Goal: Transaction & Acquisition: Purchase product/service

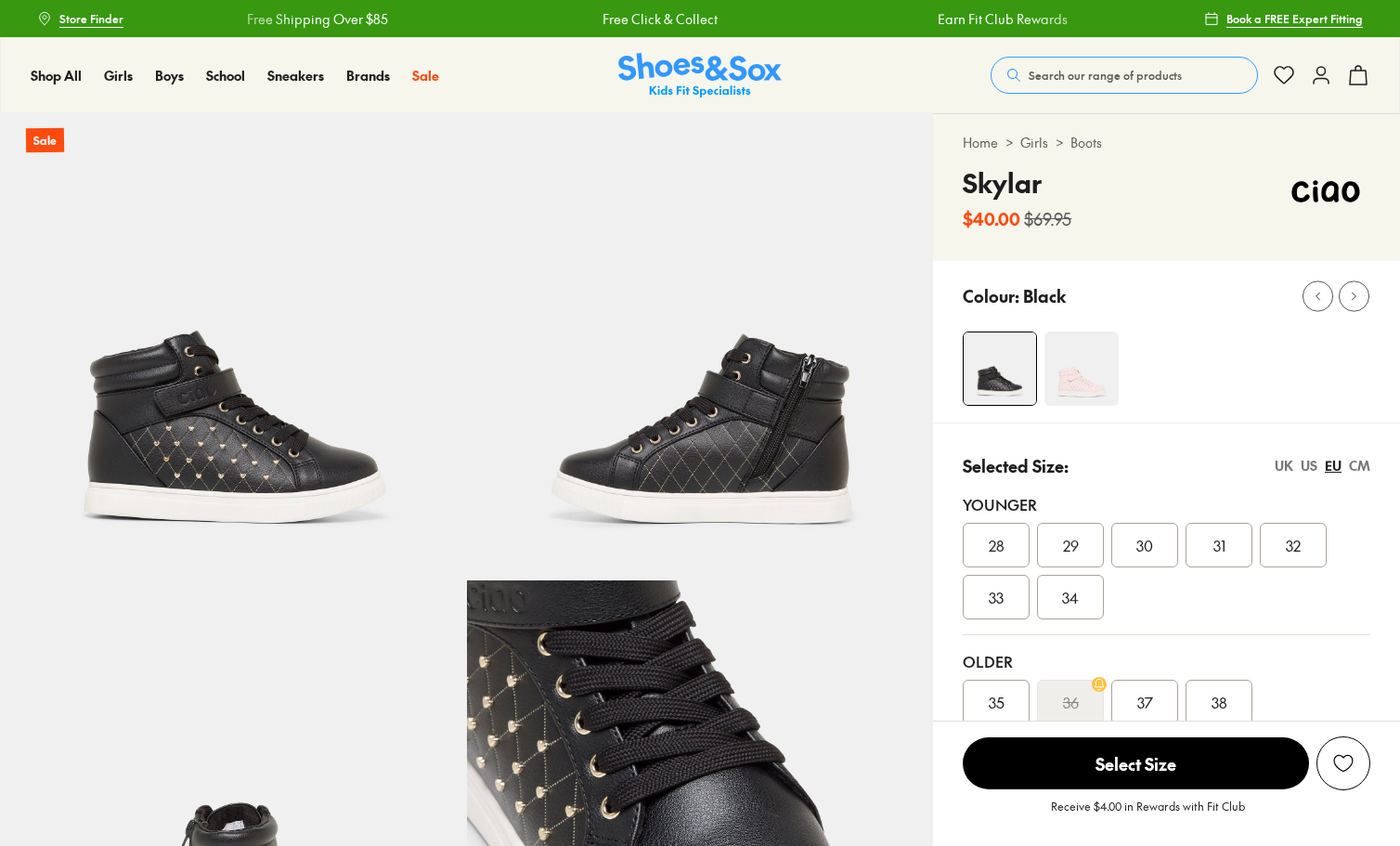
click at [1095, 360] on img at bounding box center [1082, 369] width 74 height 74
select select "*"
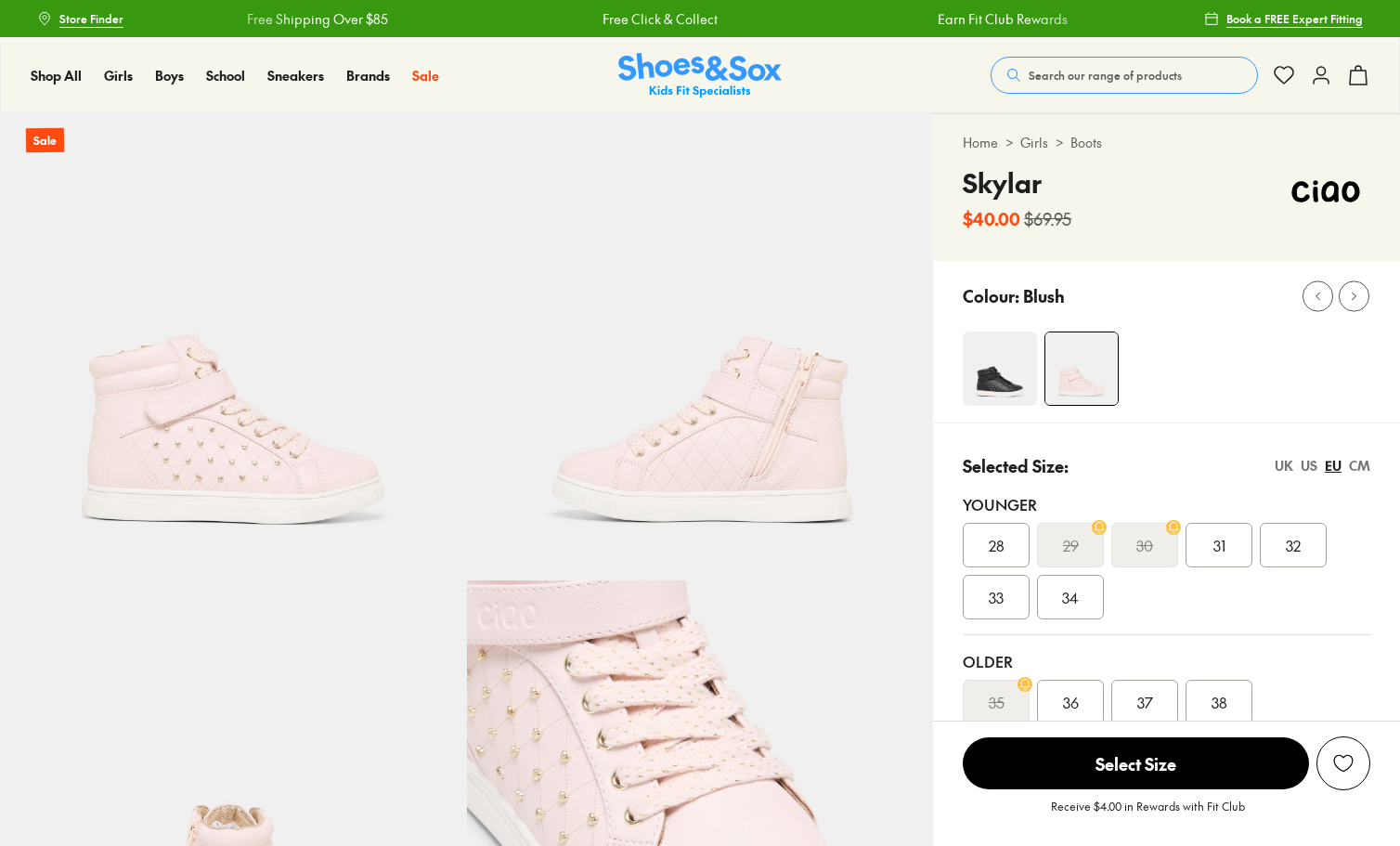
select select "*"
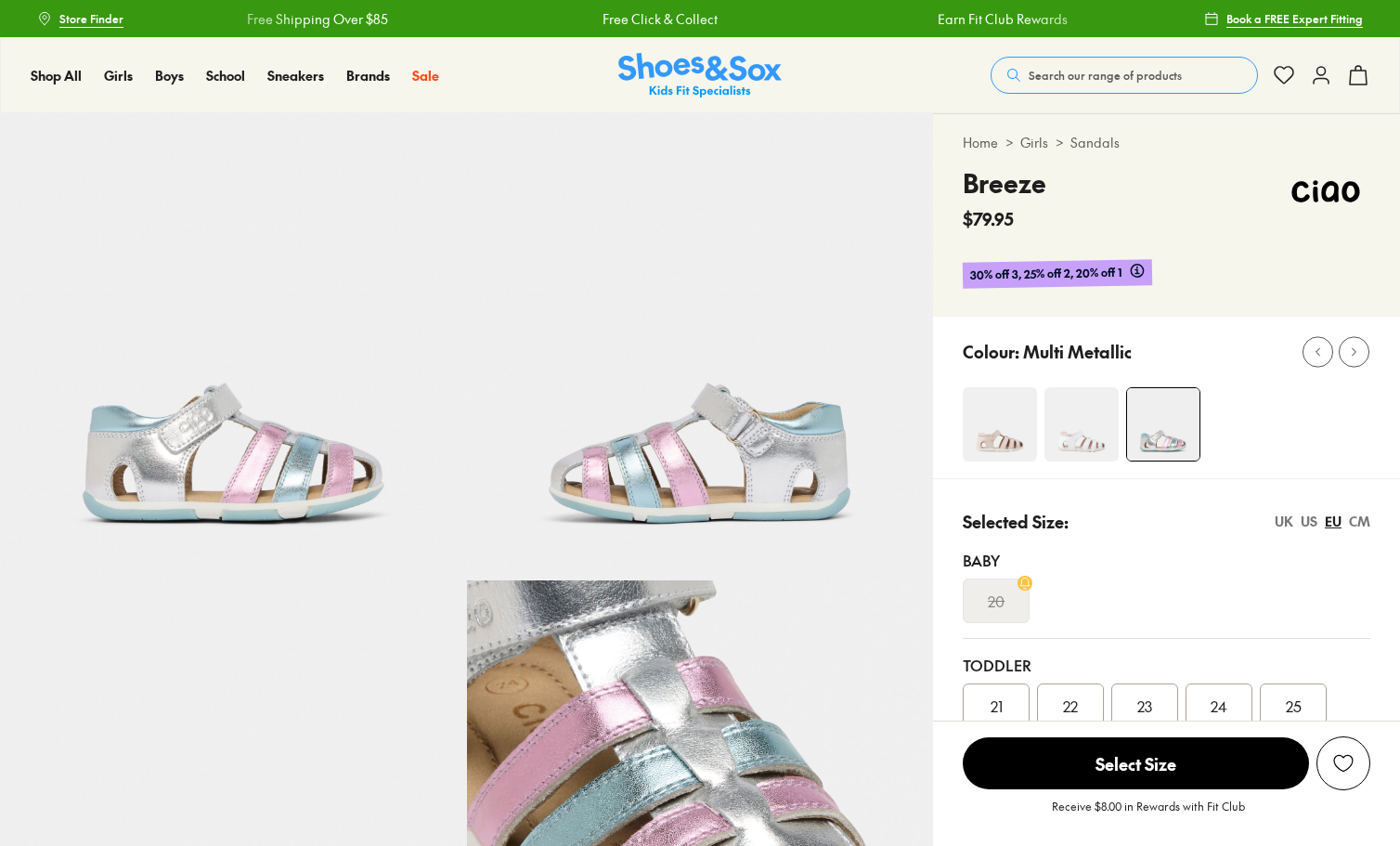
select select "*"
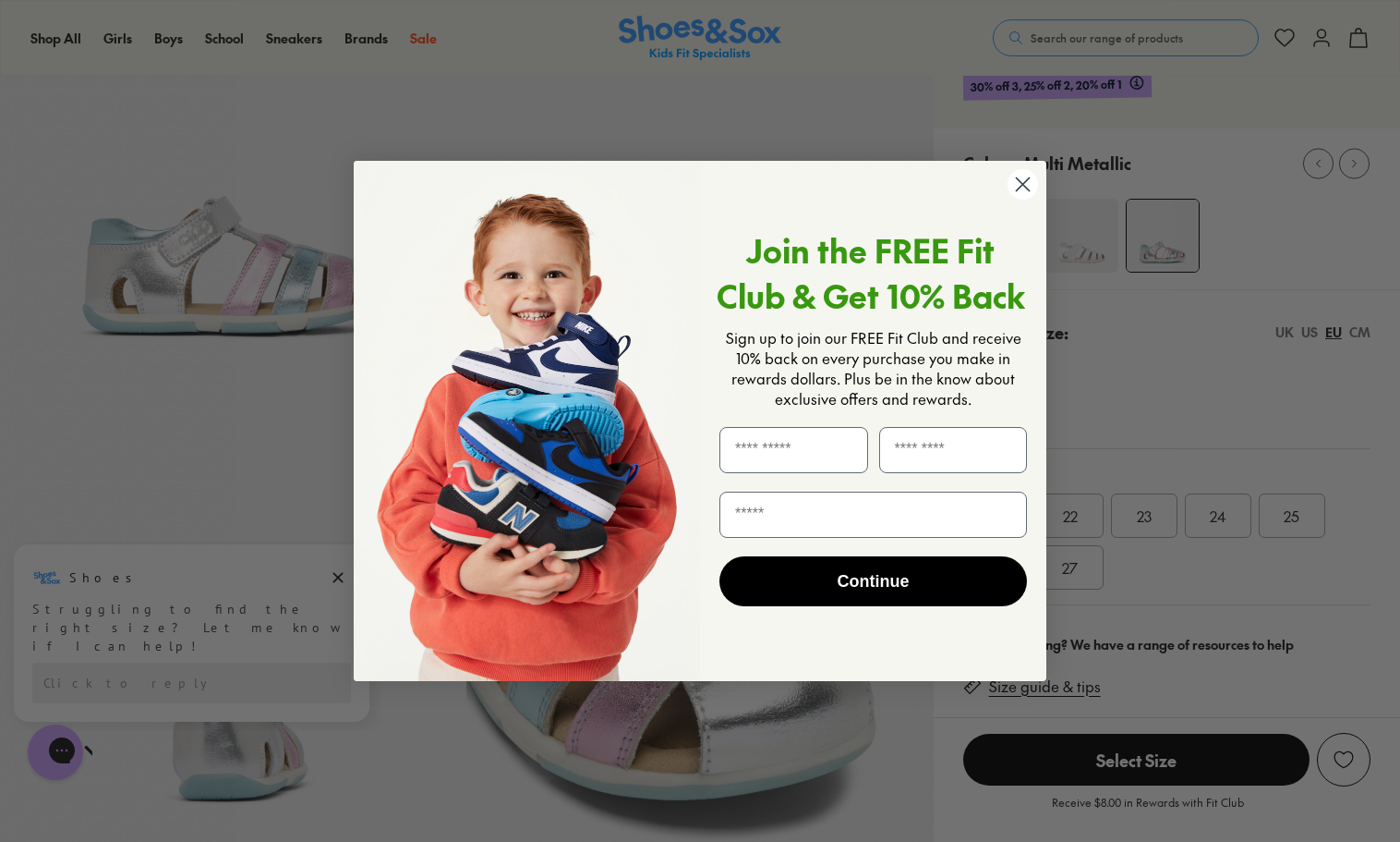
click at [1017, 180] on icon "Close dialog" at bounding box center [1024, 185] width 13 height 13
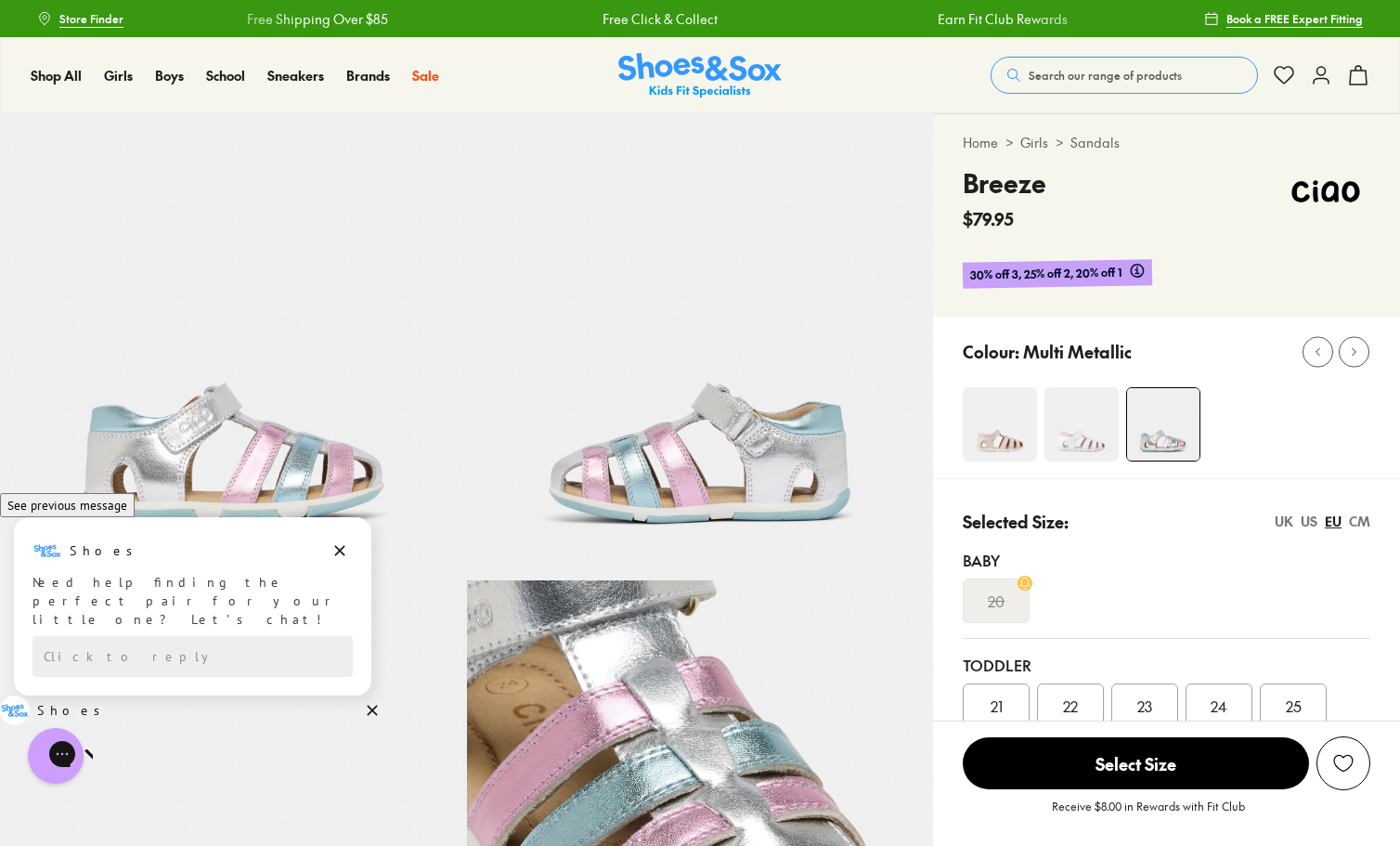
click at [1085, 416] on img at bounding box center [1082, 425] width 74 height 74
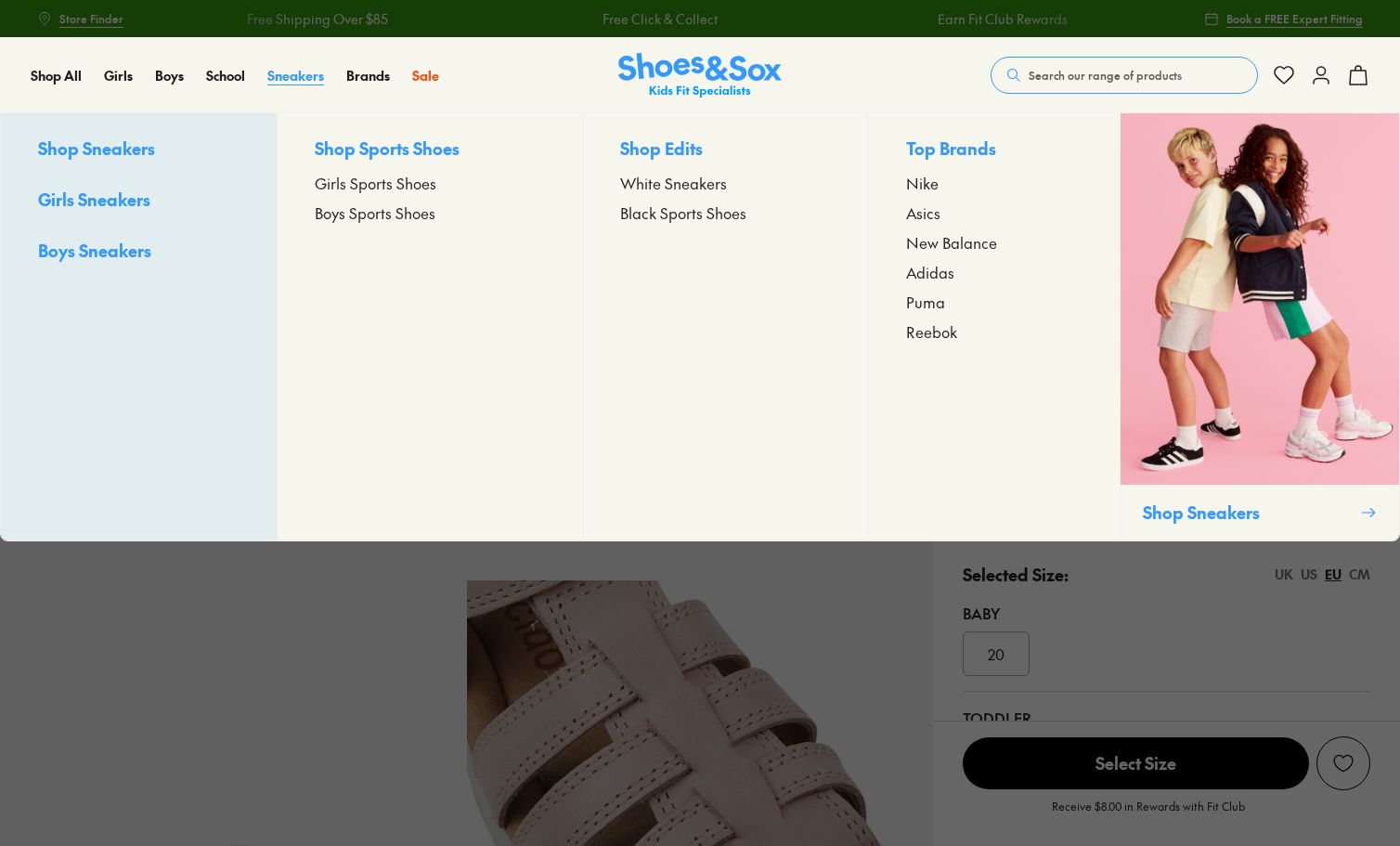
select select "*"
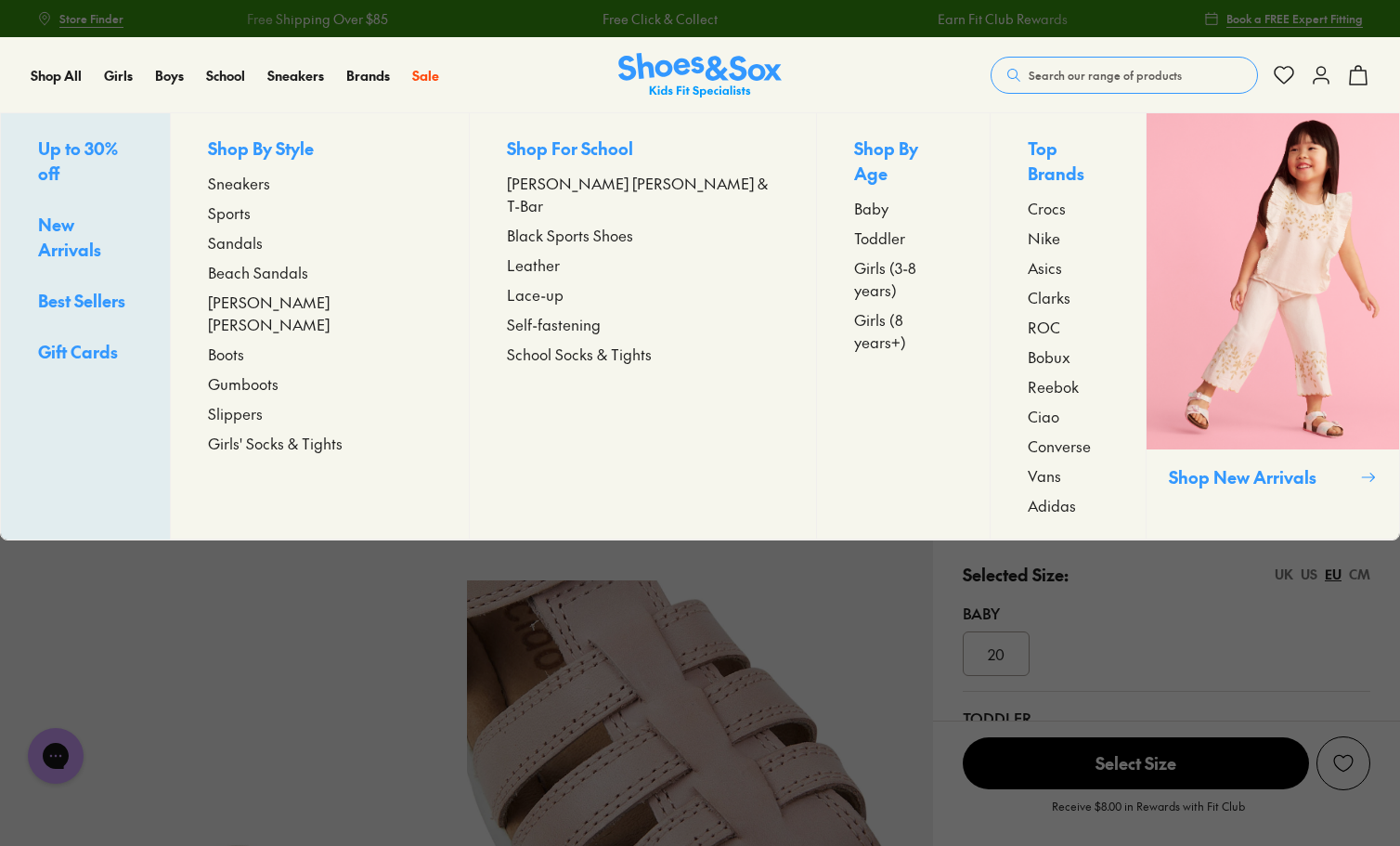
click at [263, 242] on span "Sandals" at bounding box center [235, 242] width 54 height 22
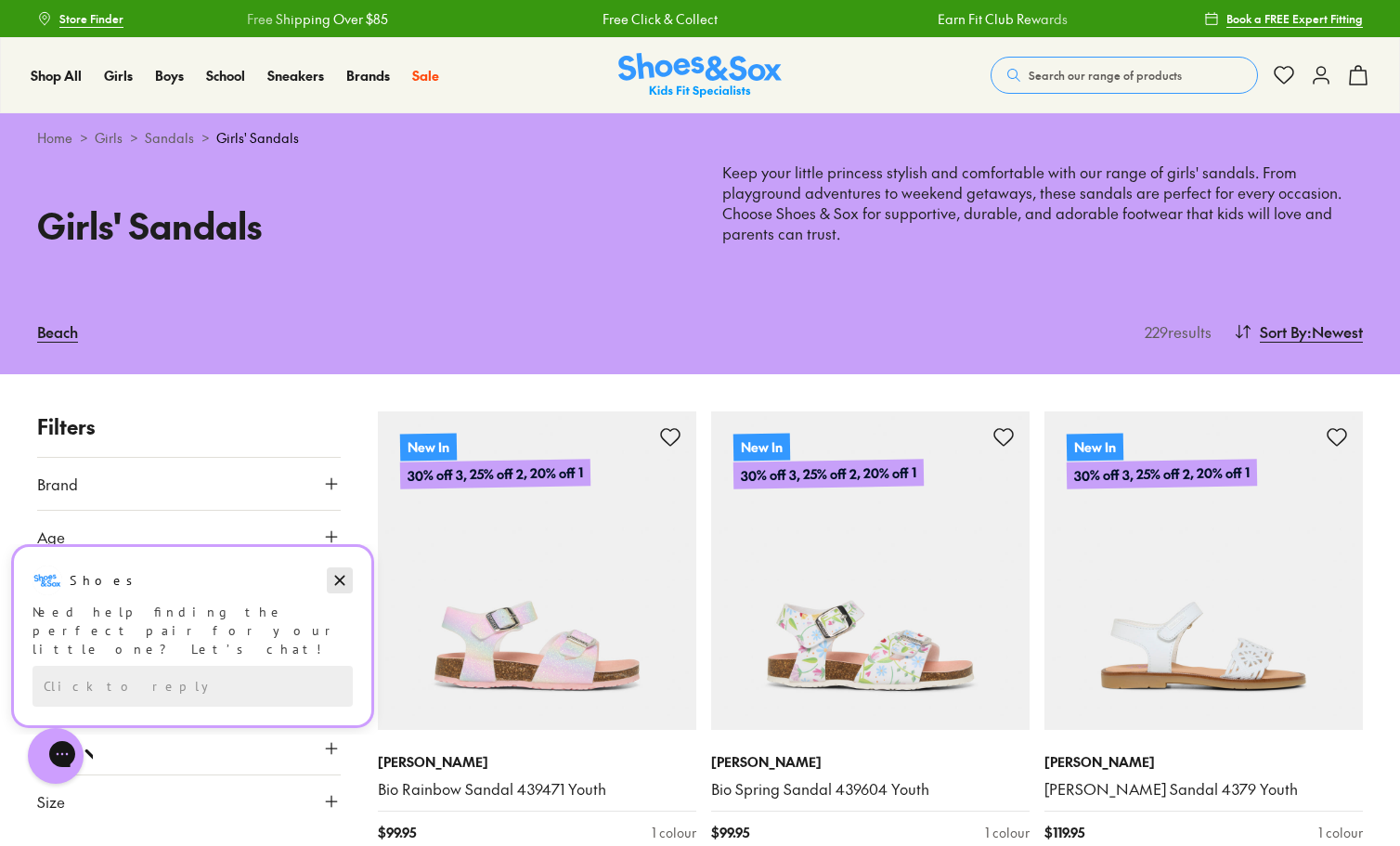
click at [342, 571] on icon "Dismiss campaign" at bounding box center [339, 580] width 18 height 22
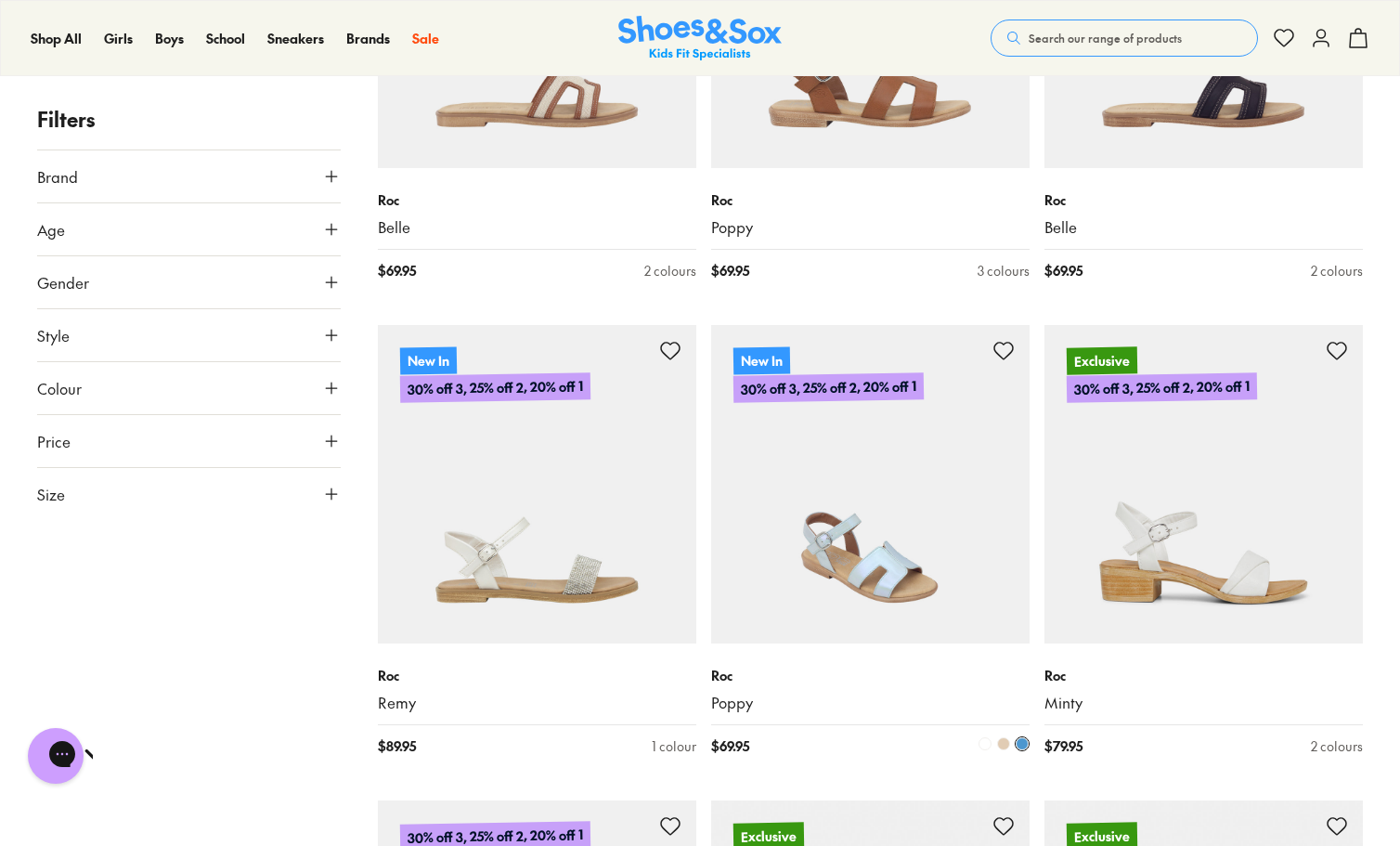
scroll to position [1986, 0]
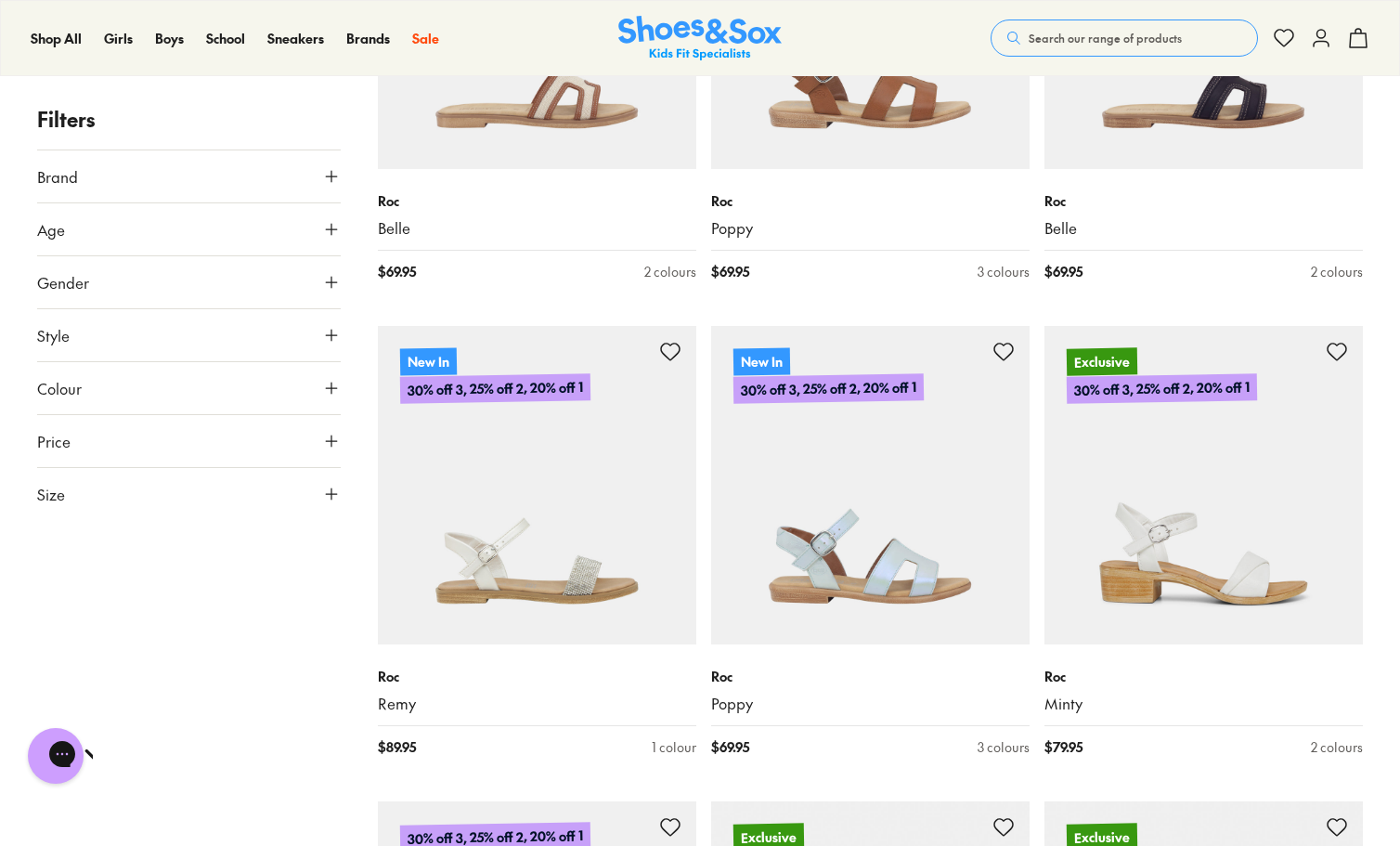
click at [133, 495] on button "Size" at bounding box center [189, 494] width 304 height 52
click at [62, 655] on button "28" at bounding box center [67, 652] width 59 height 45
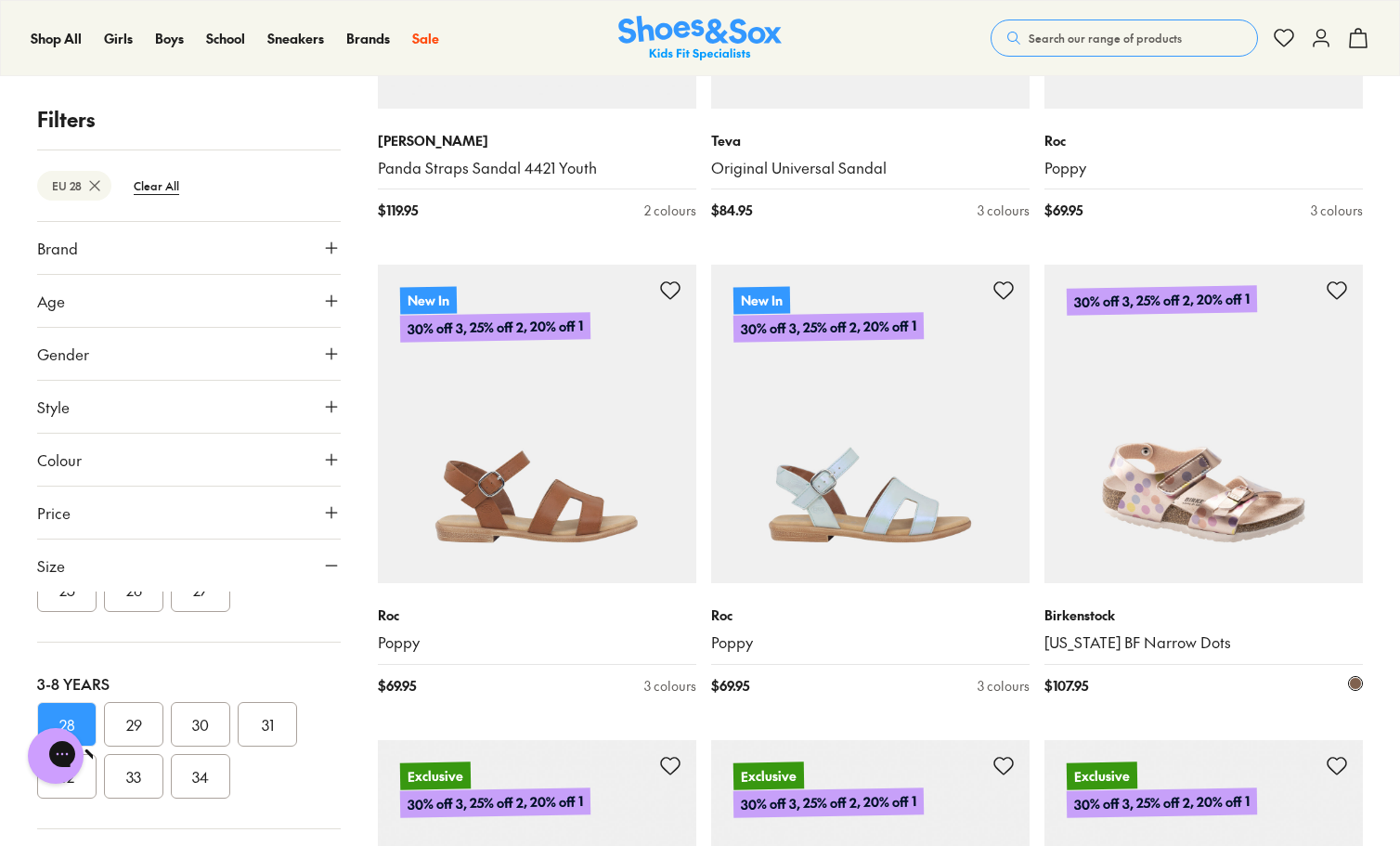
scroll to position [1573, 0]
click at [1236, 465] on img at bounding box center [1204, 423] width 319 height 319
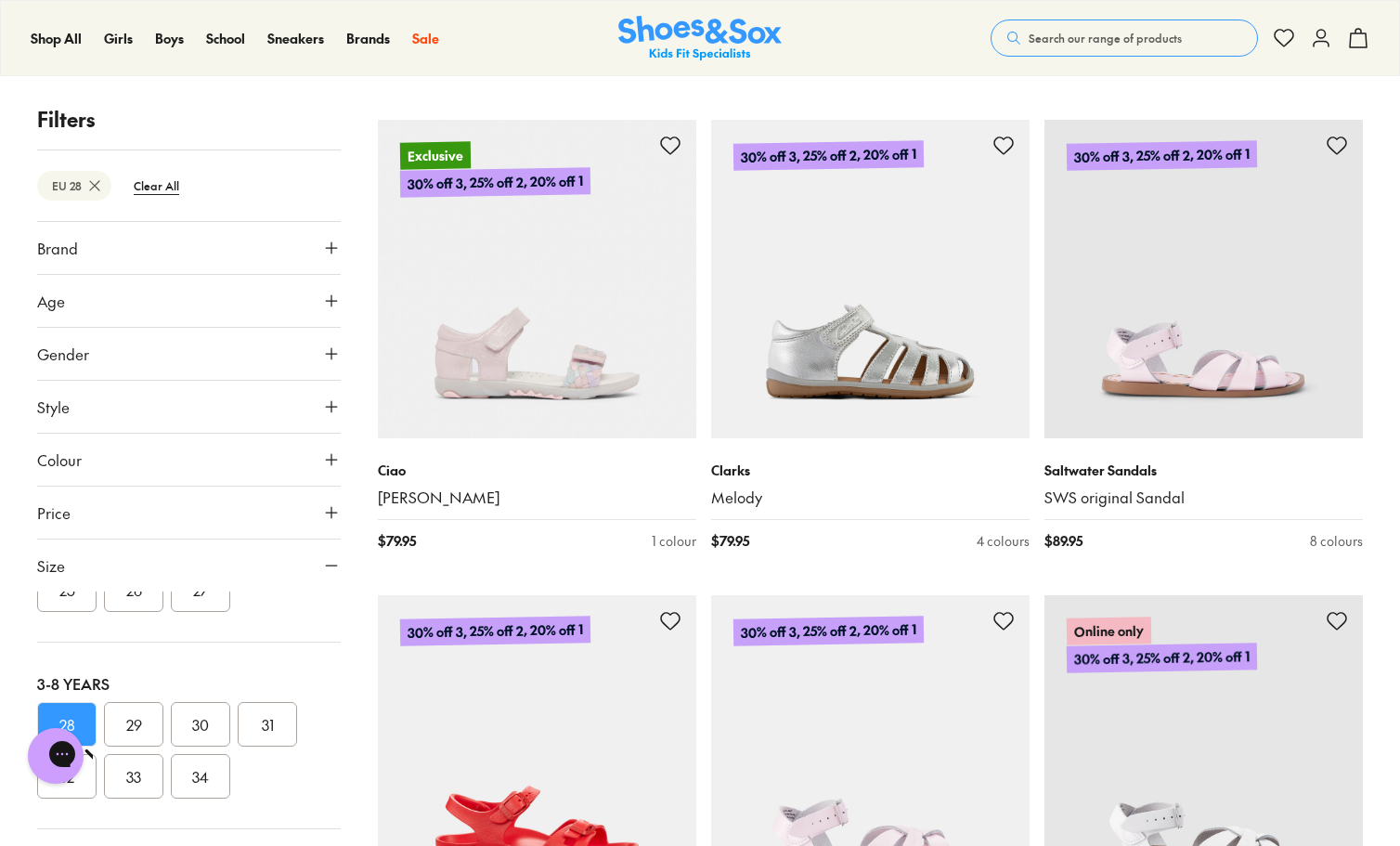
scroll to position [3144, 0]
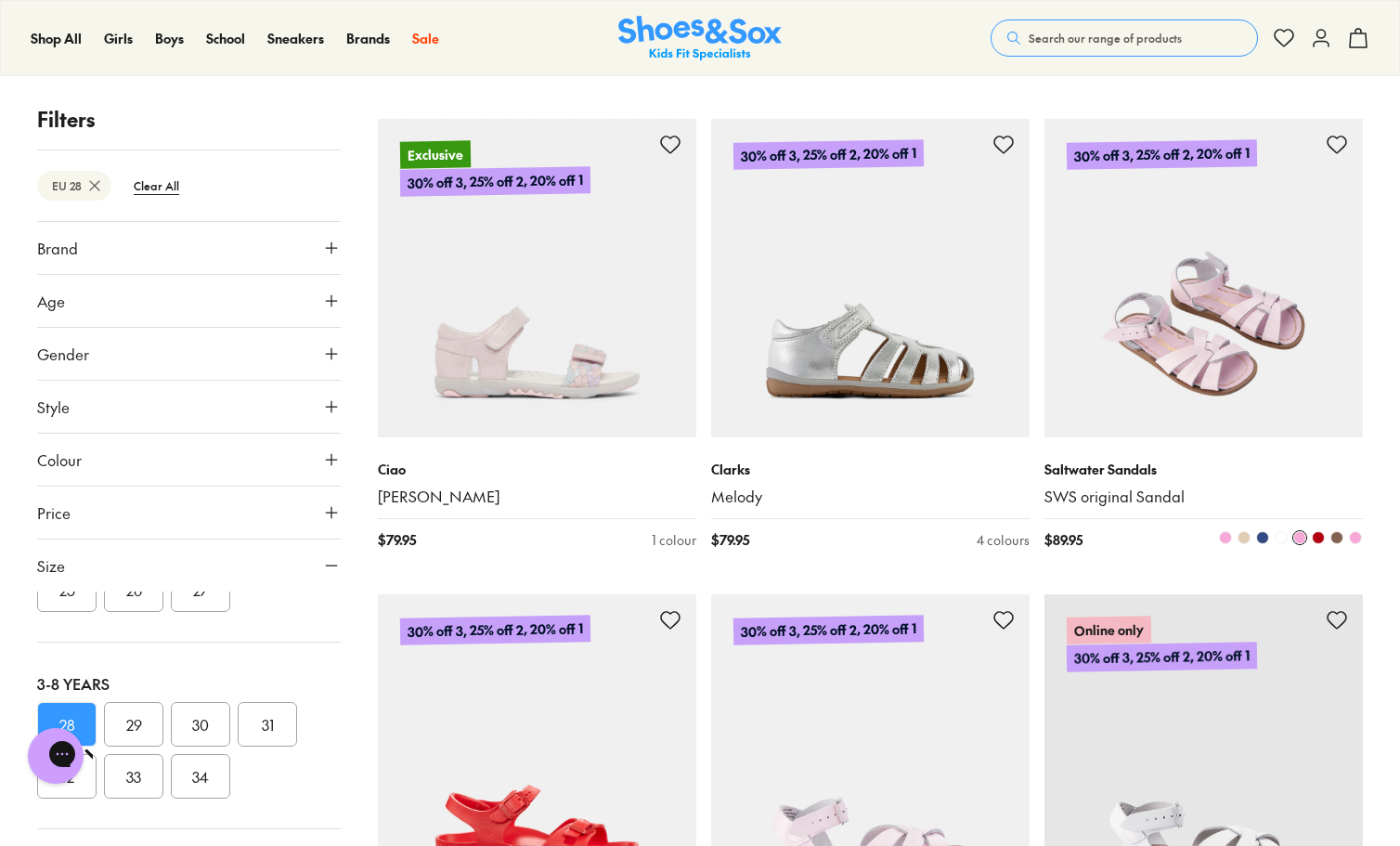
click at [1227, 296] on img at bounding box center [1204, 278] width 319 height 319
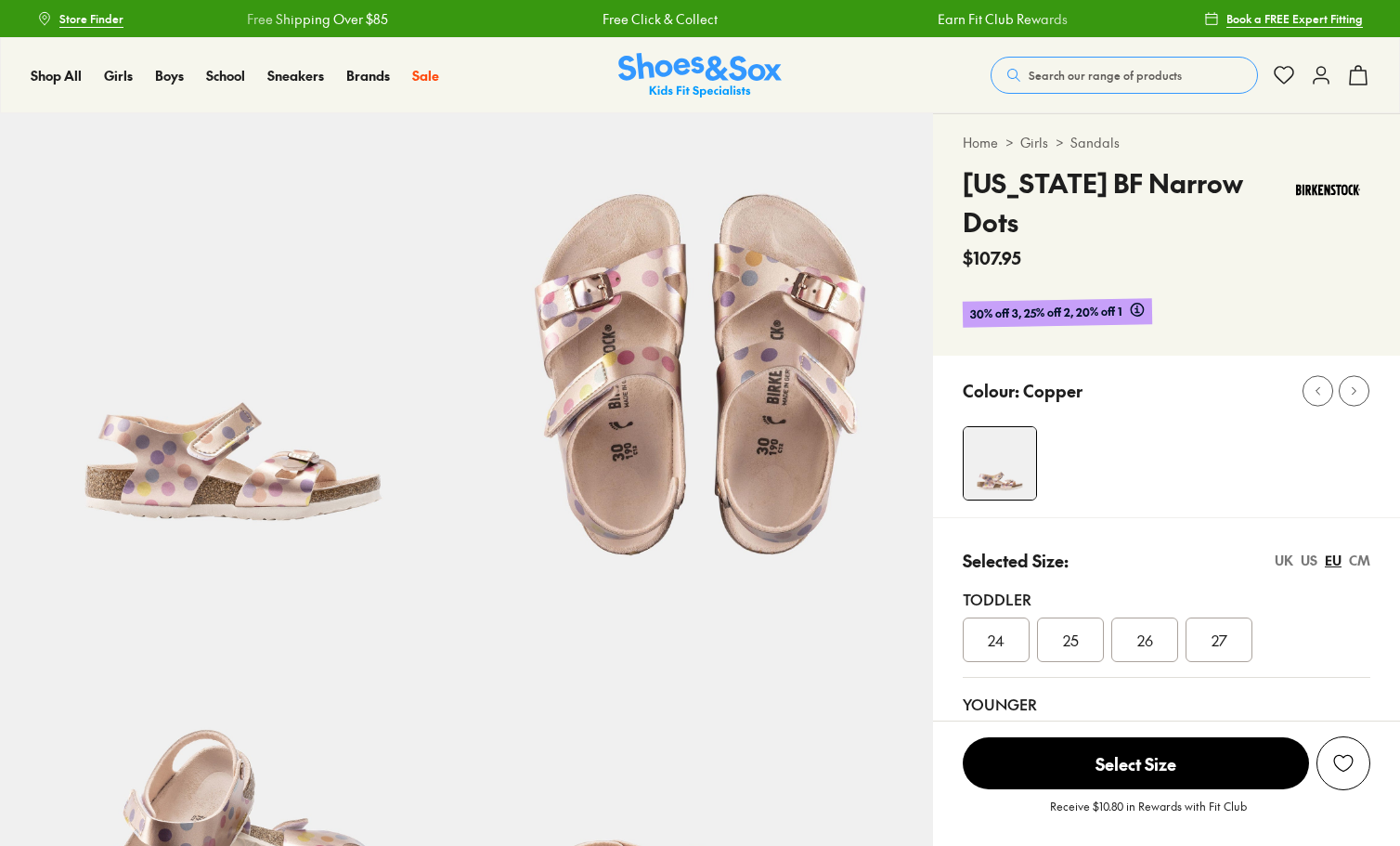
select select "*"
click at [999, 723] on div "28" at bounding box center [996, 745] width 67 height 45
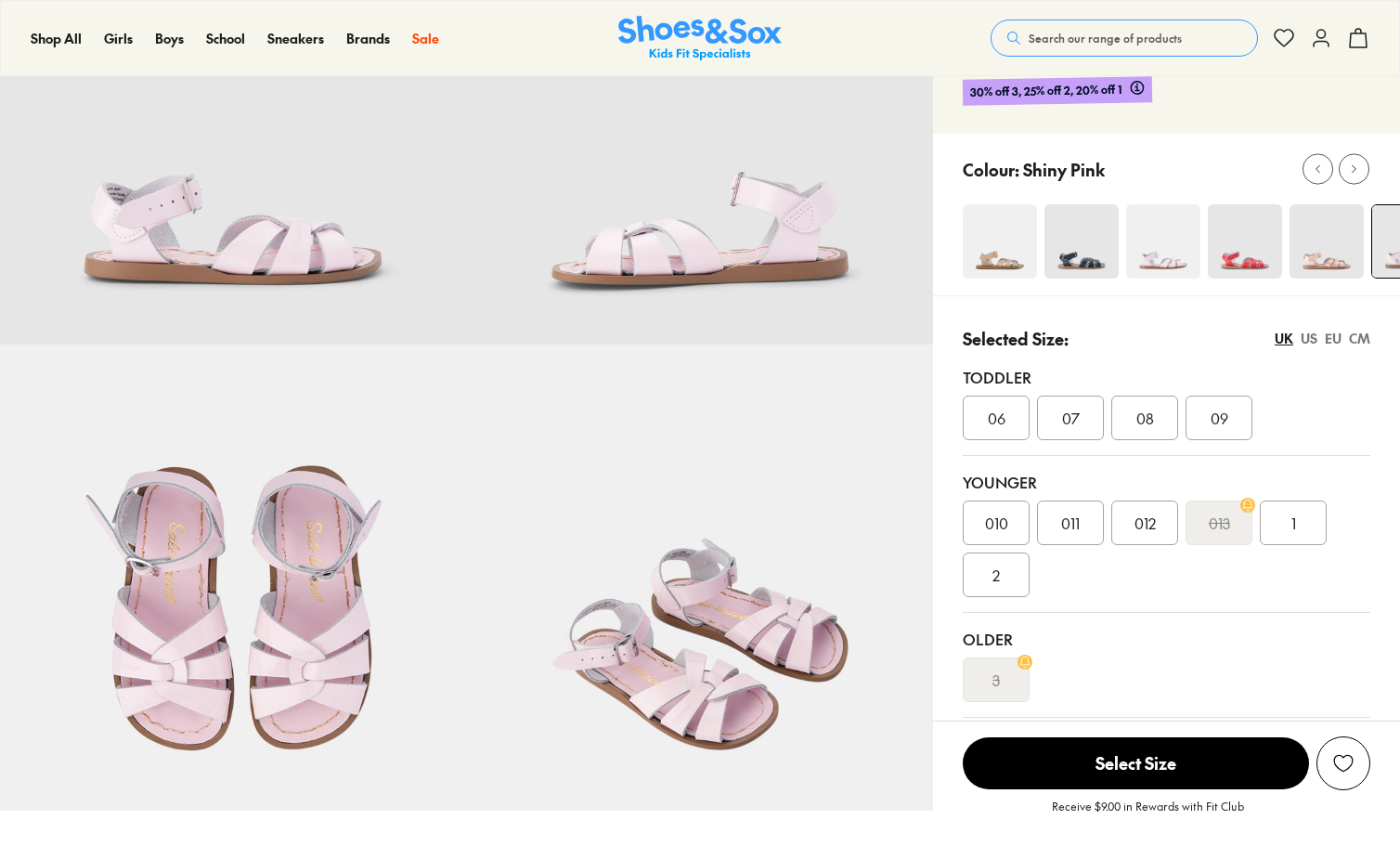
scroll to position [239, 0]
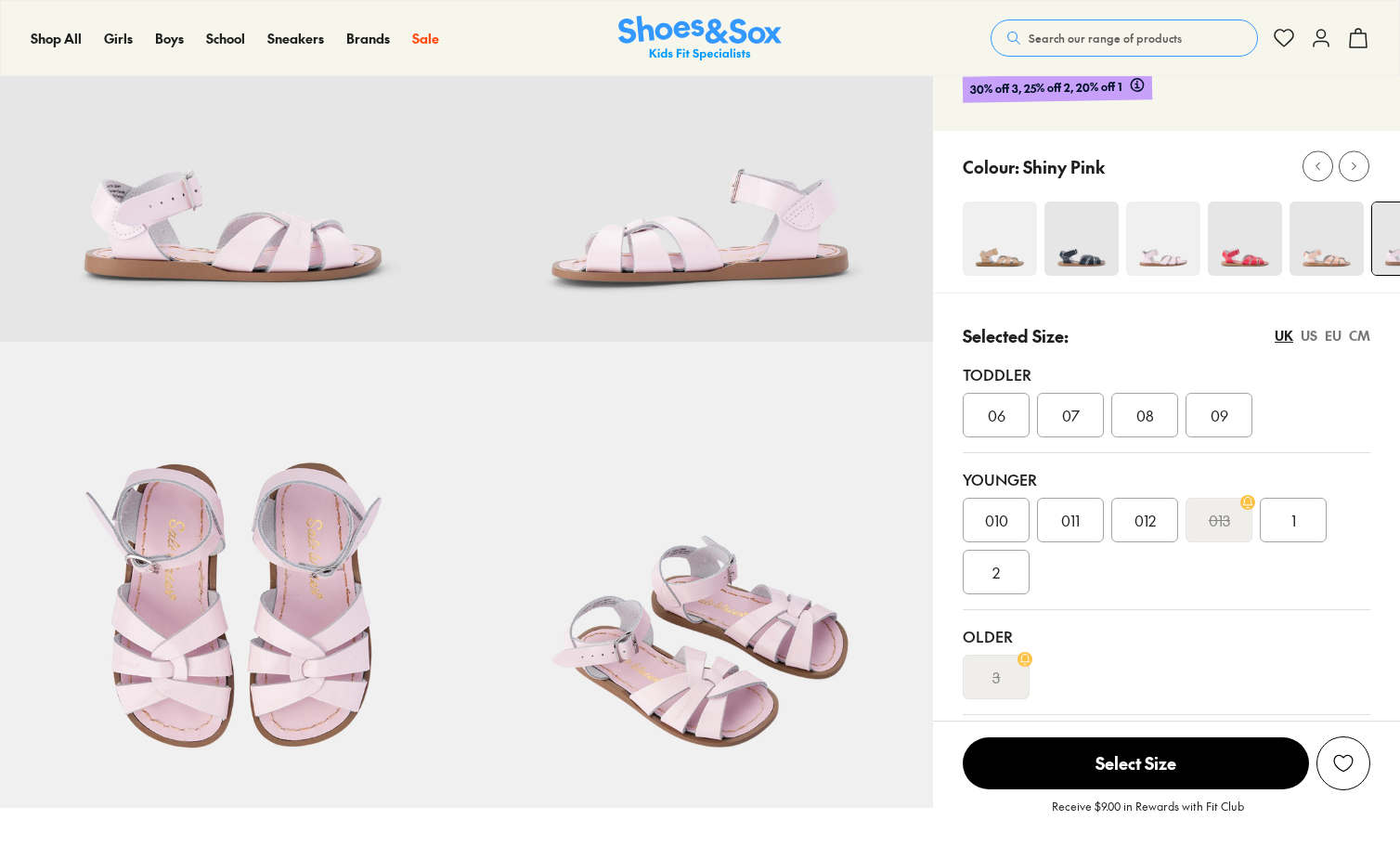
select select "*"
click at [1004, 246] on img at bounding box center [1000, 239] width 74 height 74
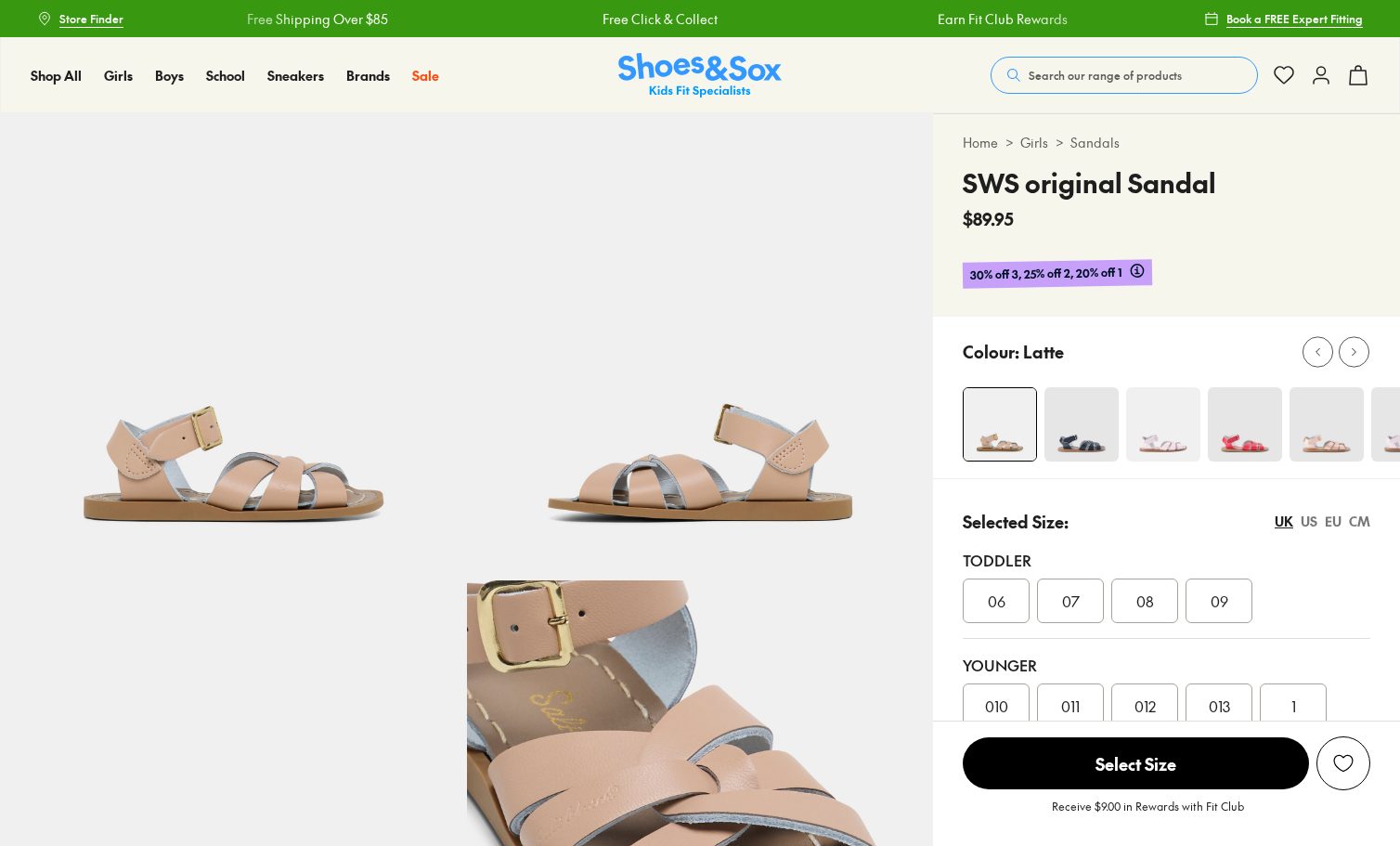
select select "*"
click at [1322, 433] on img at bounding box center [1327, 425] width 74 height 74
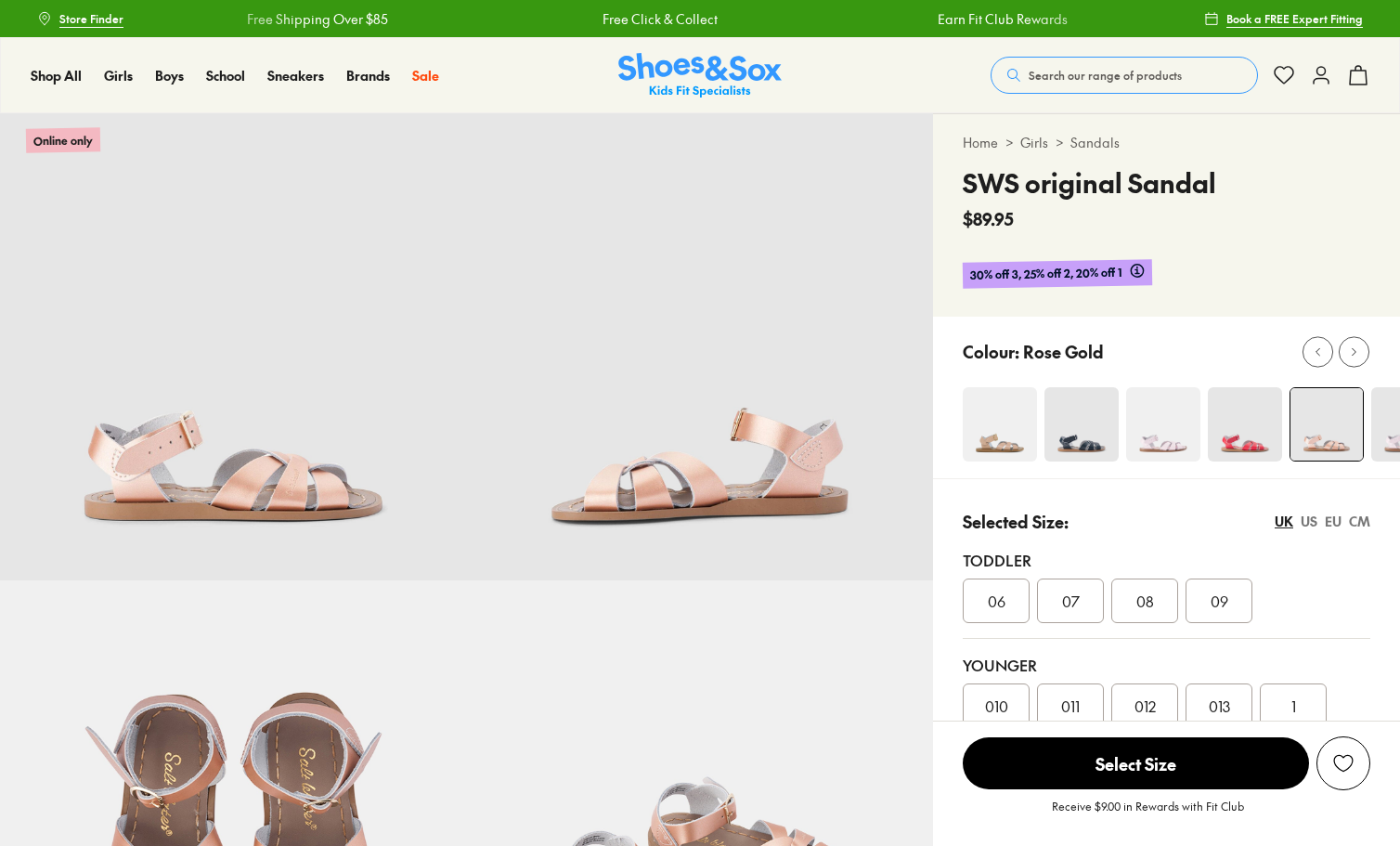
select select "*"
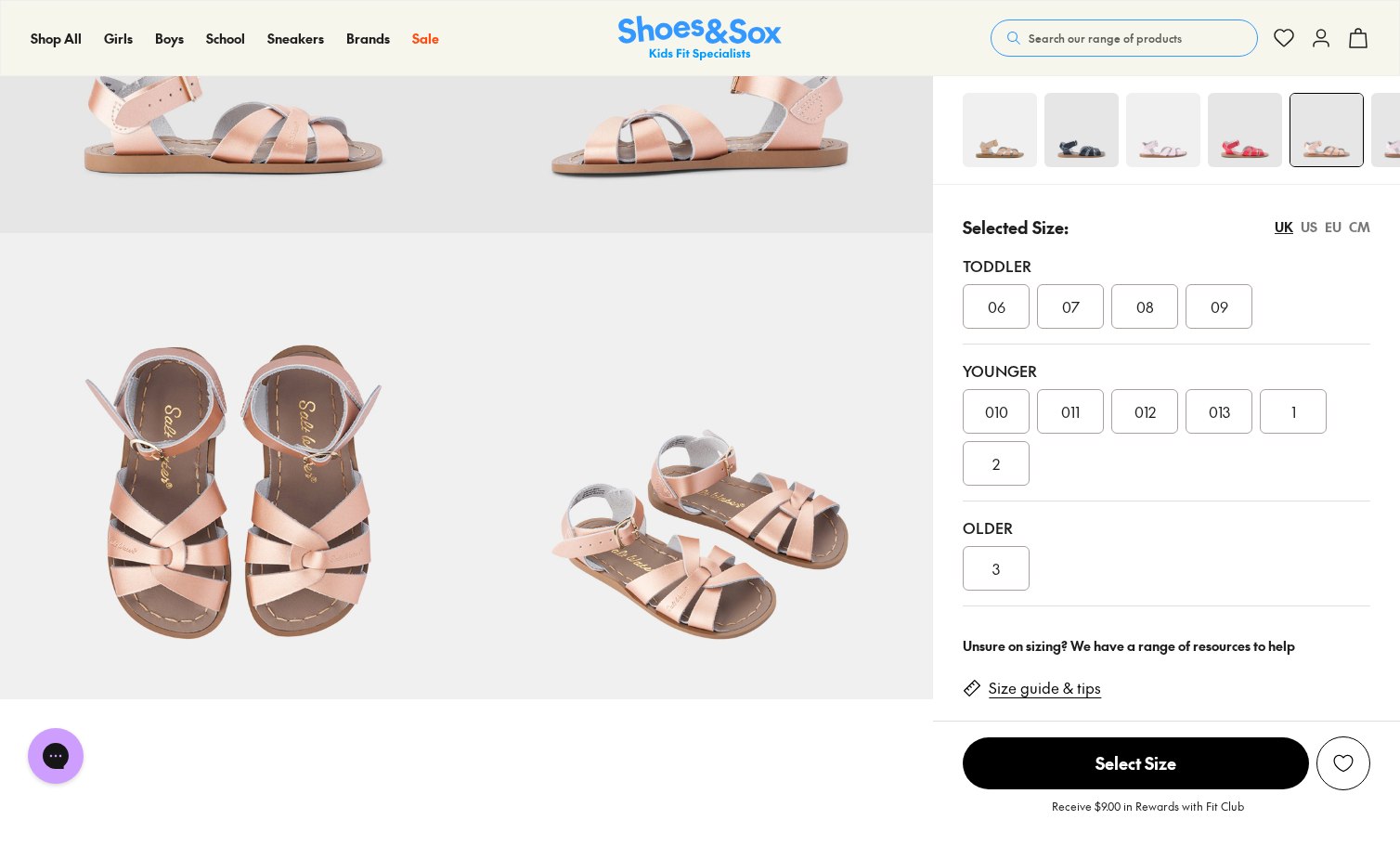
click at [1389, 150] on img at bounding box center [1409, 130] width 74 height 74
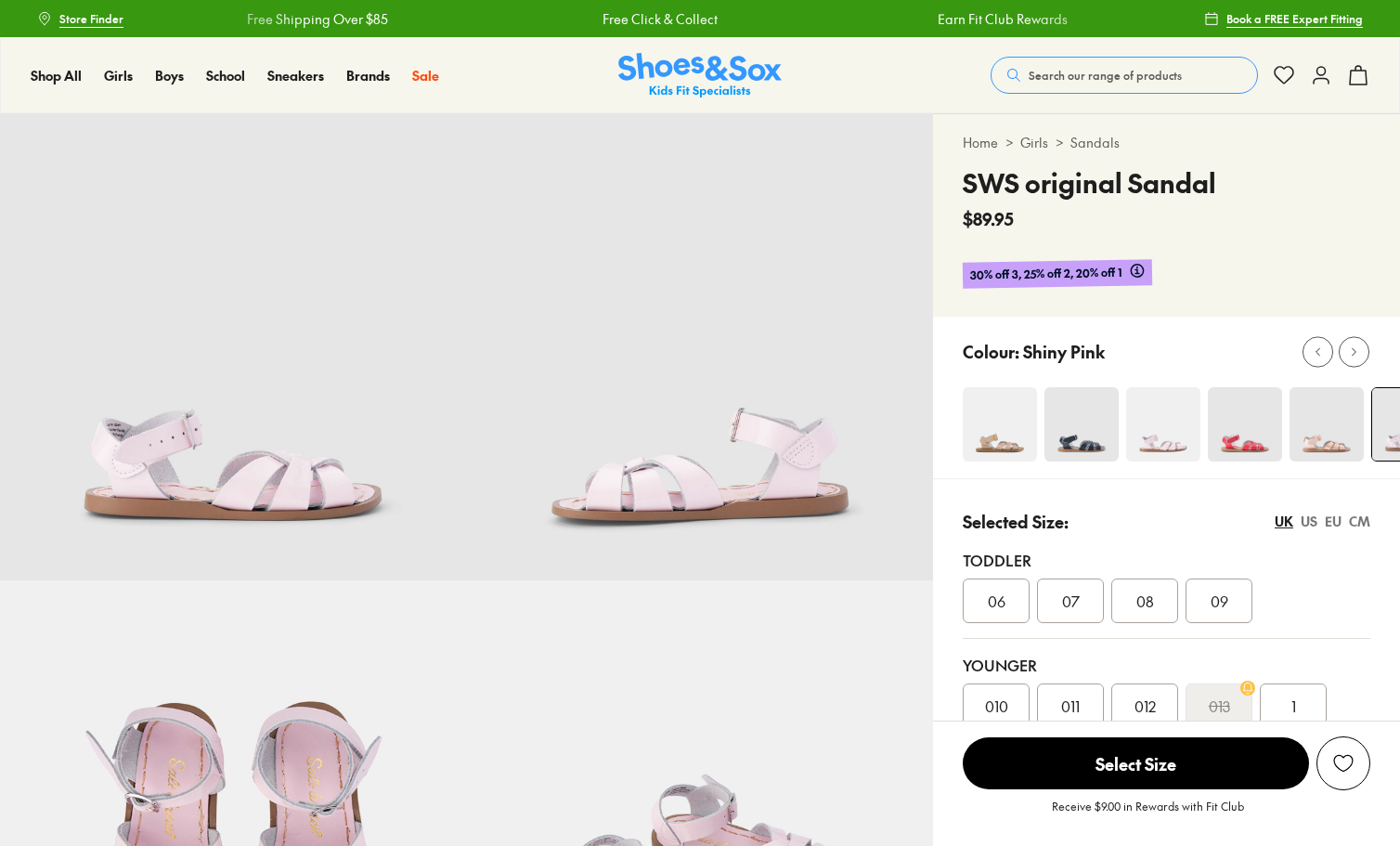
select select "*"
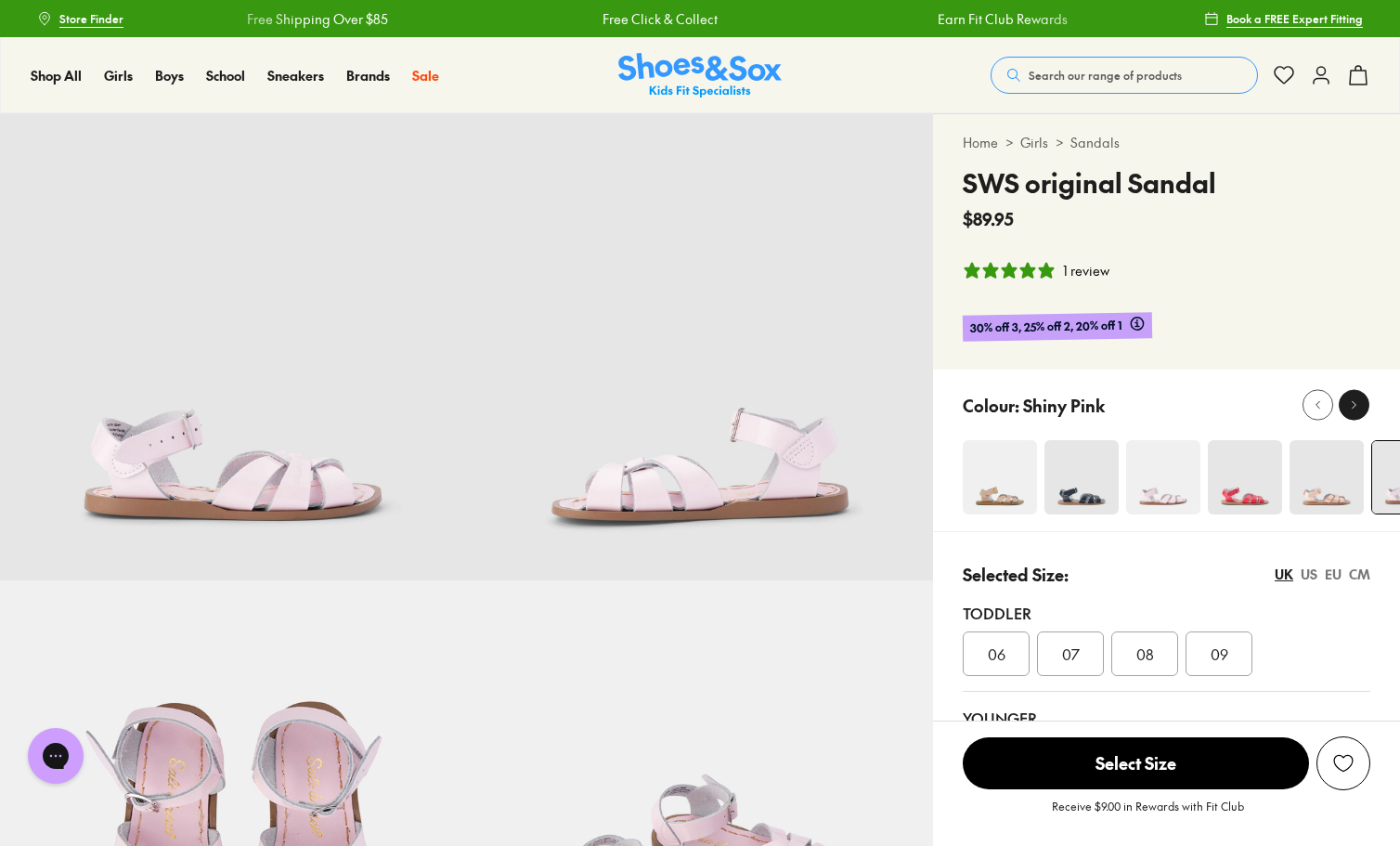
click at [1353, 418] on button at bounding box center [1354, 405] width 31 height 31
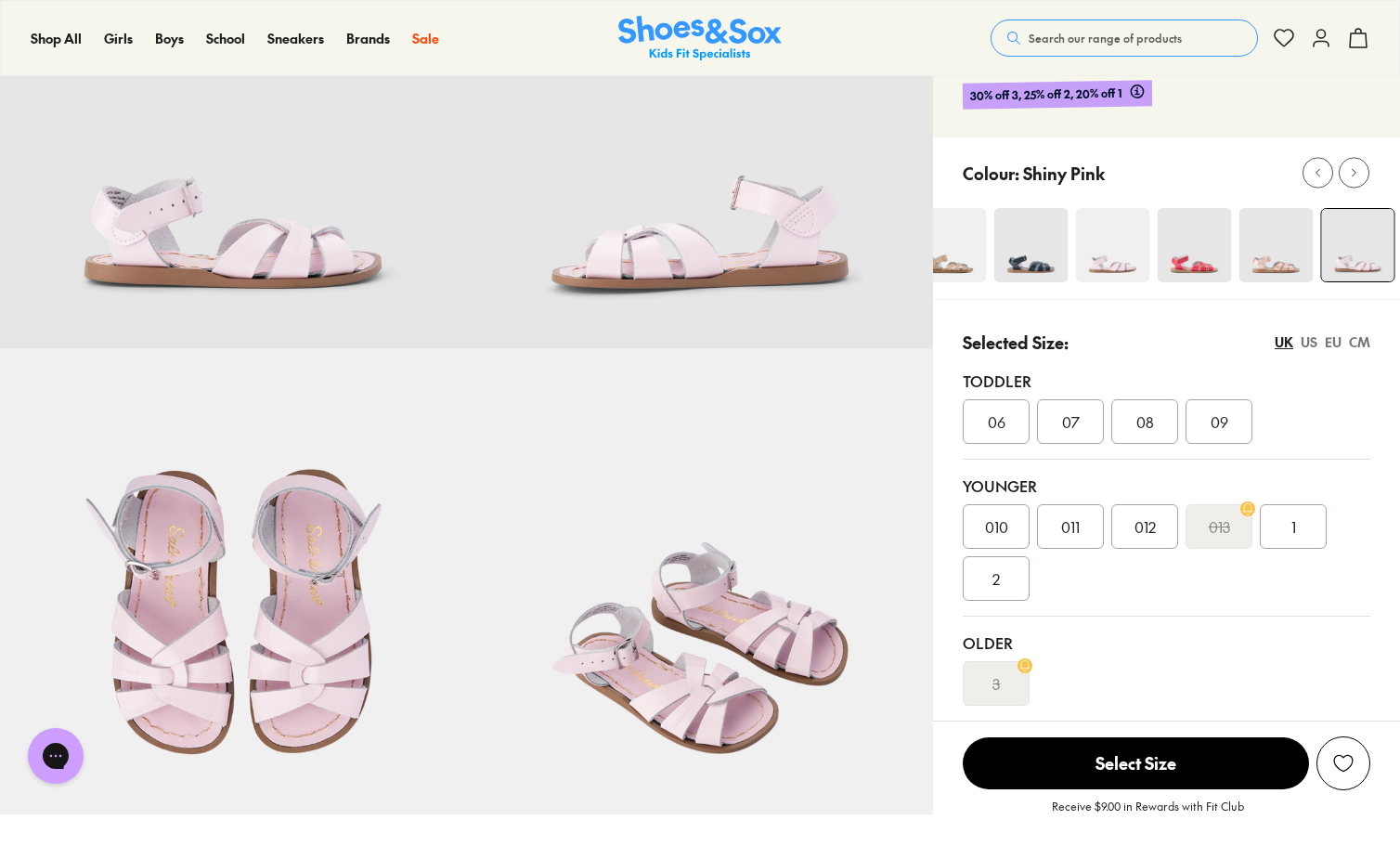
scroll to position [233, 0]
click at [1332, 346] on div "EU" at bounding box center [1334, 341] width 17 height 19
click at [1259, 236] on img at bounding box center [1277, 244] width 74 height 74
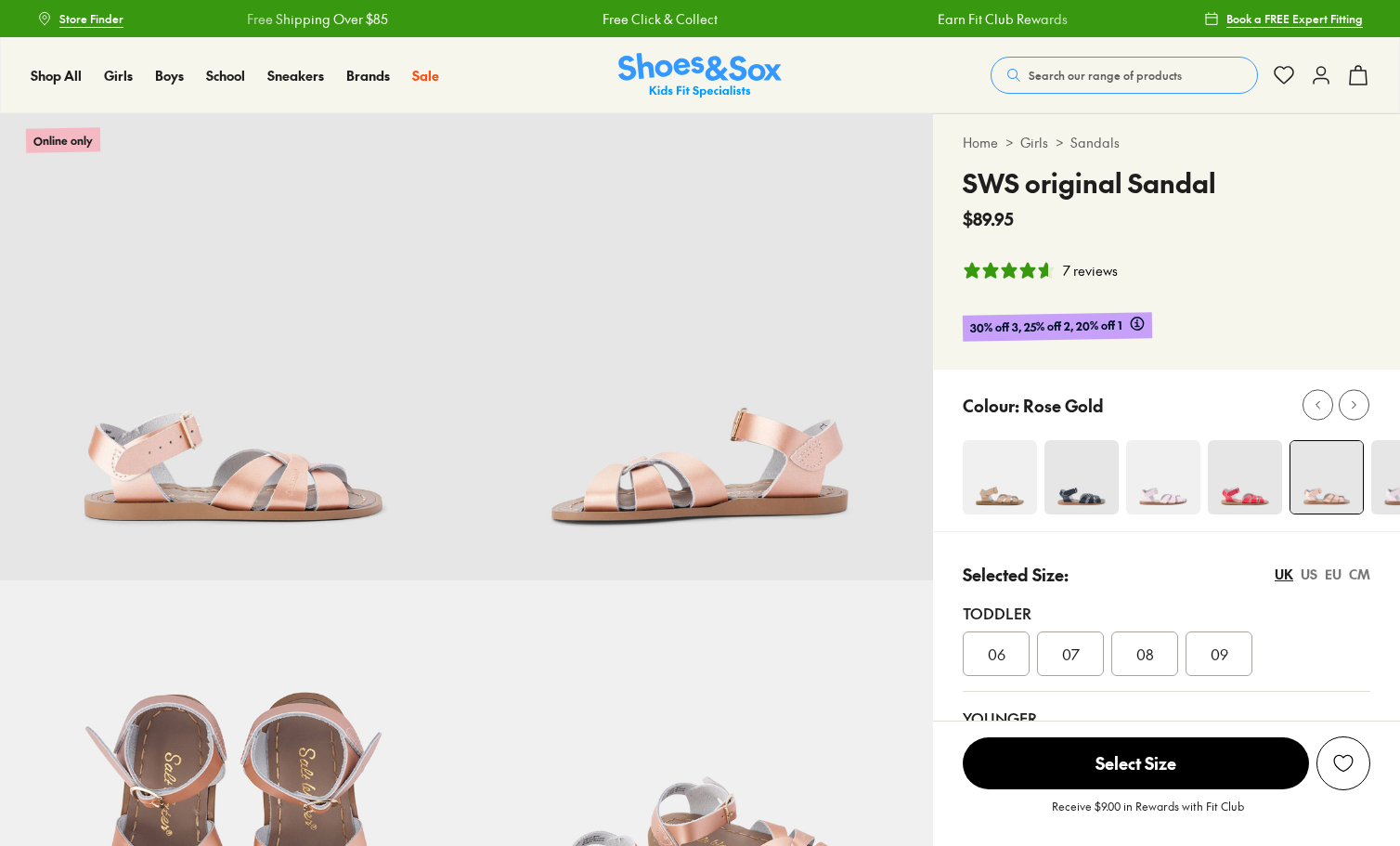
select select "*"
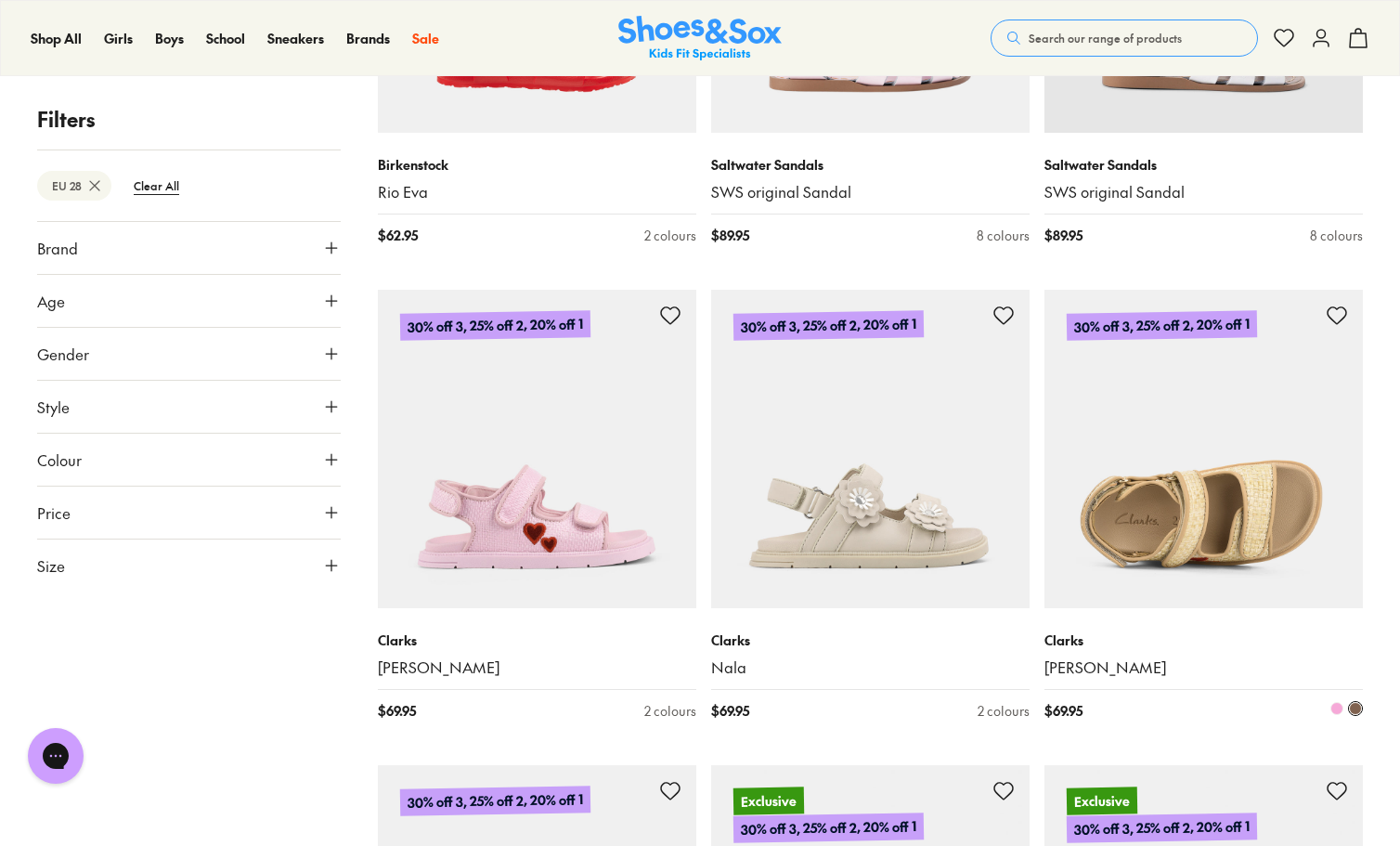
scroll to position [3926, 0]
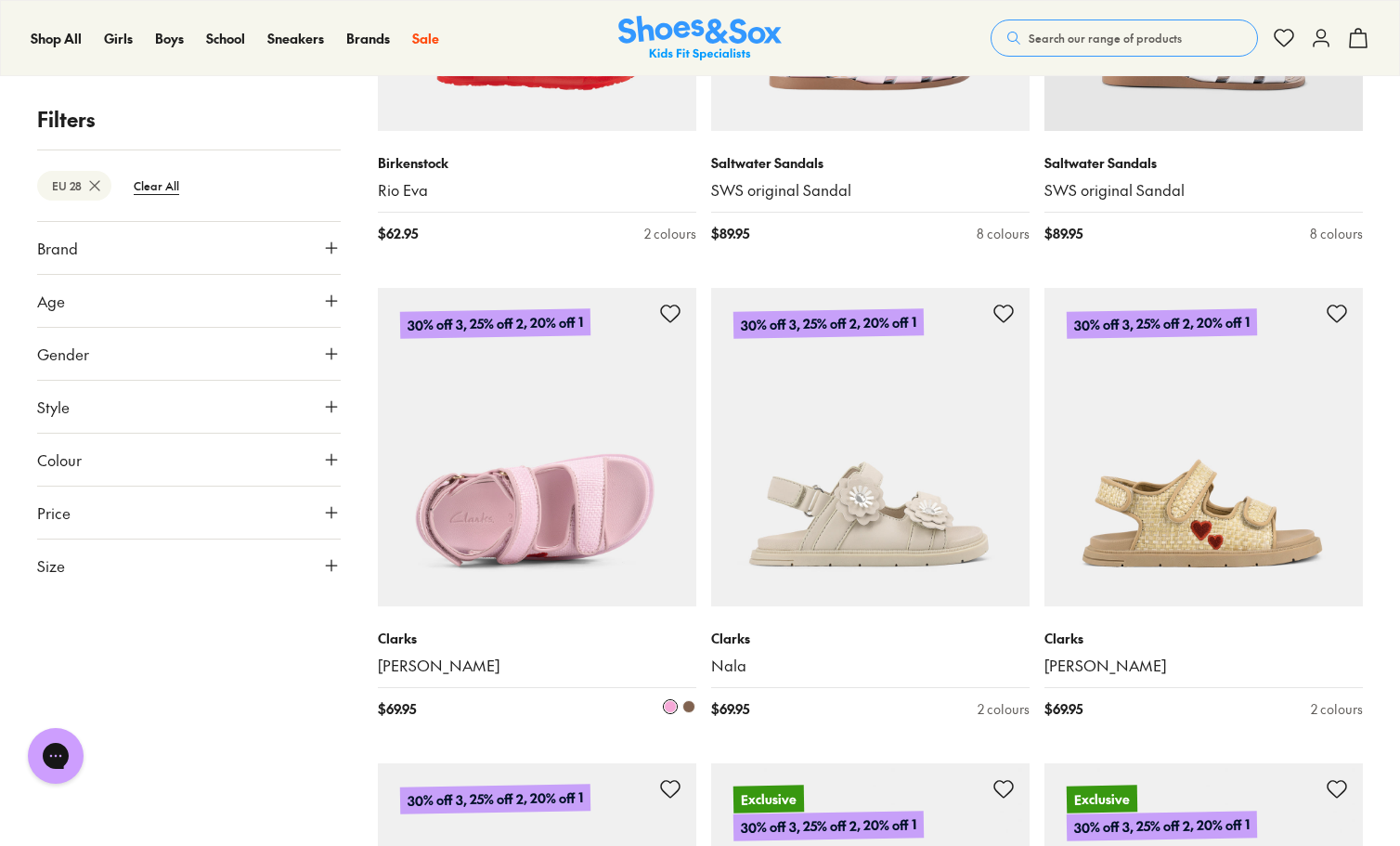
click at [583, 506] on img at bounding box center [538, 447] width 319 height 319
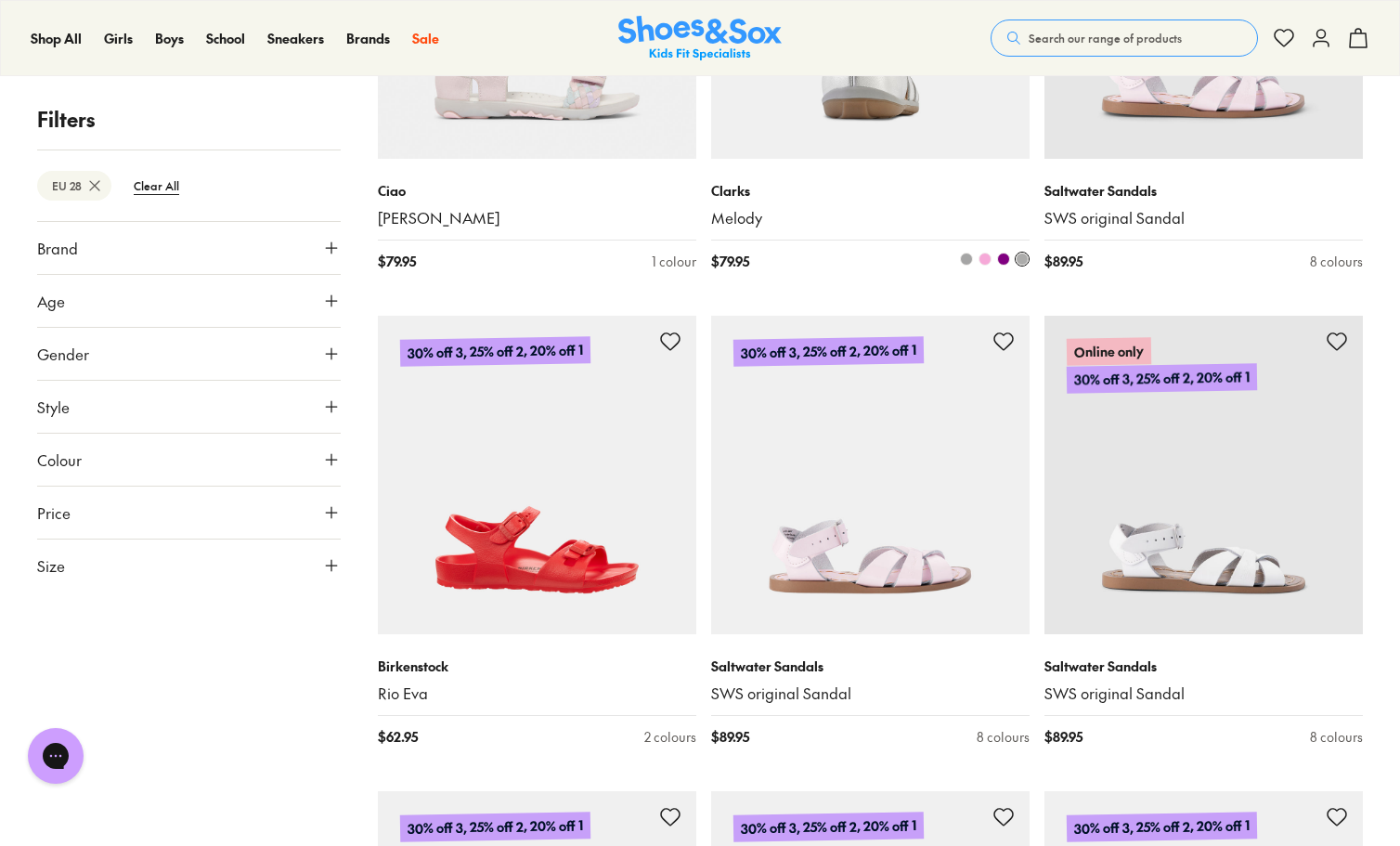
scroll to position [3288, 0]
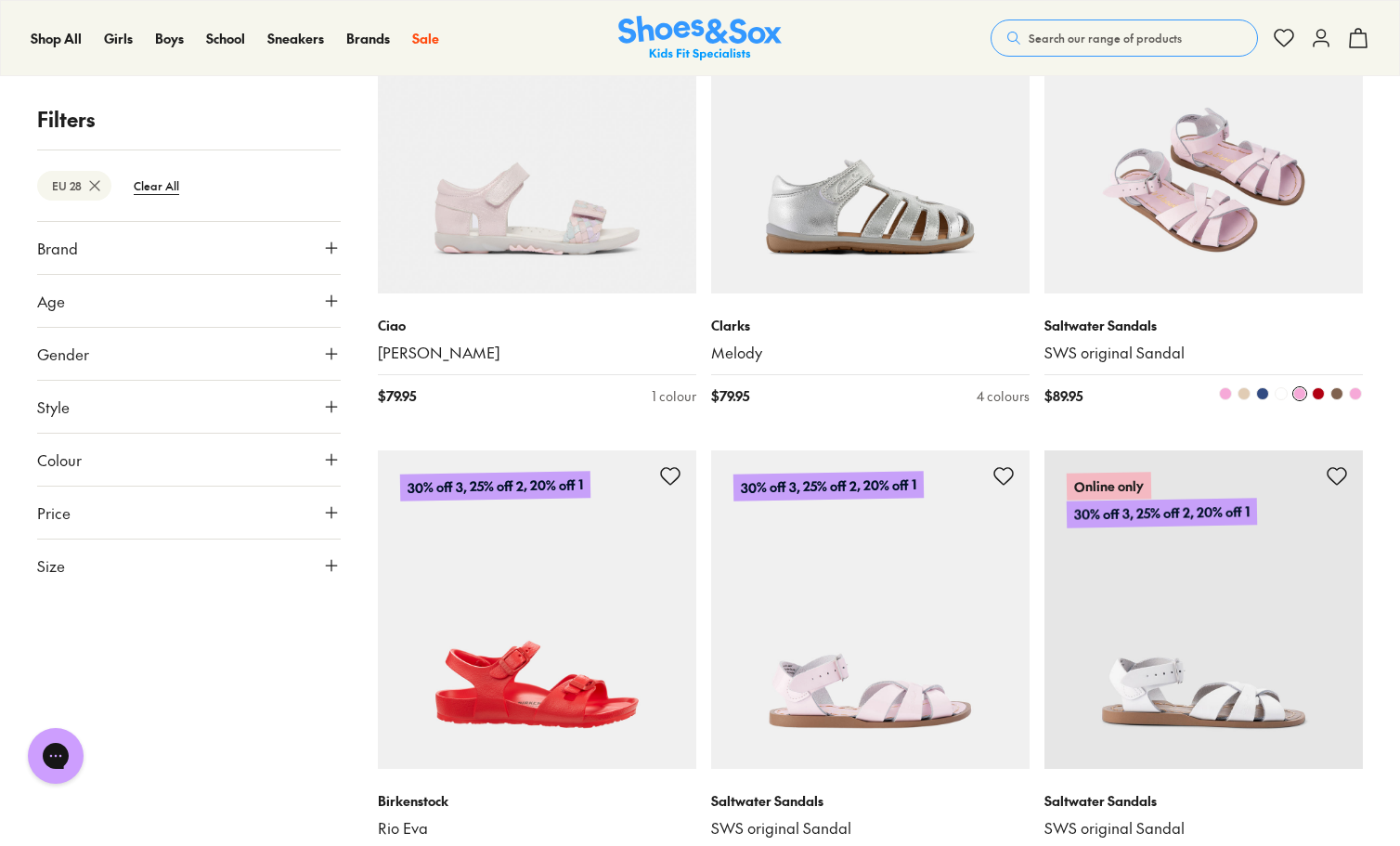
click at [1248, 159] on img at bounding box center [1204, 135] width 319 height 319
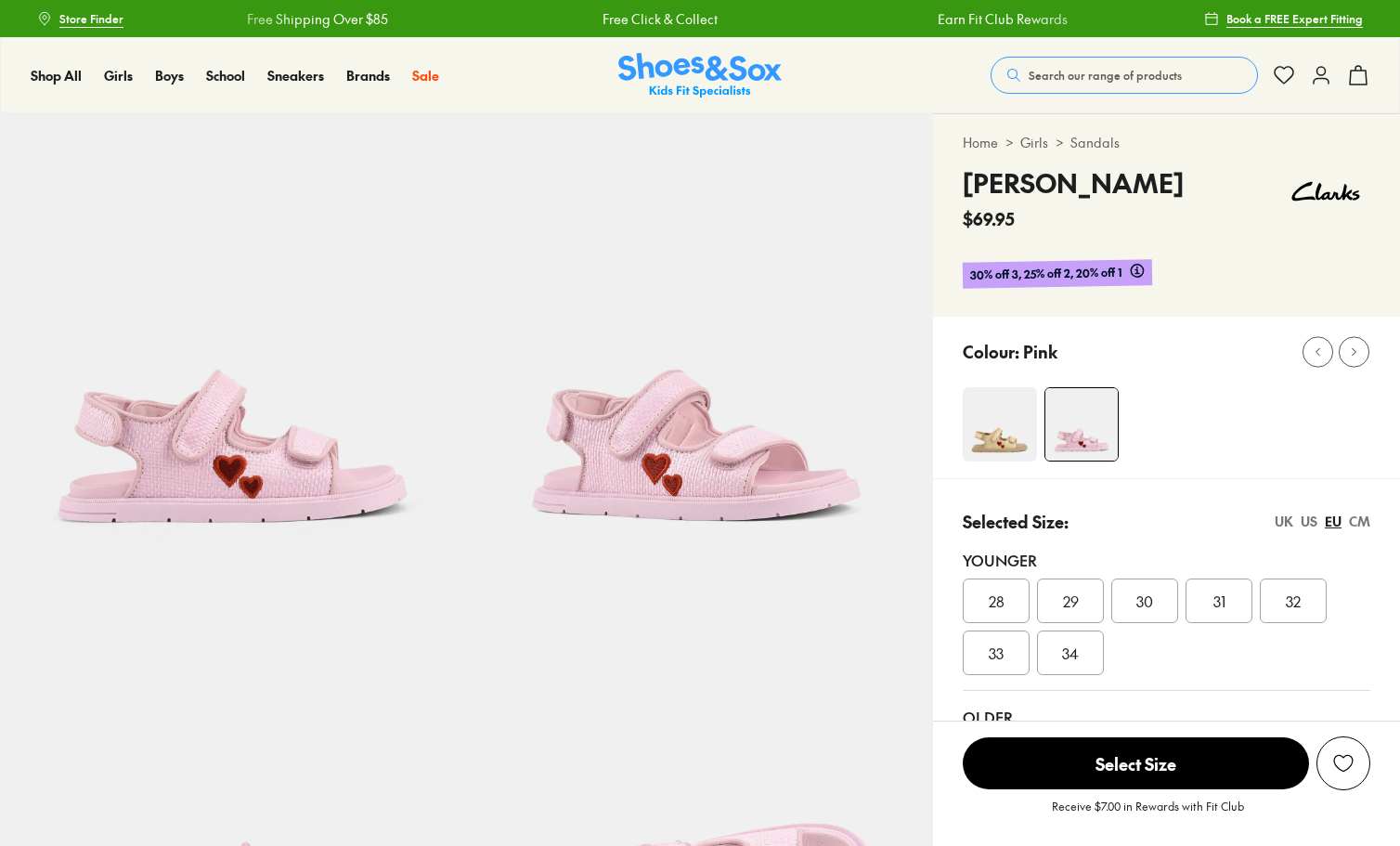
select select "*"
click at [1285, 71] on icon at bounding box center [1283, 74] width 22 height 22
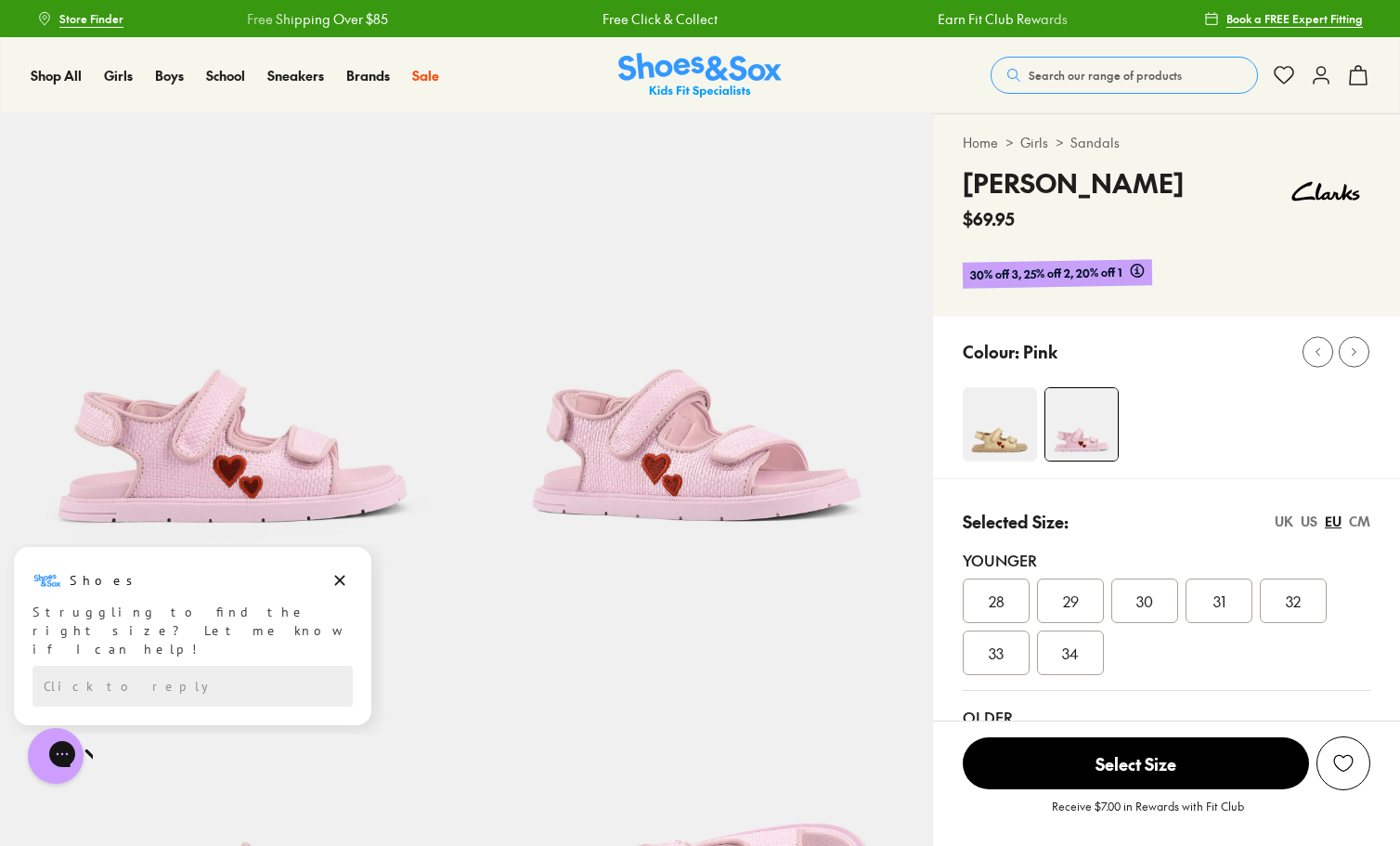
click at [995, 603] on span "28" at bounding box center [997, 601] width 16 height 22
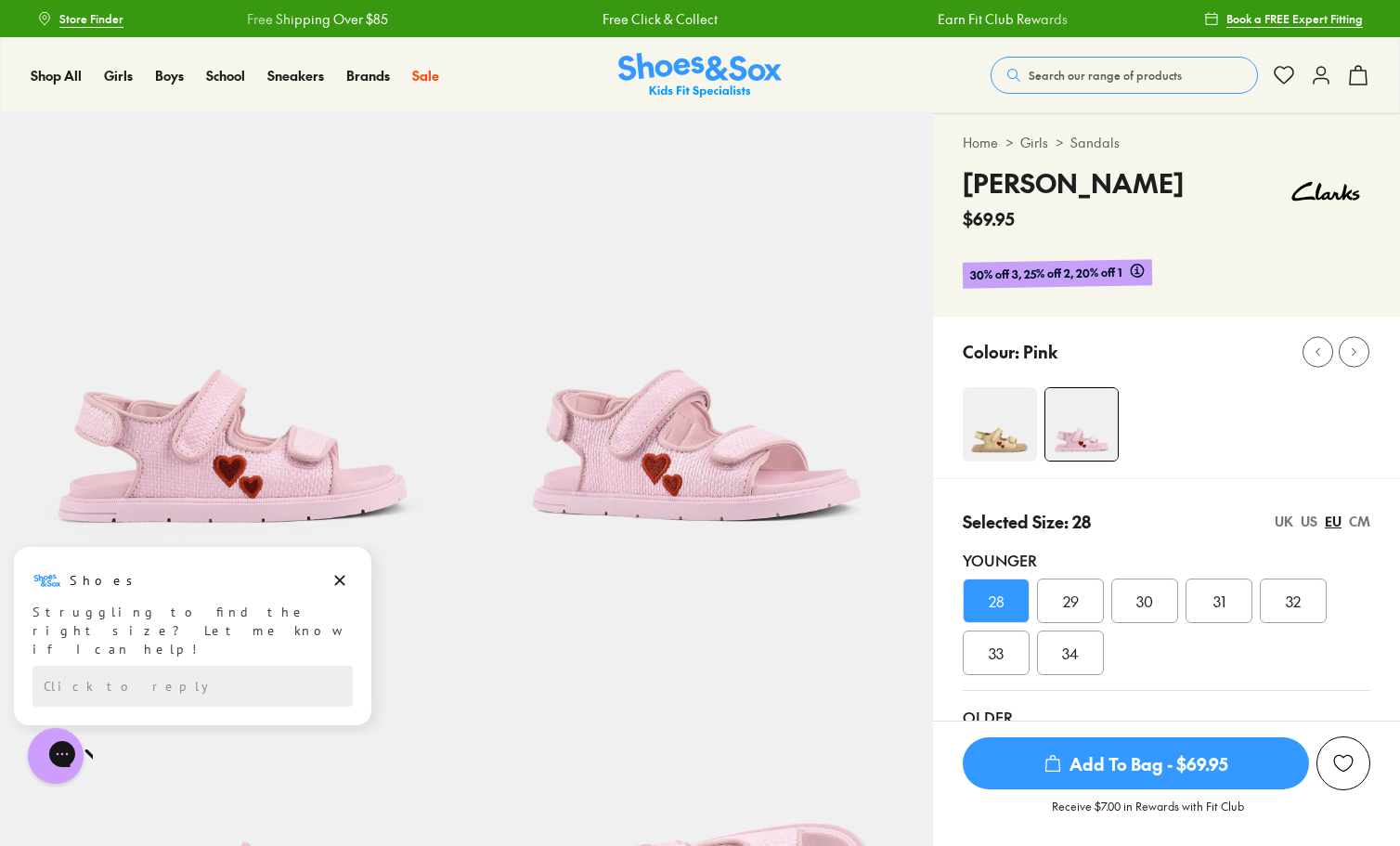
click at [1343, 770] on div "Add to Wishlist" at bounding box center [1343, 763] width 18 height 18
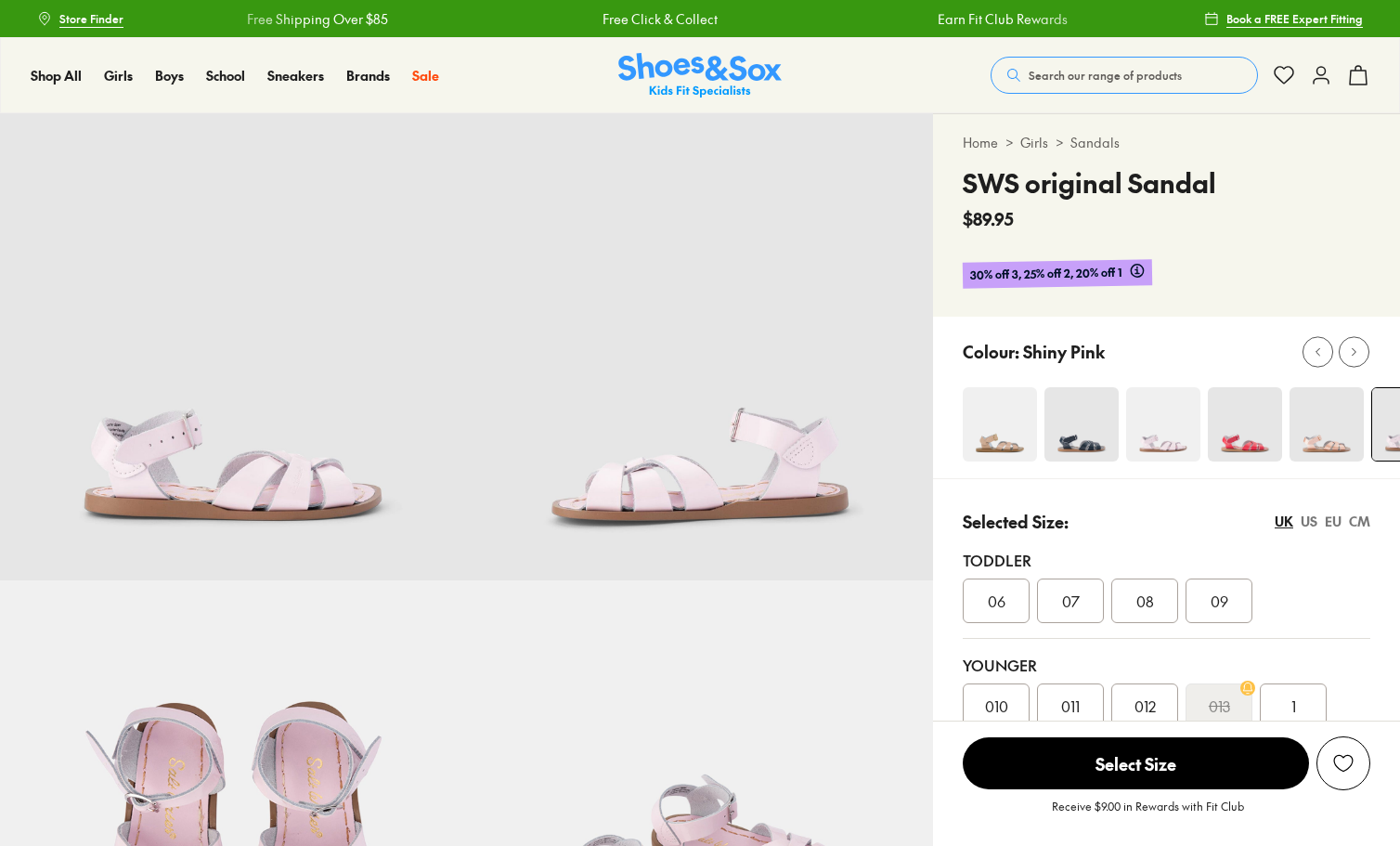
scroll to position [46, 0]
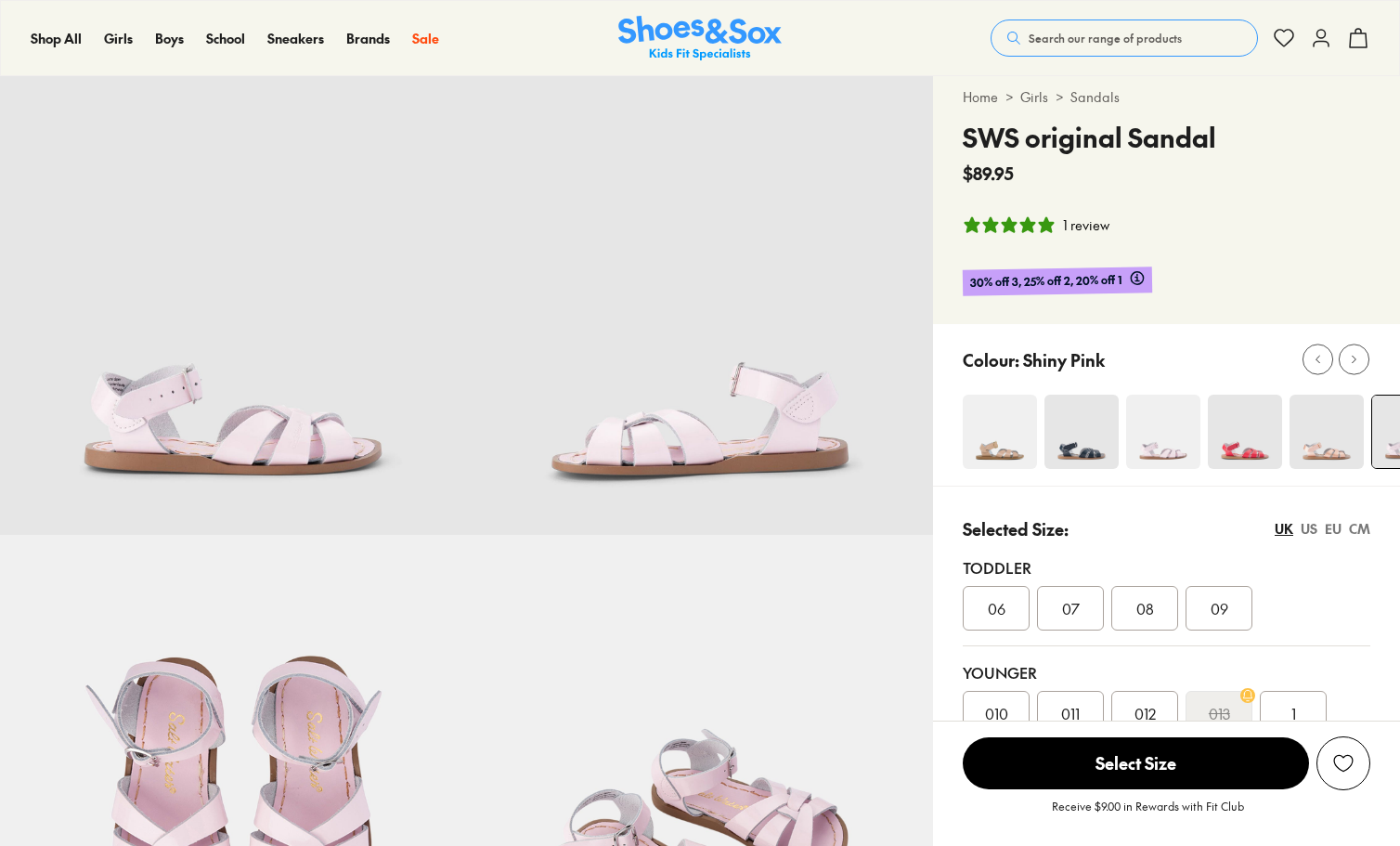
select select "*"
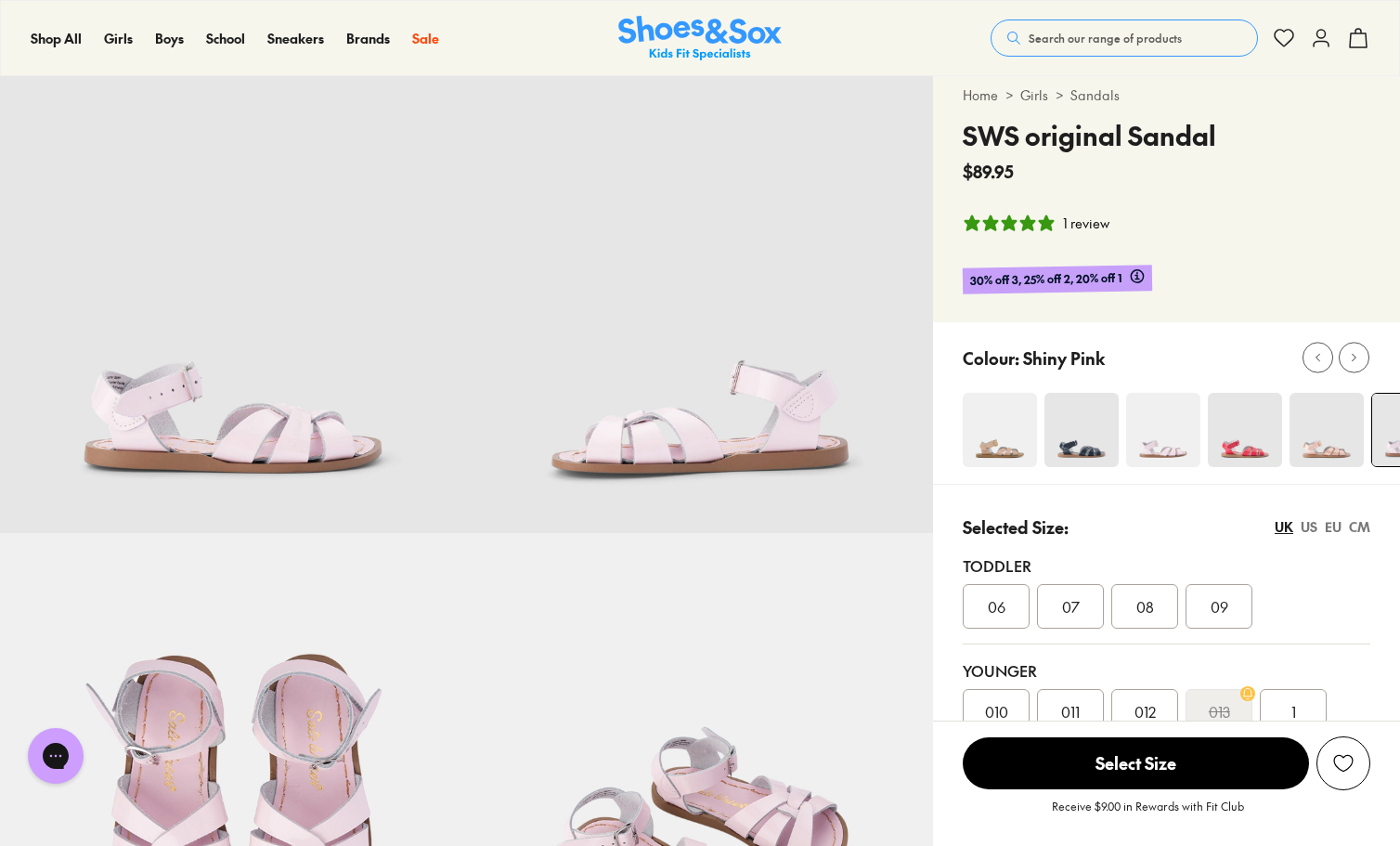
scroll to position [0, 0]
click at [1332, 526] on div "EU" at bounding box center [1334, 527] width 17 height 19
click at [1004, 709] on span "28" at bounding box center [997, 710] width 16 height 22
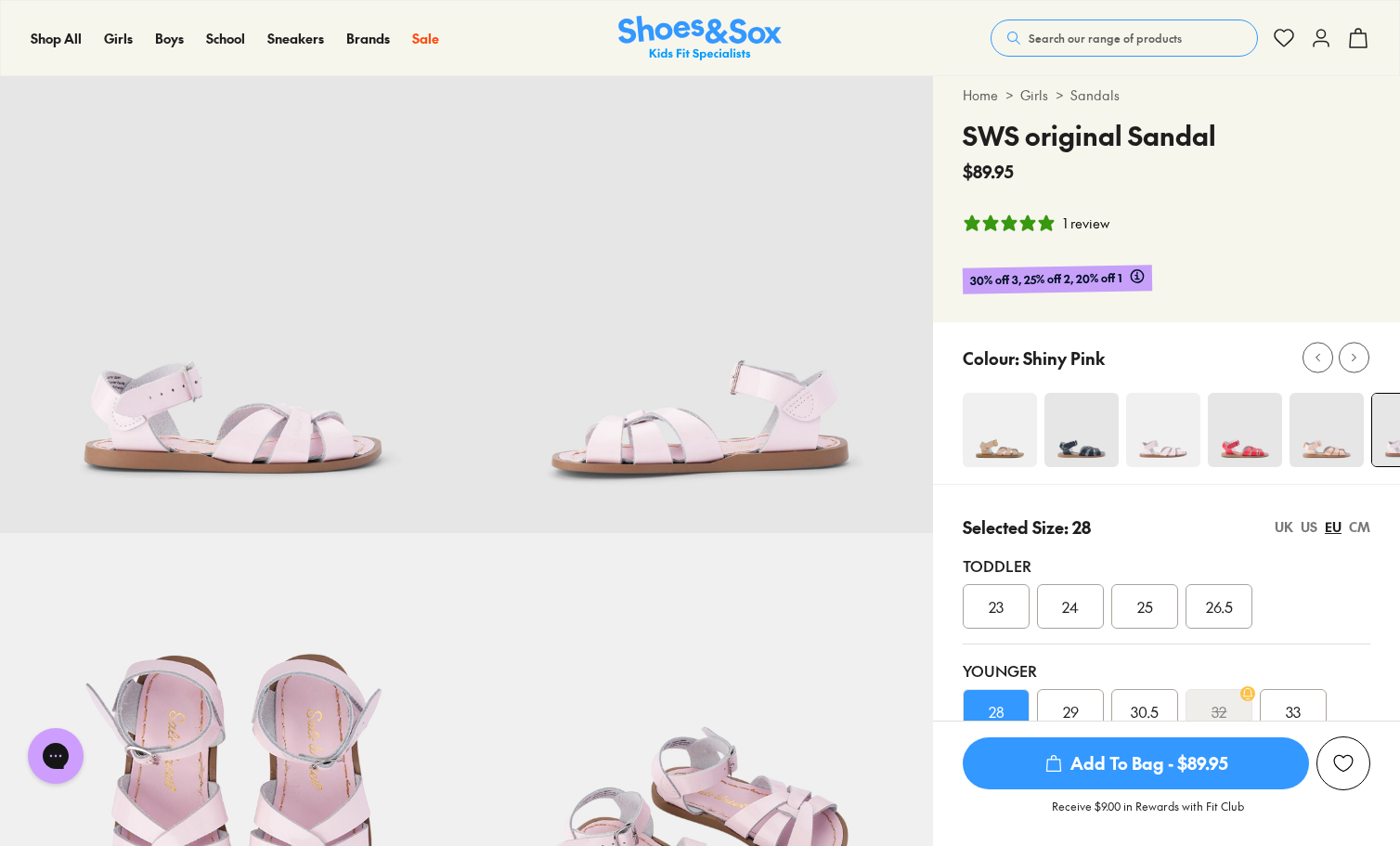
click at [1368, 757] on button "Add to Wishlist" at bounding box center [1344, 763] width 53 height 53
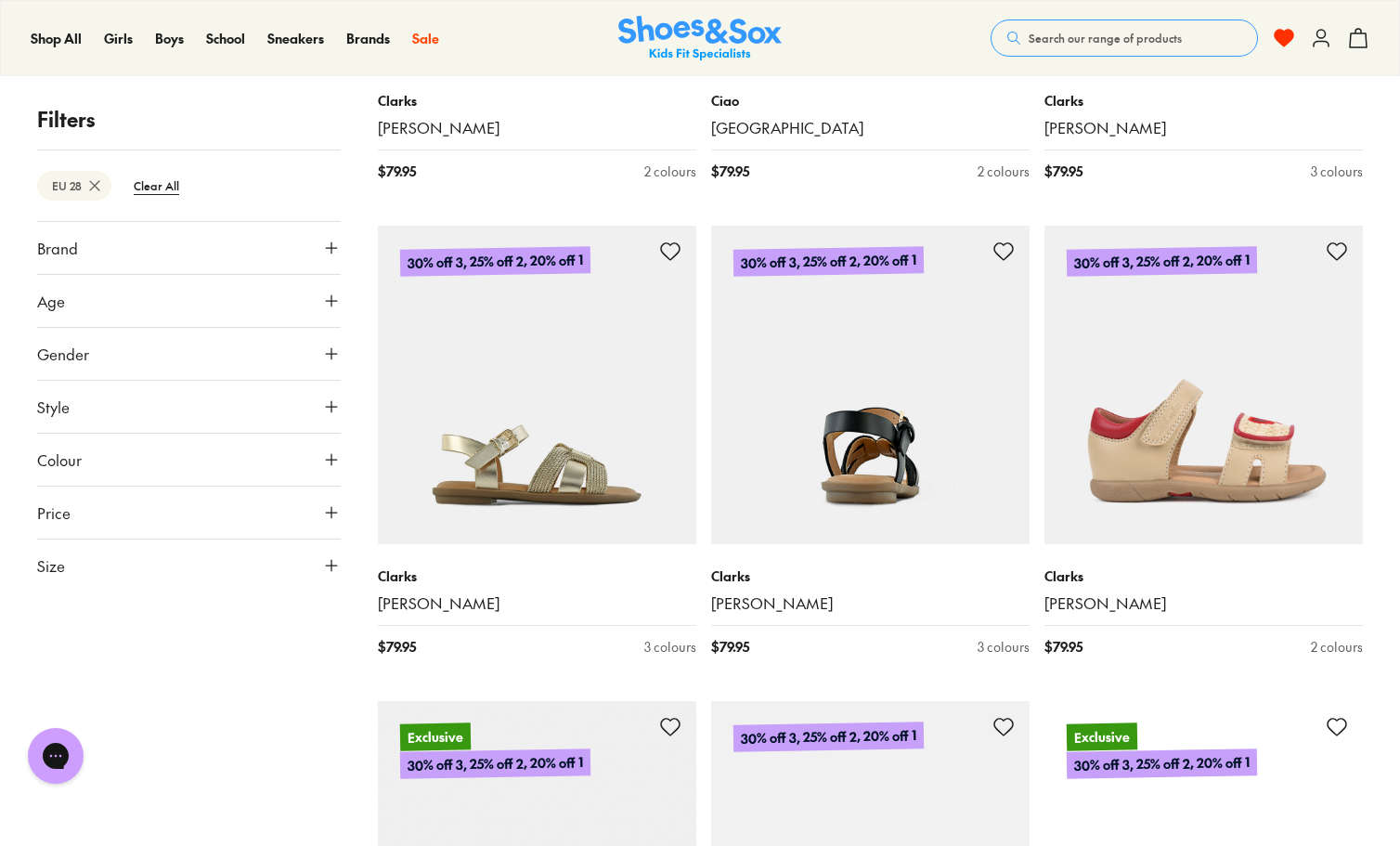
scroll to position [5417, 0]
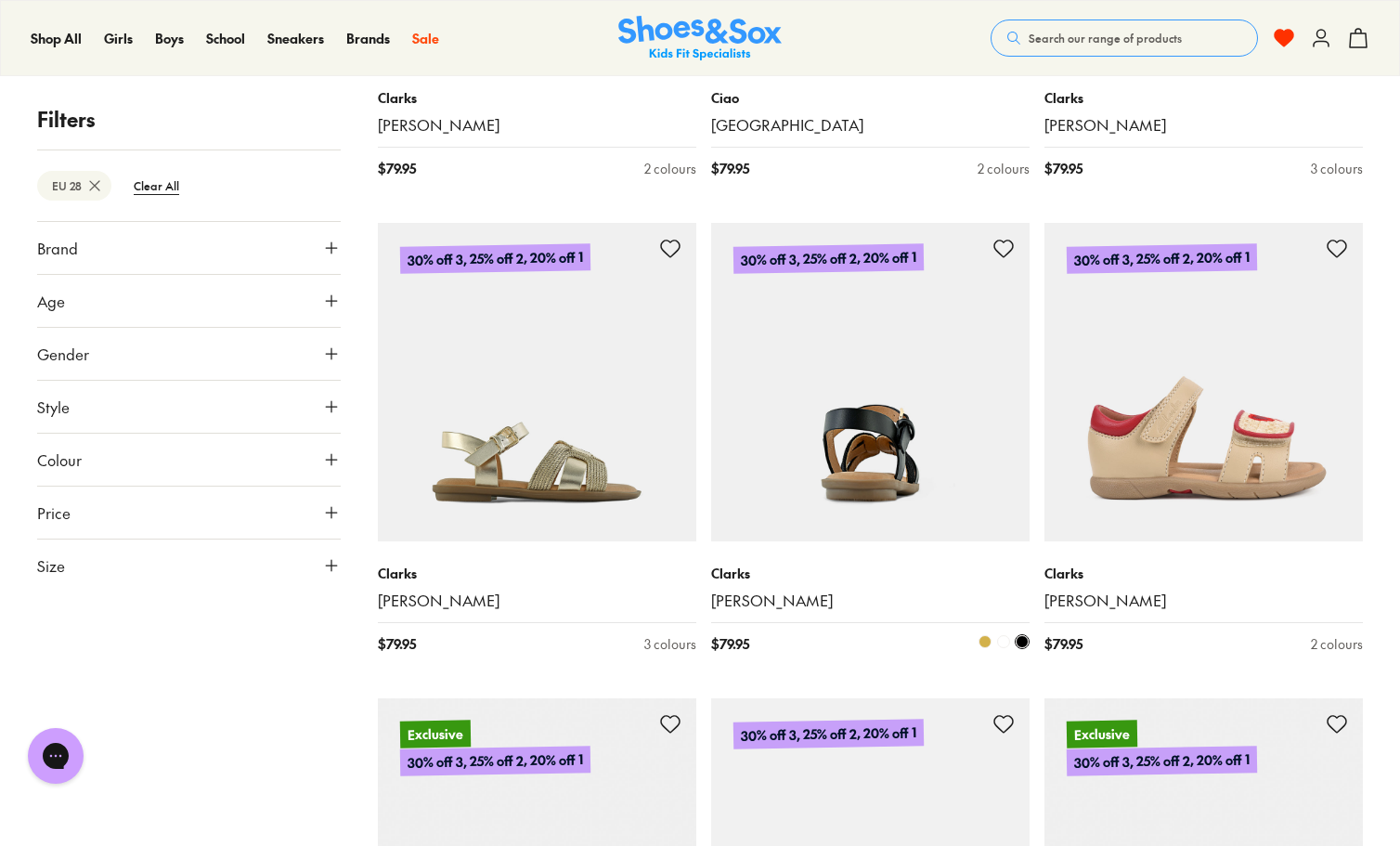
click at [859, 471] on img at bounding box center [871, 382] width 319 height 319
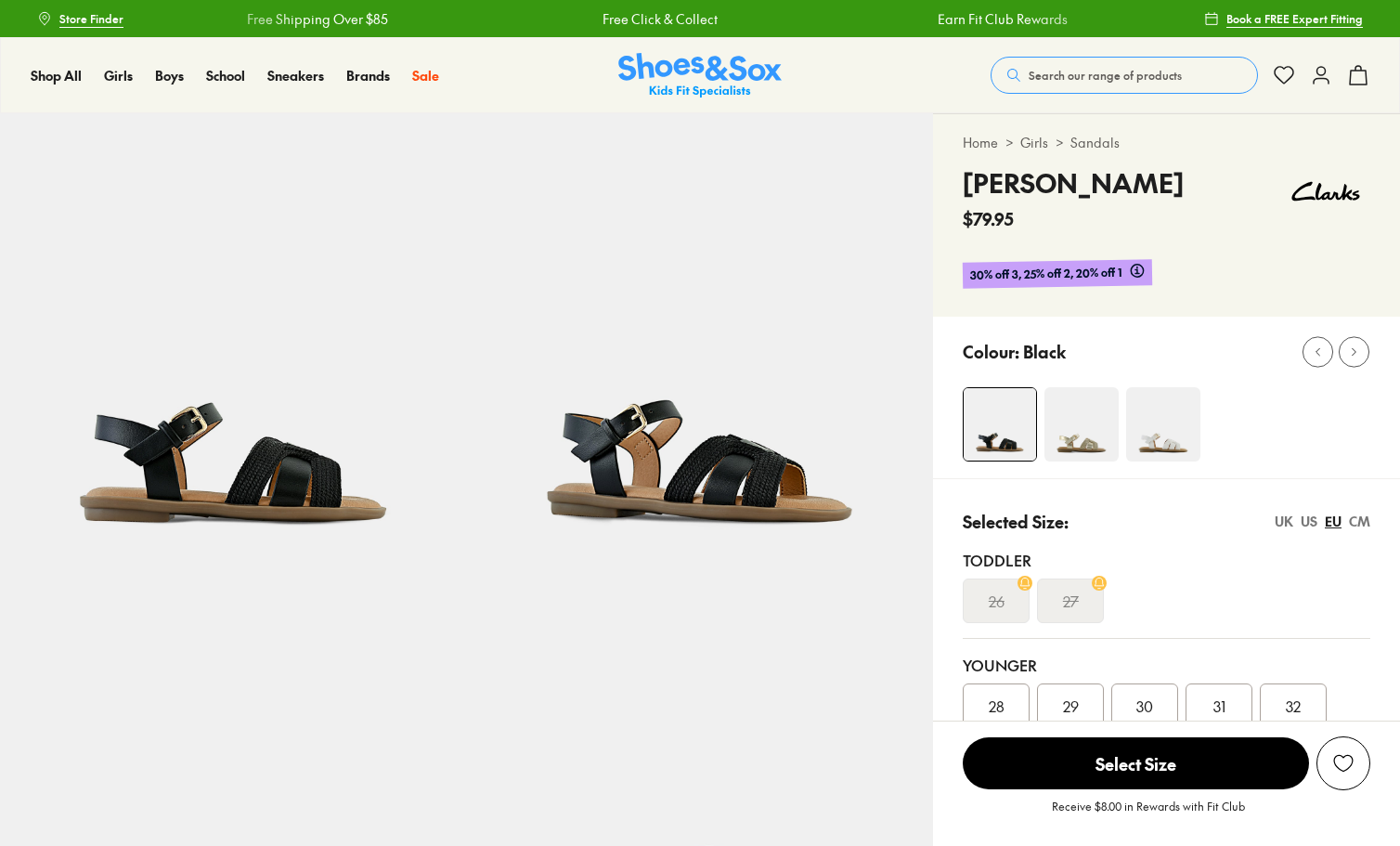
click at [1003, 687] on div "28" at bounding box center [996, 706] width 67 height 45
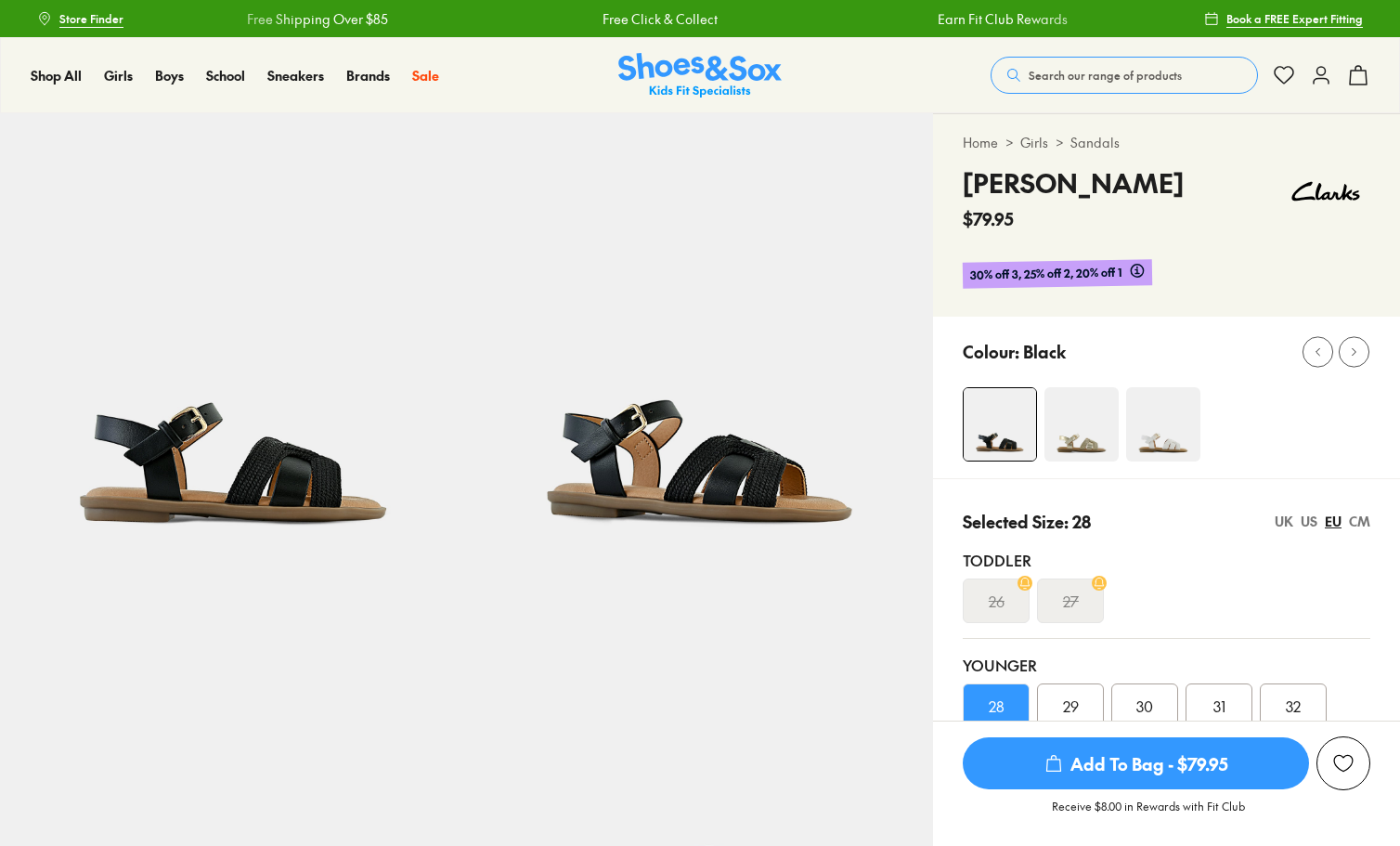
select select "*"
click at [1336, 766] on div "Add to Wishlist" at bounding box center [1343, 763] width 18 height 18
click at [1078, 428] on img at bounding box center [1082, 425] width 74 height 74
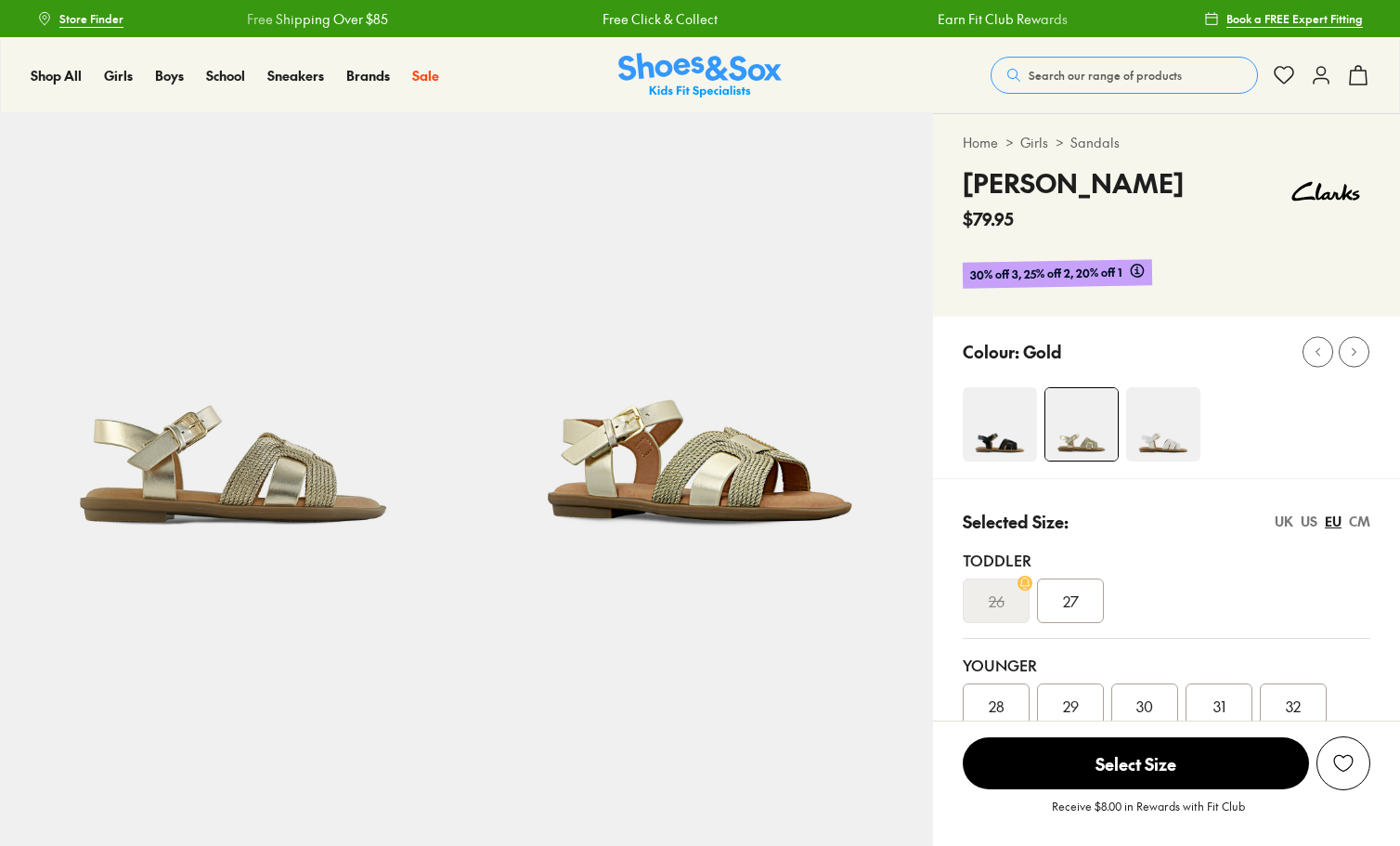
select select "*"
click at [1185, 425] on img at bounding box center [1164, 425] width 74 height 74
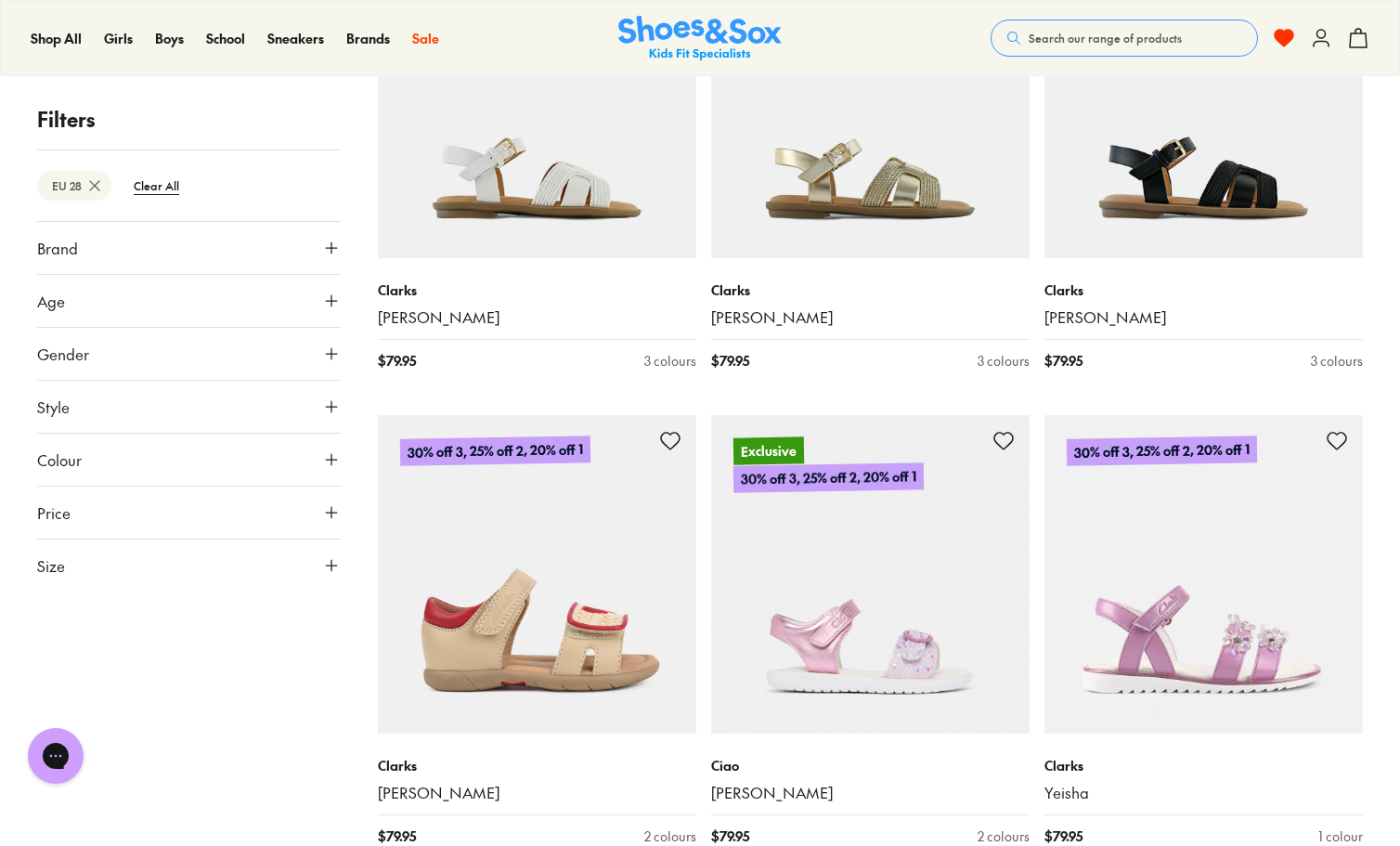
scroll to position [892, 0]
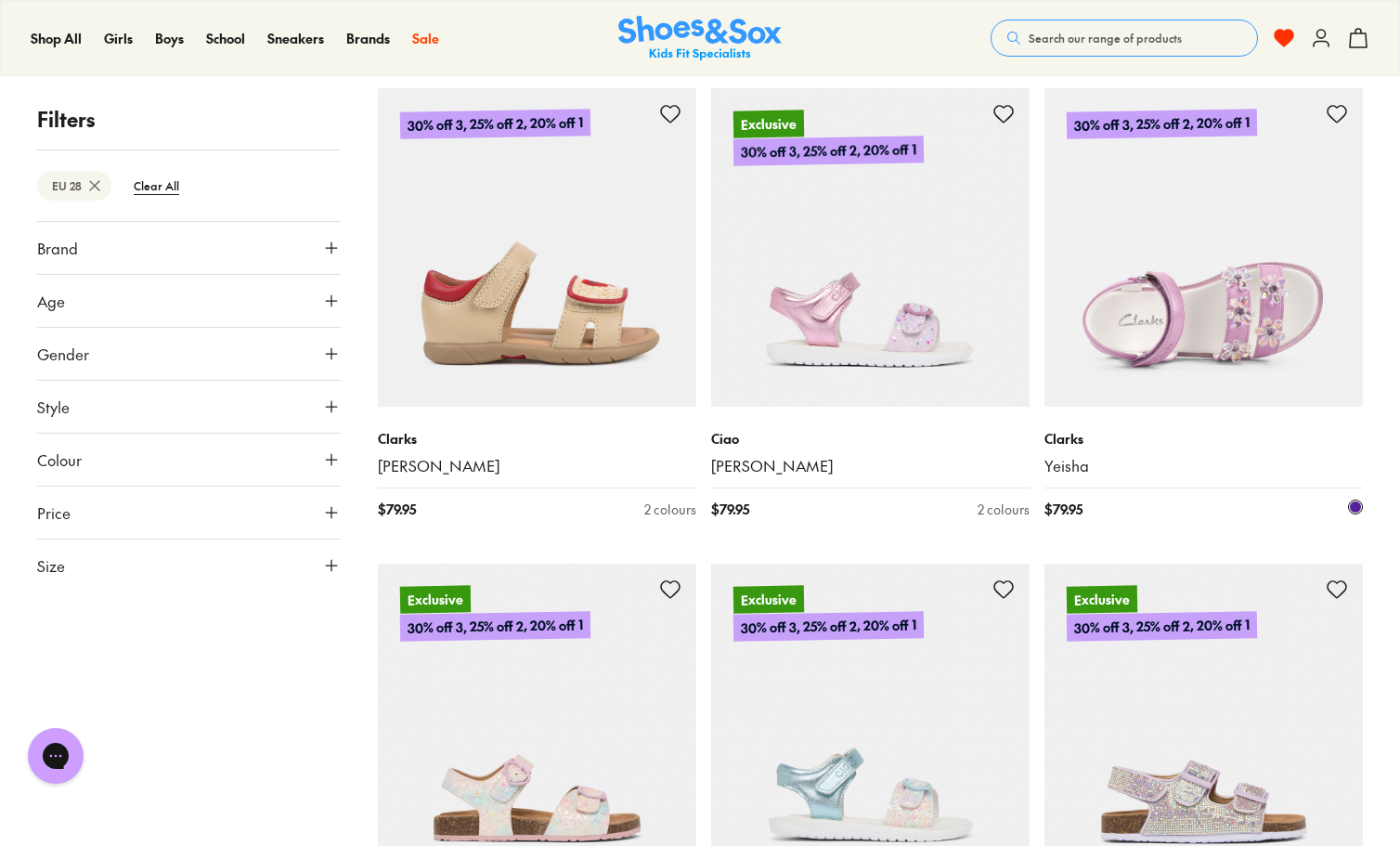
click at [1229, 320] on img at bounding box center [1204, 247] width 319 height 319
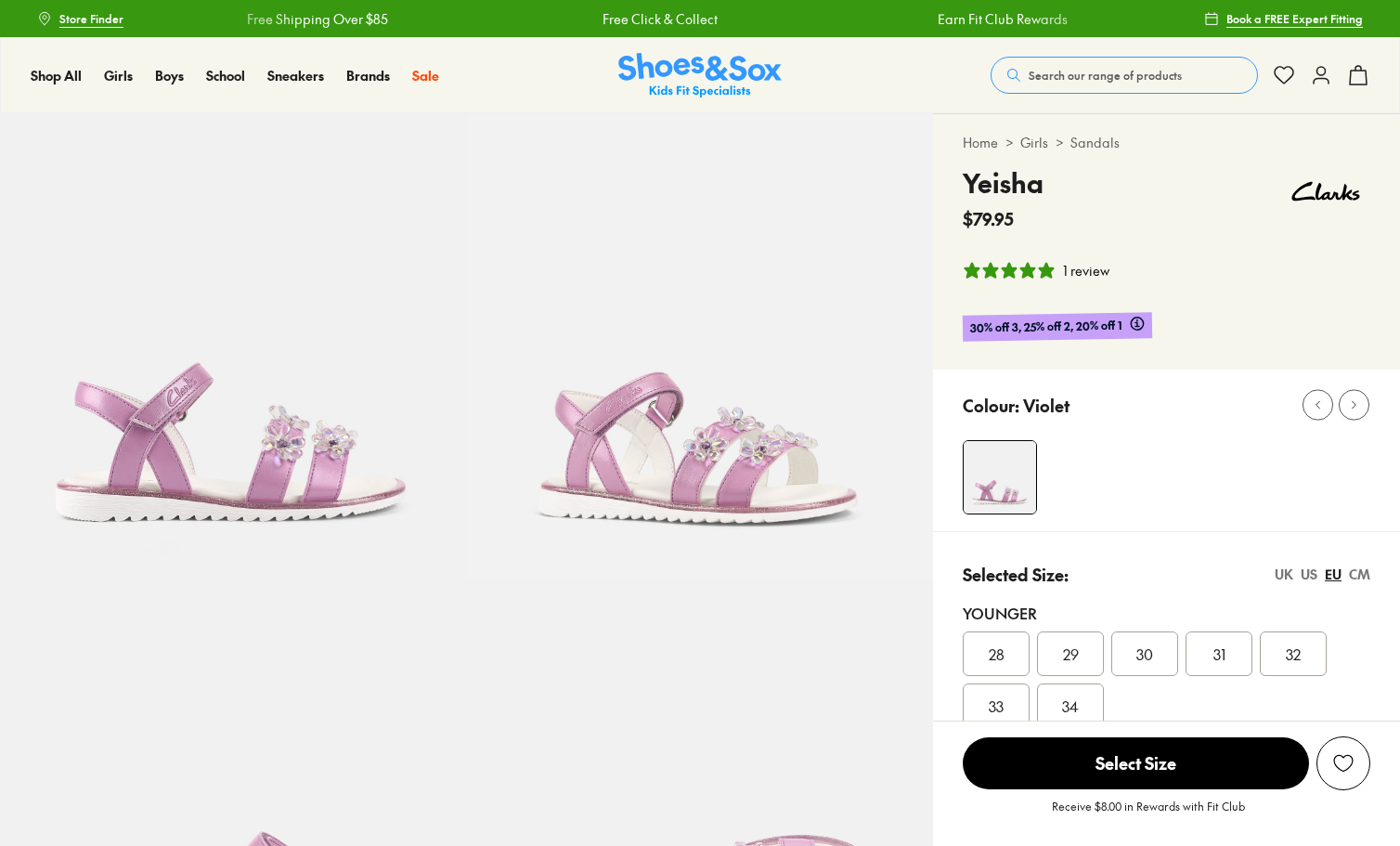
select select "*"
click at [997, 653] on span "28" at bounding box center [997, 653] width 16 height 22
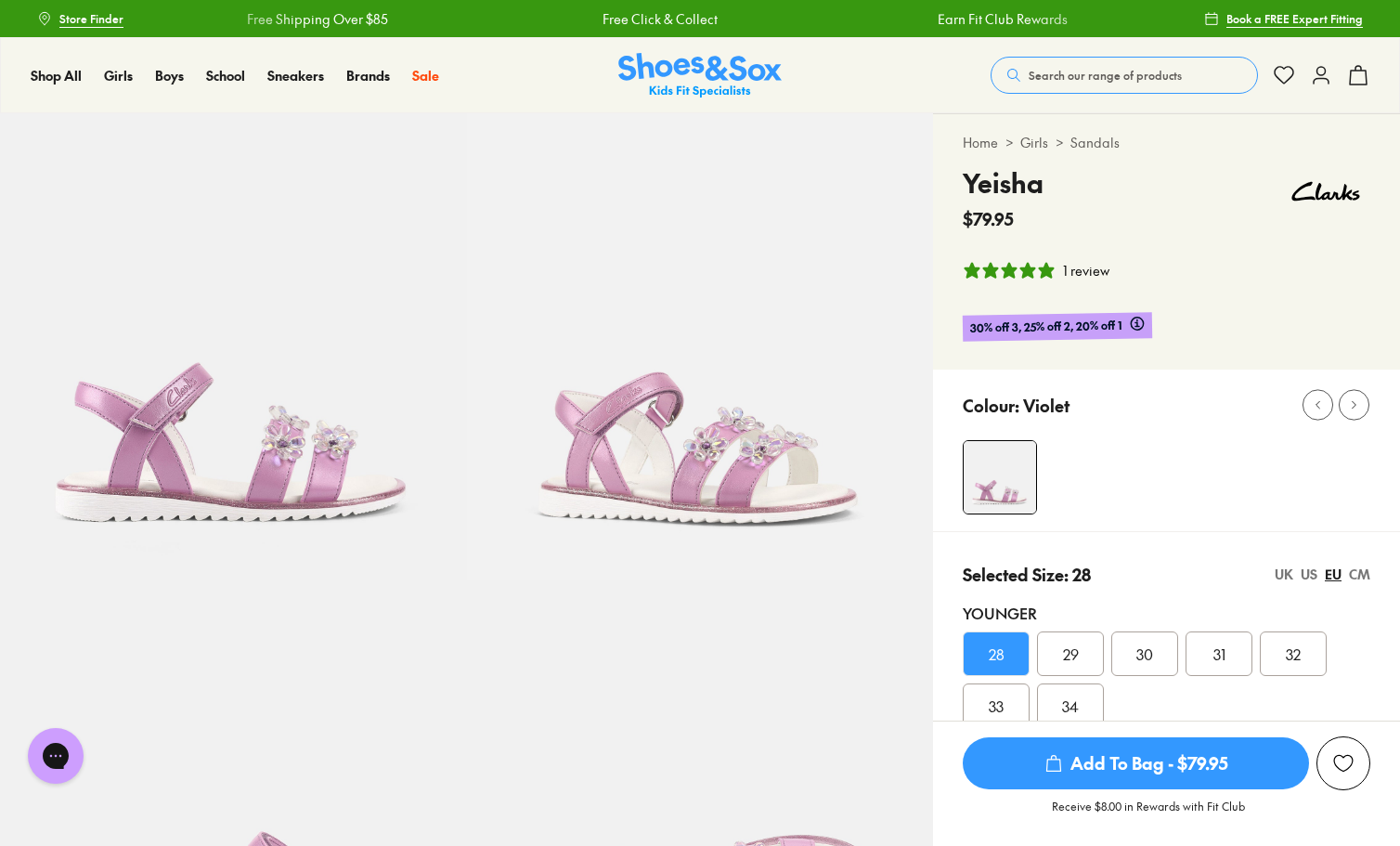
click at [1344, 764] on div "Add to Wishlist" at bounding box center [1343, 763] width 18 height 18
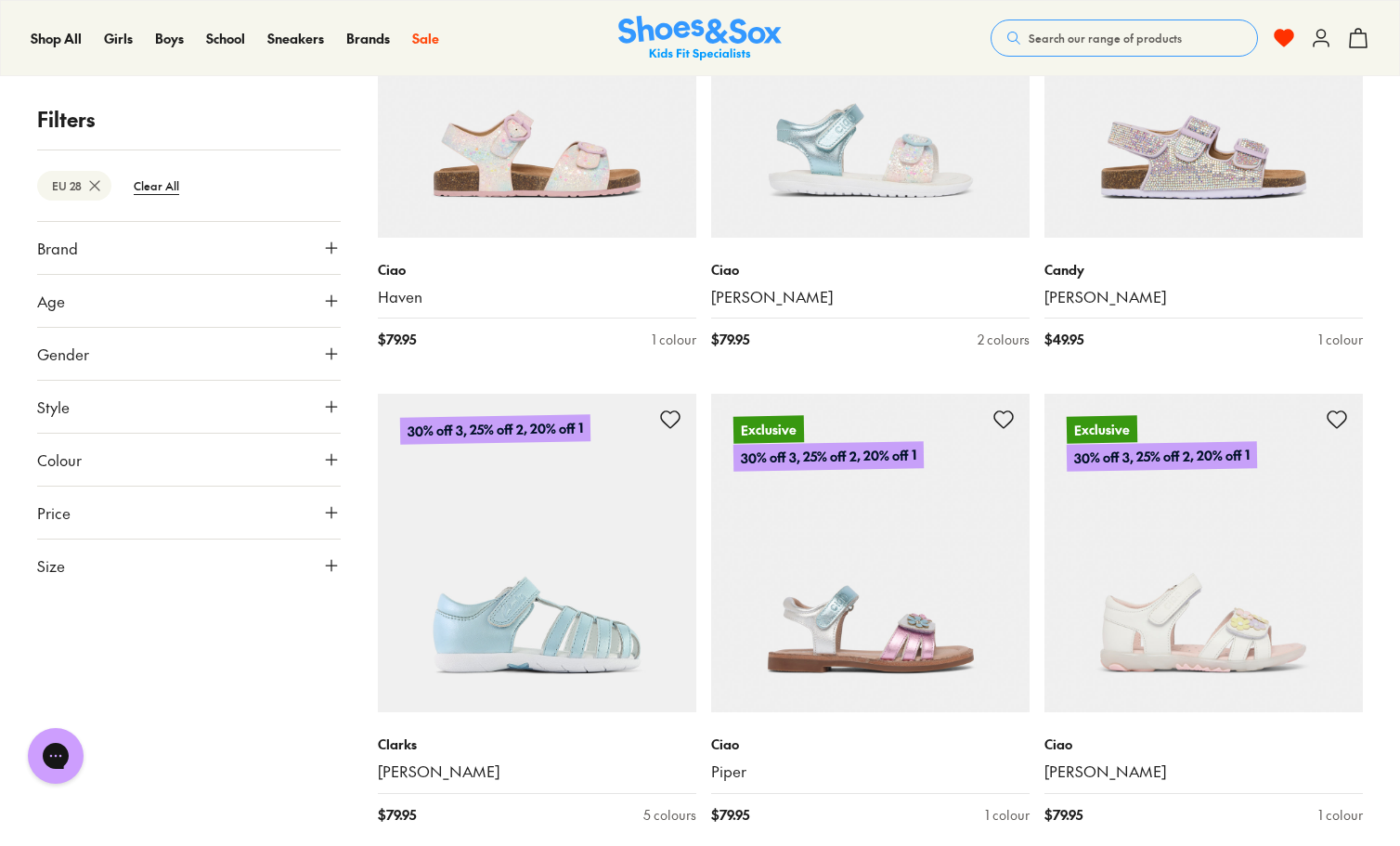
scroll to position [1538, 0]
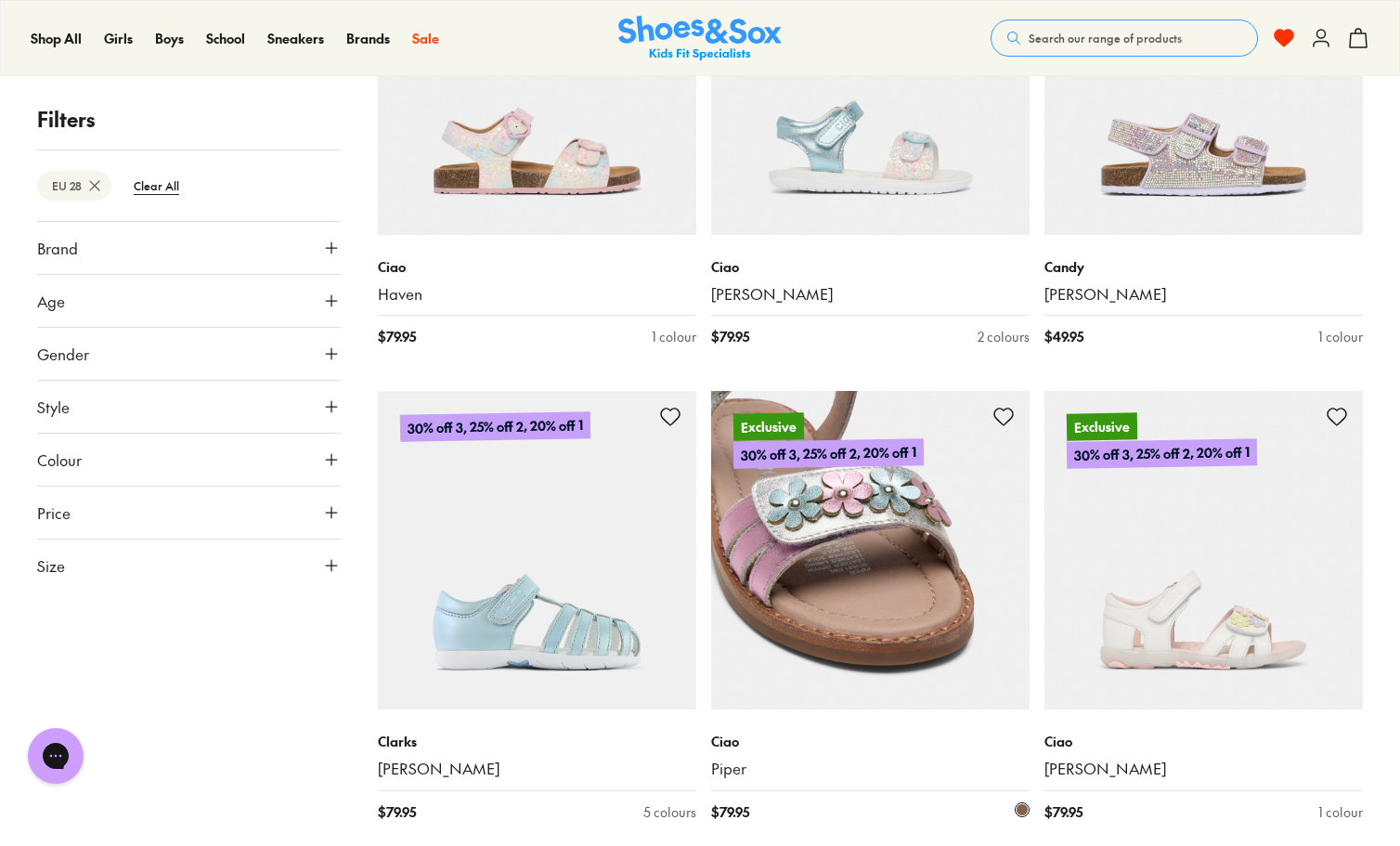
click at [909, 656] on img at bounding box center [871, 550] width 319 height 319
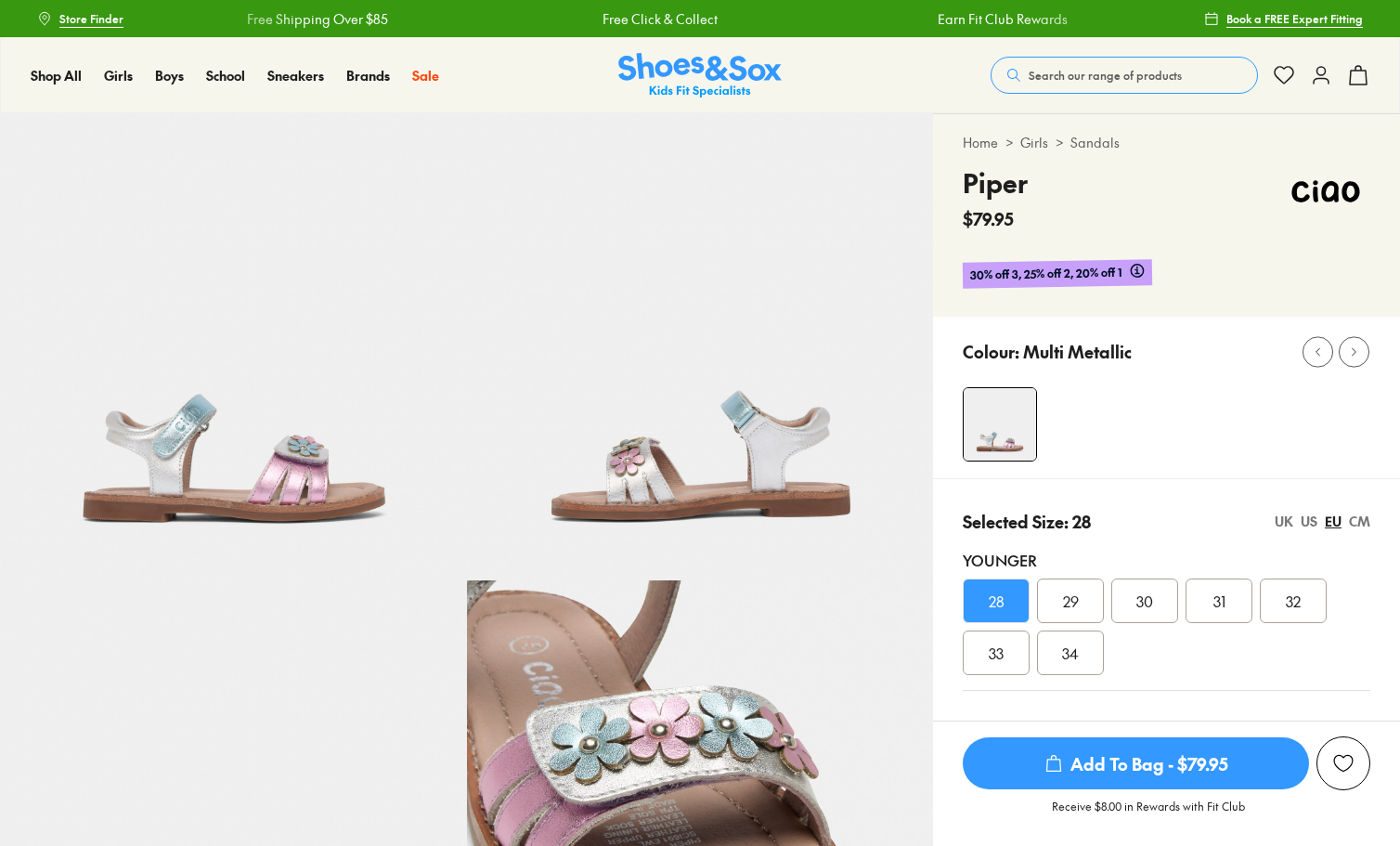
click at [1339, 764] on div "Add to Wishlist" at bounding box center [1343, 763] width 18 height 18
select select "*"
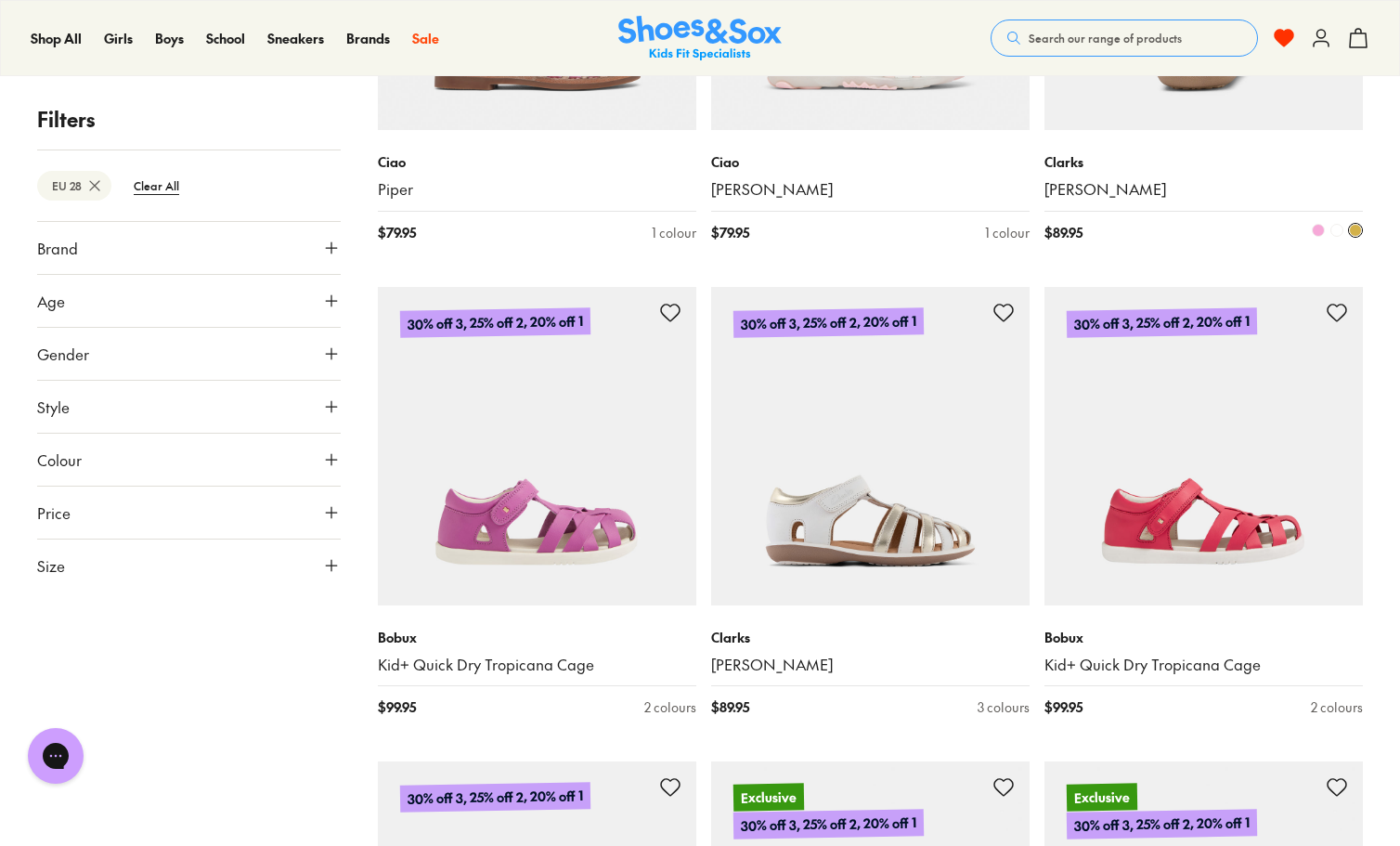
scroll to position [7256, 0]
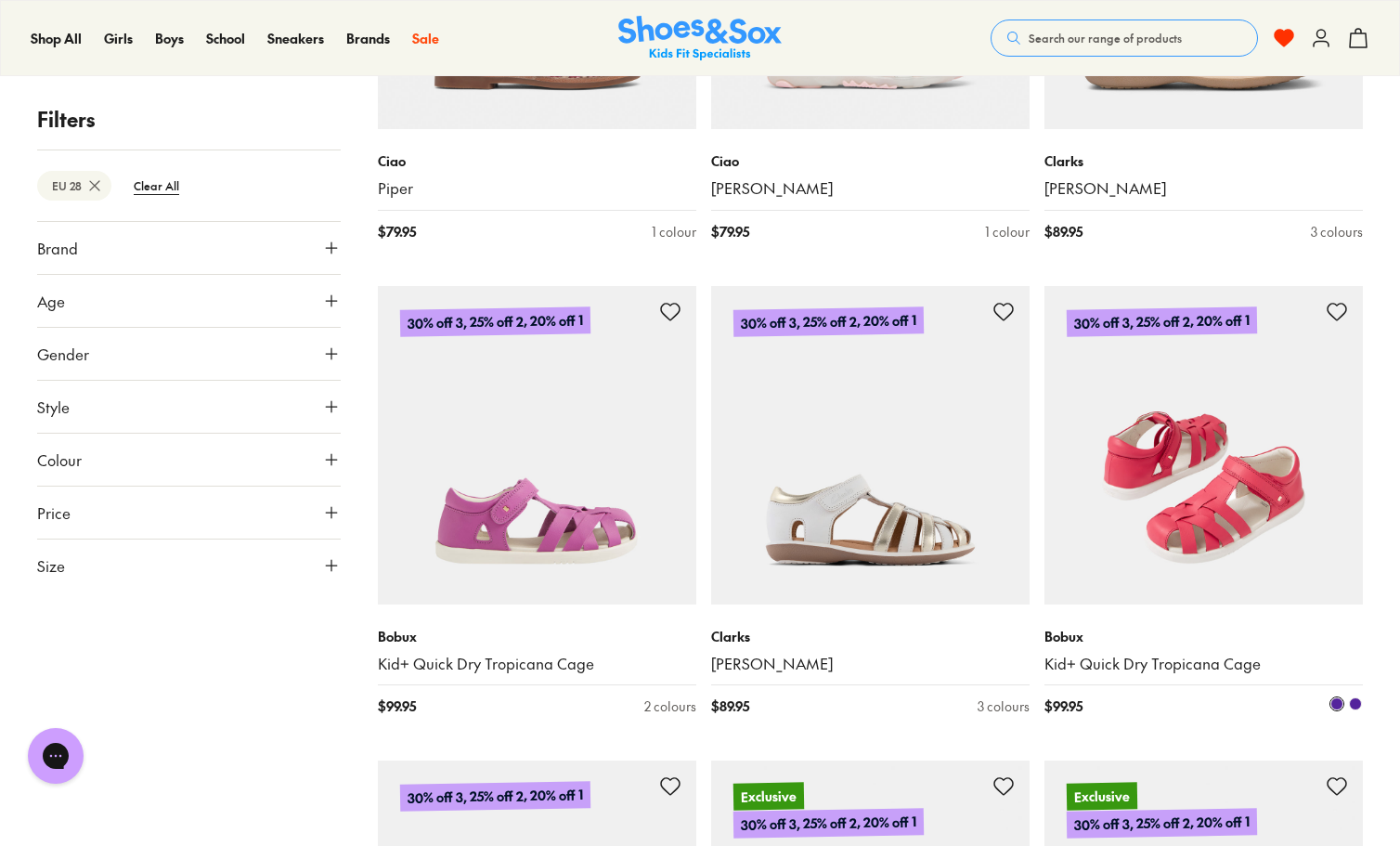
click at [1208, 448] on img at bounding box center [1204, 446] width 319 height 319
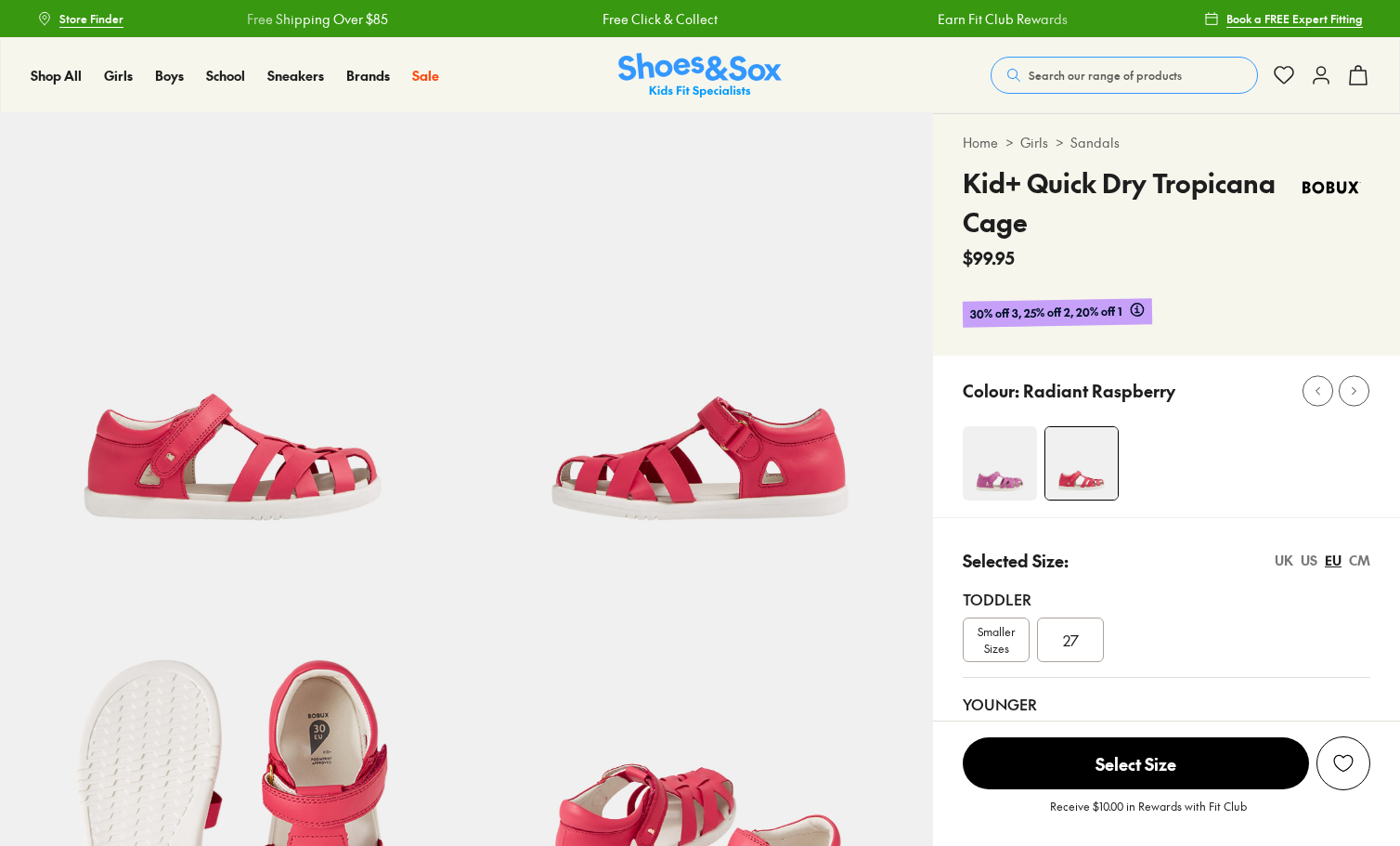
click at [1010, 723] on div "28" at bounding box center [996, 745] width 67 height 45
select select "*"
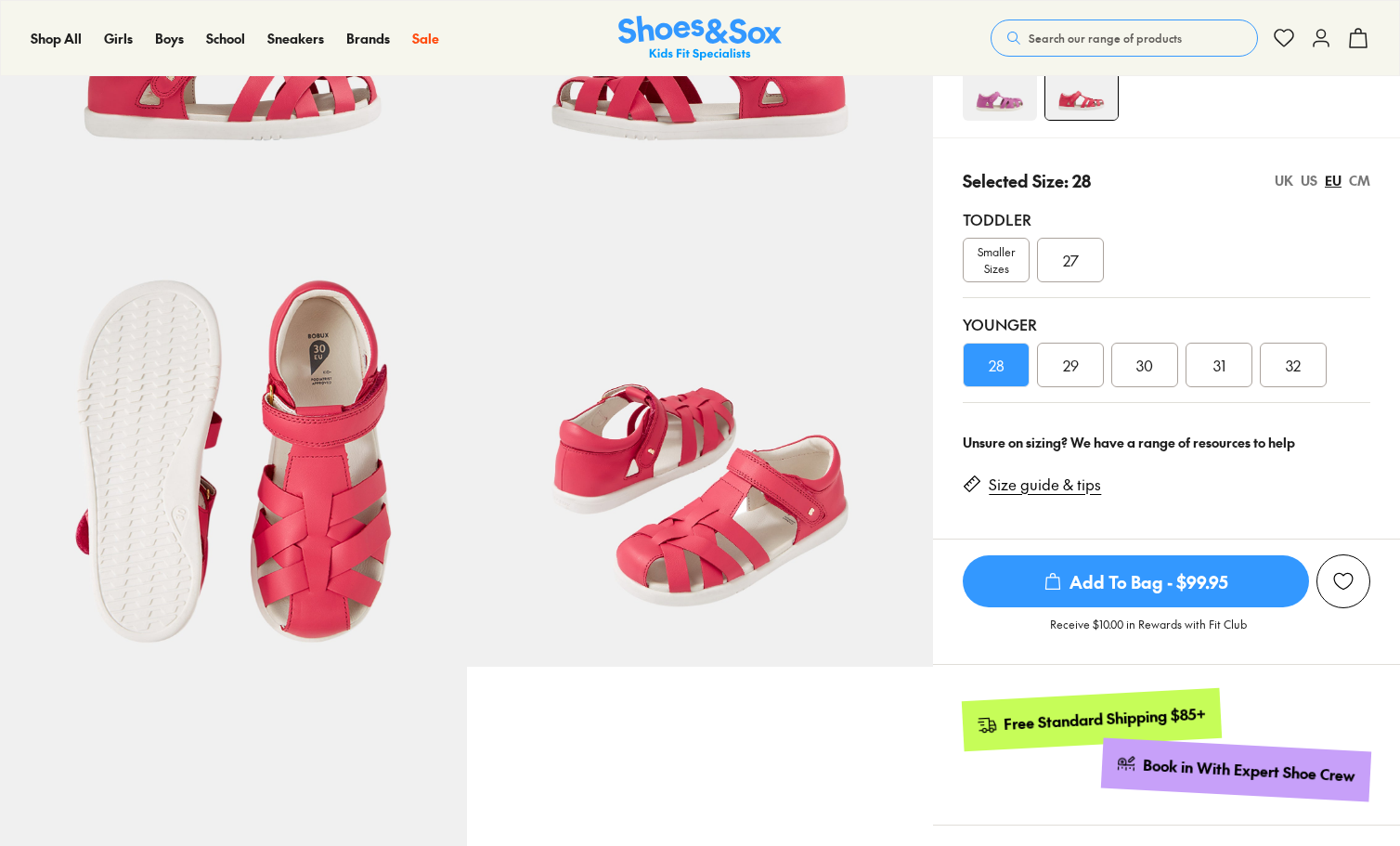
scroll to position [380, 0]
click at [1344, 587] on div "Add to Wishlist" at bounding box center [1343, 581] width 18 height 18
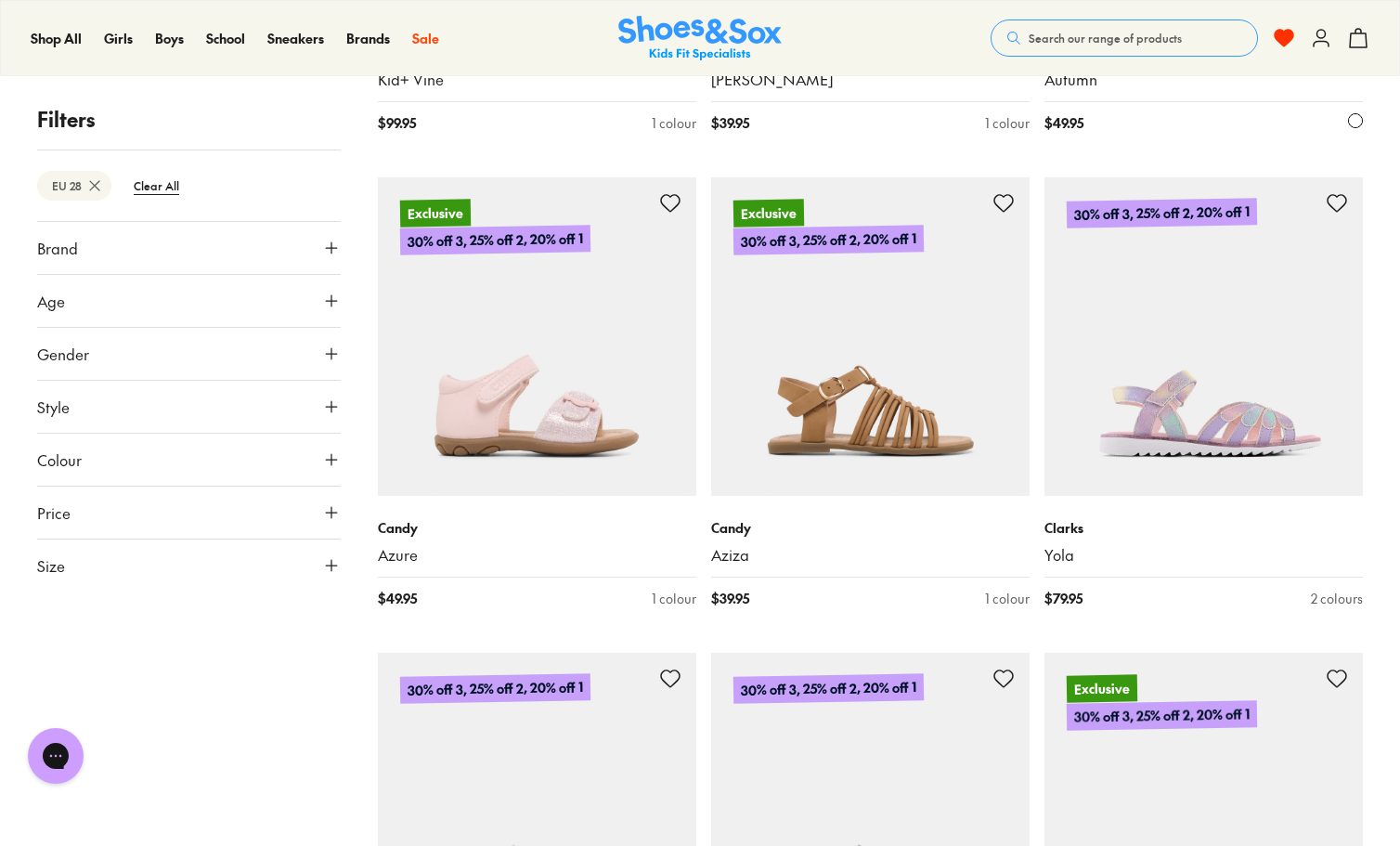
scroll to position [8798, 0]
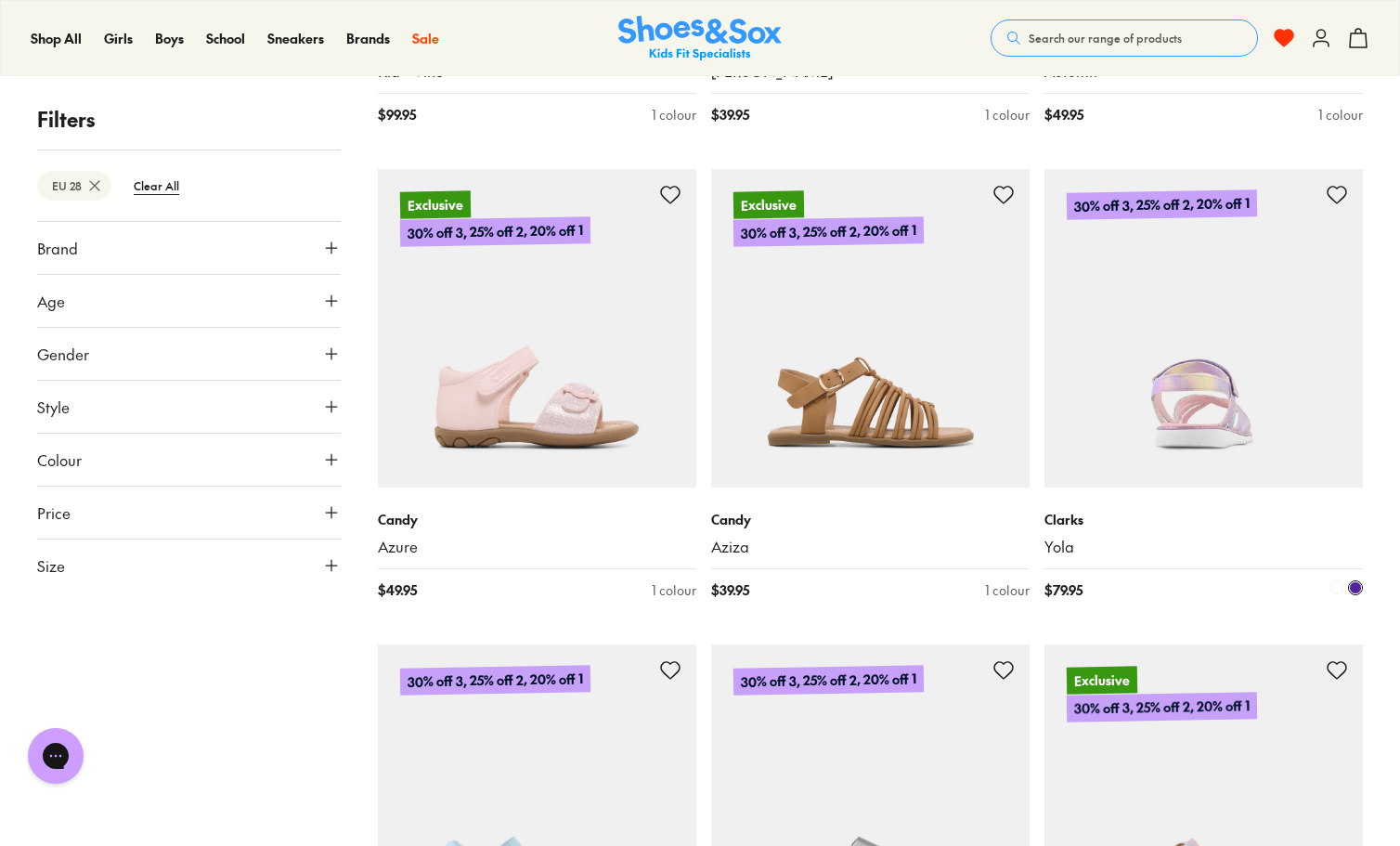
click at [1183, 402] on img at bounding box center [1204, 328] width 319 height 319
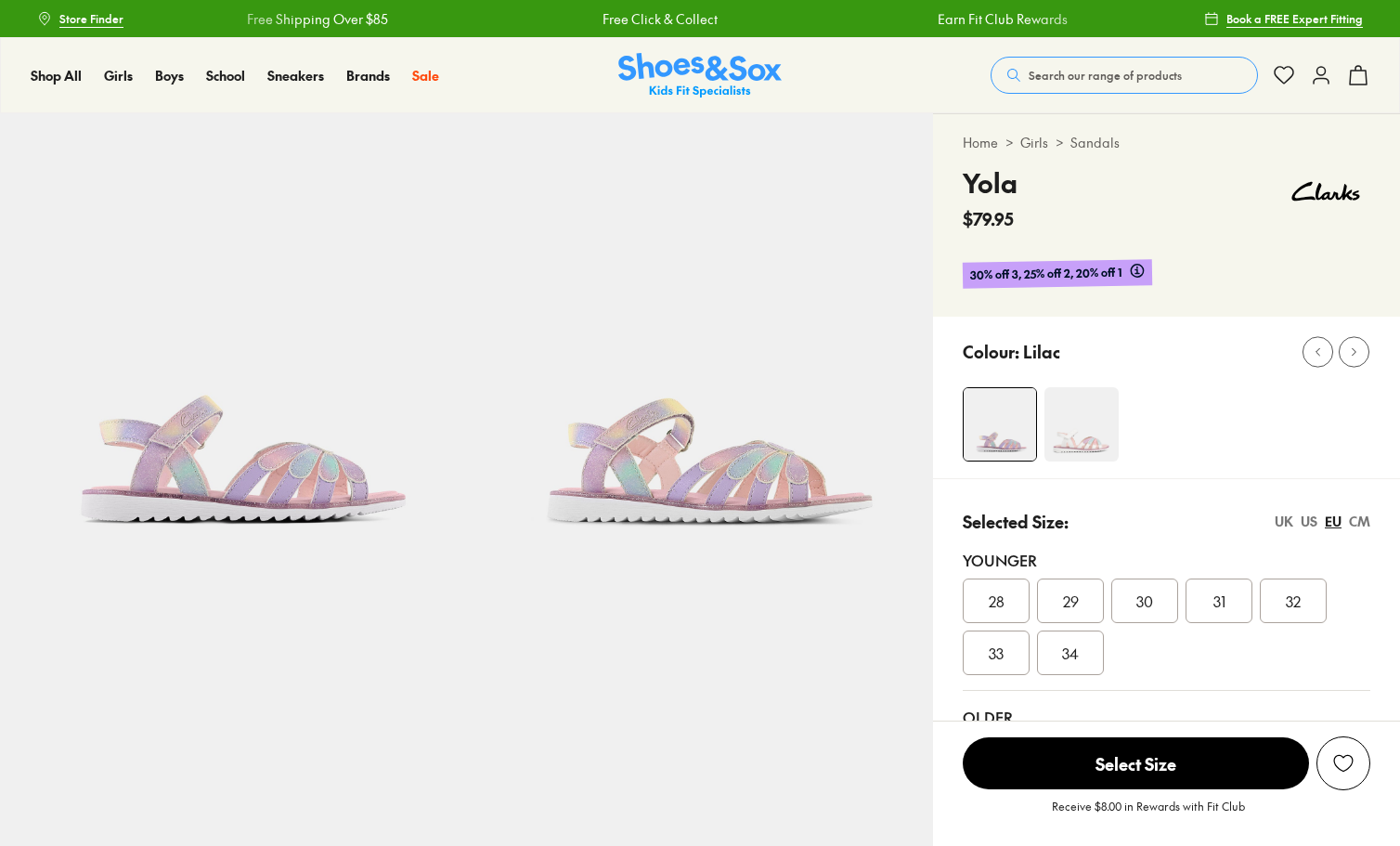
select select "*"
click at [1086, 419] on img at bounding box center [1082, 425] width 74 height 74
click at [1325, 788] on x-storage at bounding box center [1344, 763] width 53 height 53
select select "*"
click at [1345, 762] on div "Add to Wishlist" at bounding box center [1343, 763] width 18 height 18
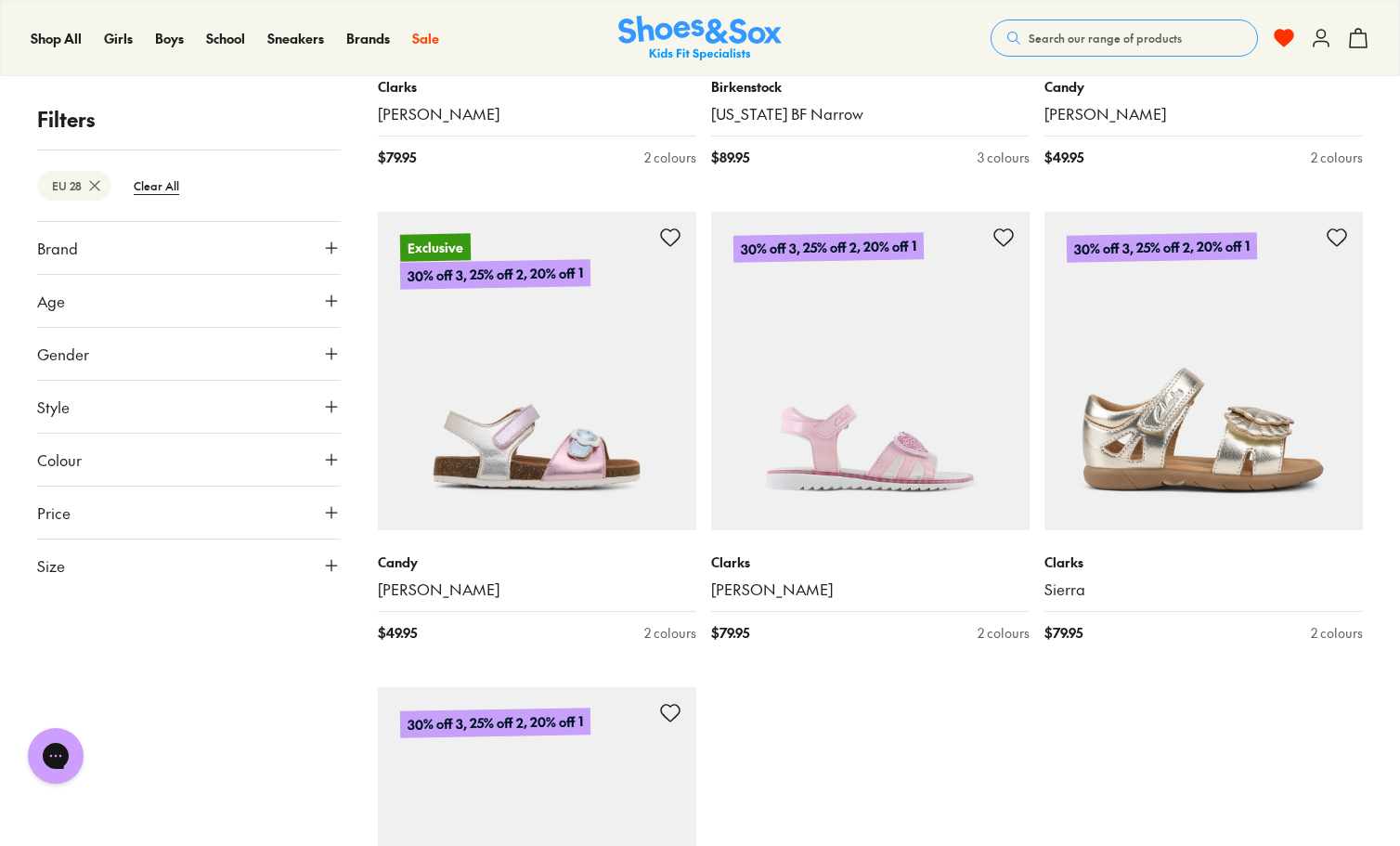
scroll to position [9708, 0]
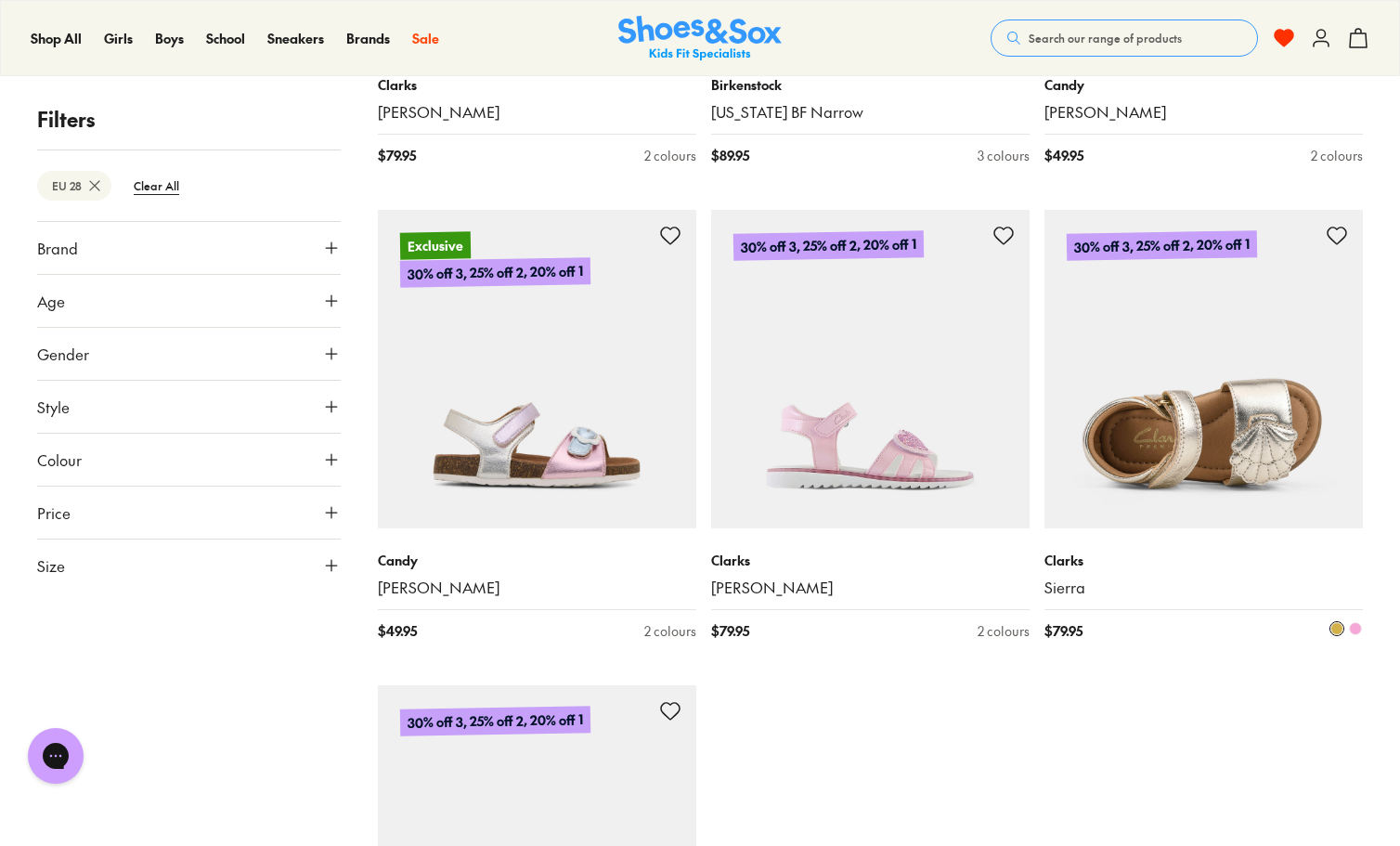
click at [1237, 438] on img at bounding box center [1204, 370] width 319 height 319
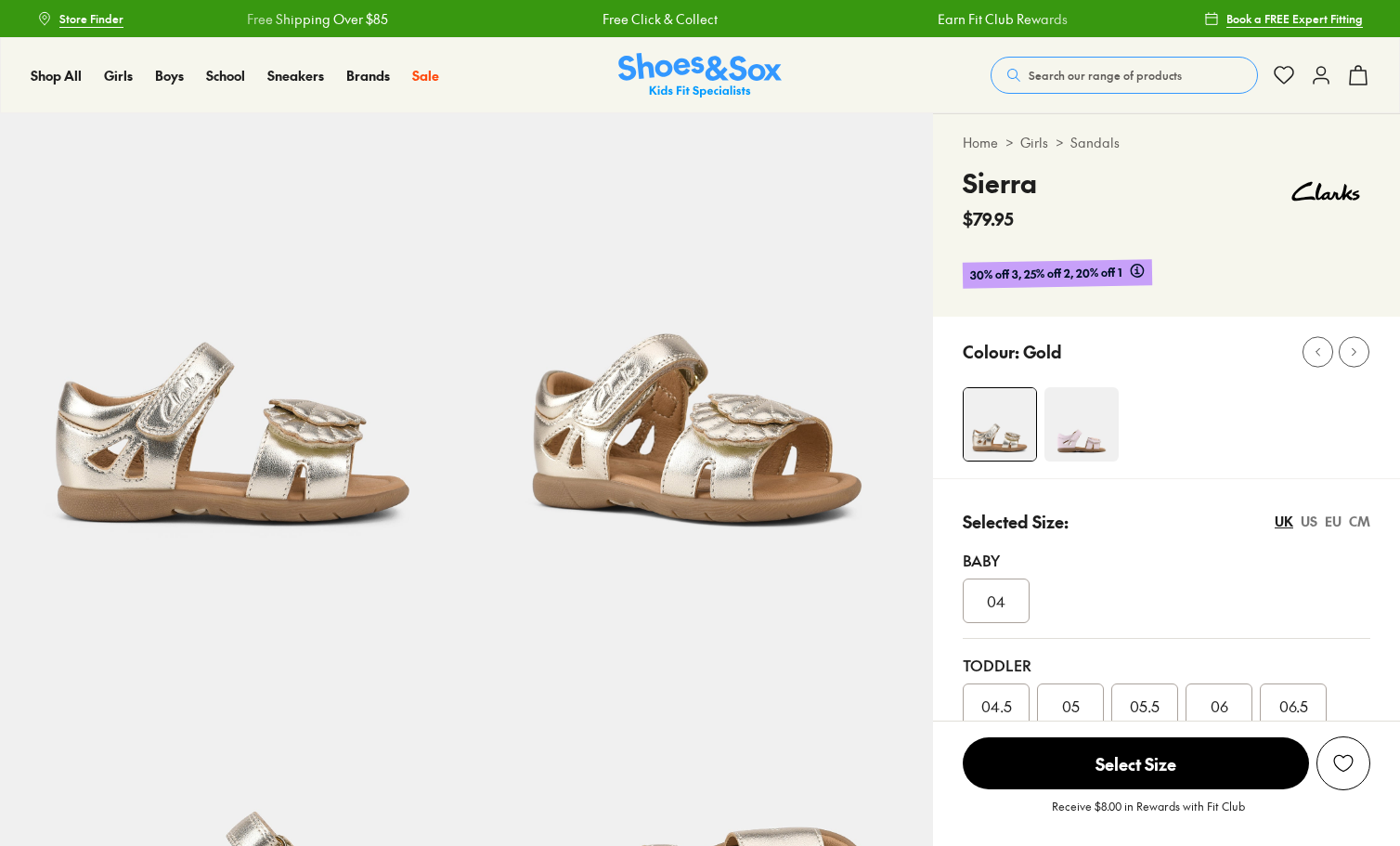
click at [1333, 516] on div "EU" at bounding box center [1334, 521] width 17 height 19
select select "*"
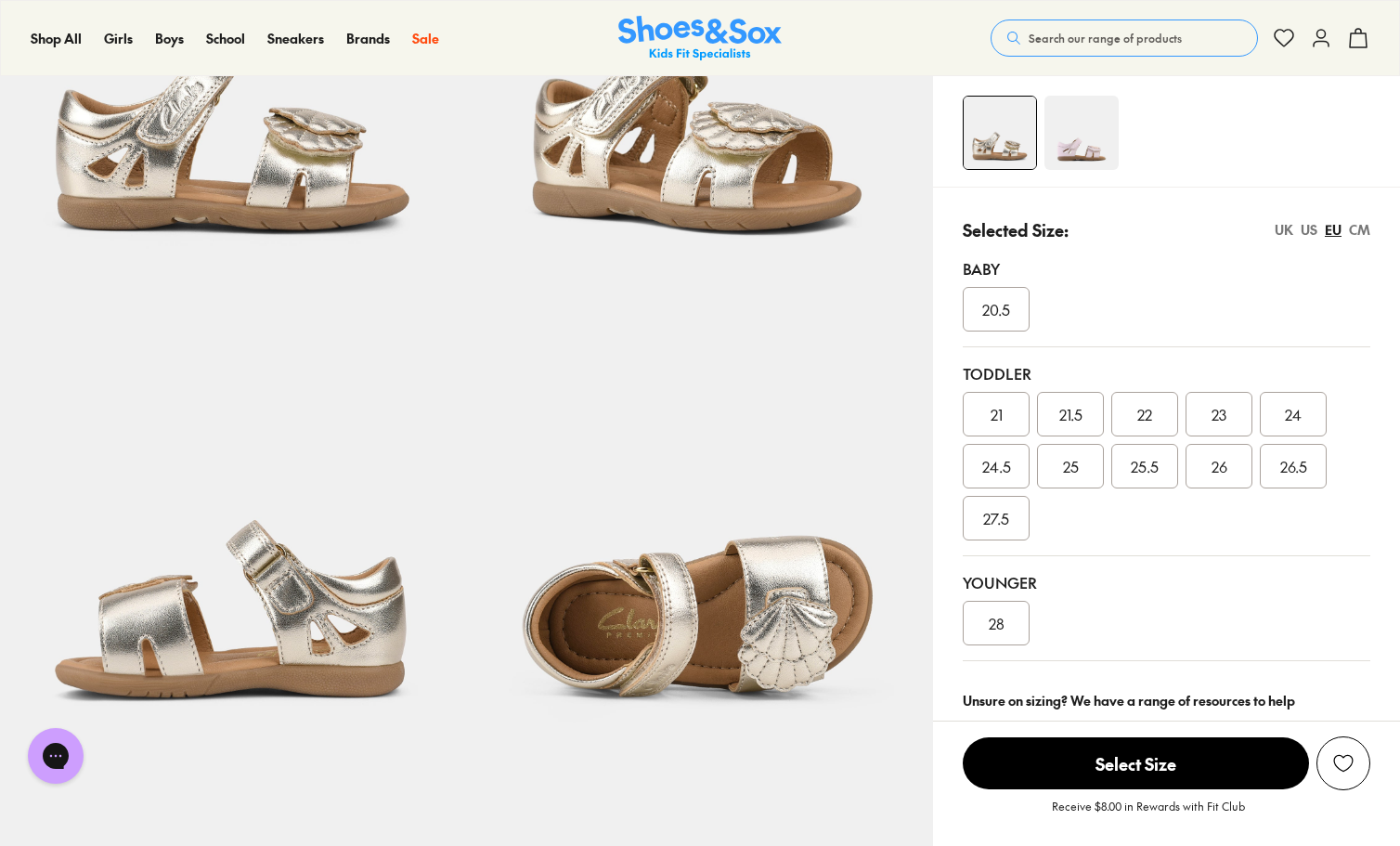
click at [1004, 617] on span "28" at bounding box center [997, 623] width 16 height 22
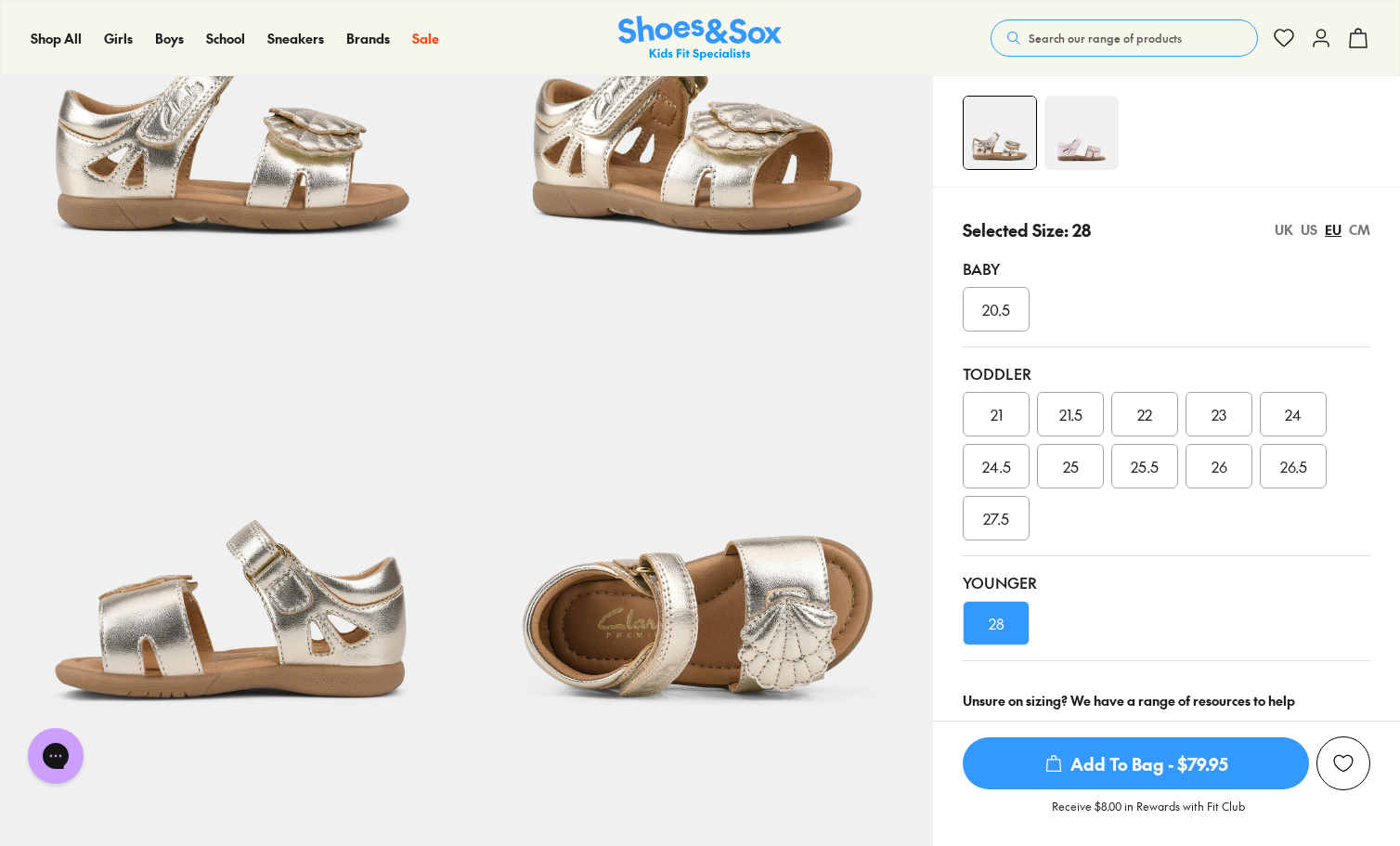
click at [1345, 760] on div "Add to Wishlist" at bounding box center [1343, 763] width 18 height 18
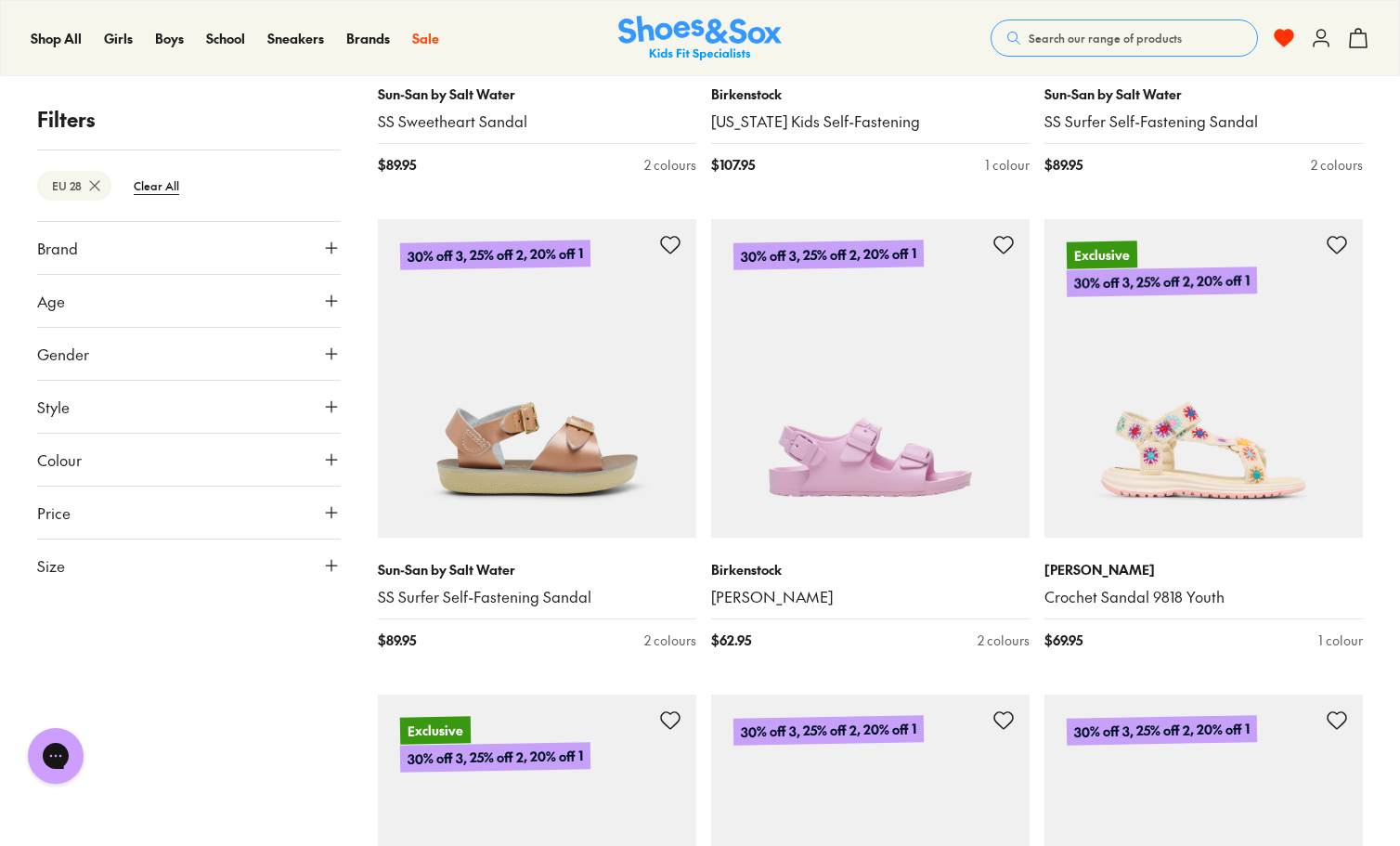
scroll to position [12078, 0]
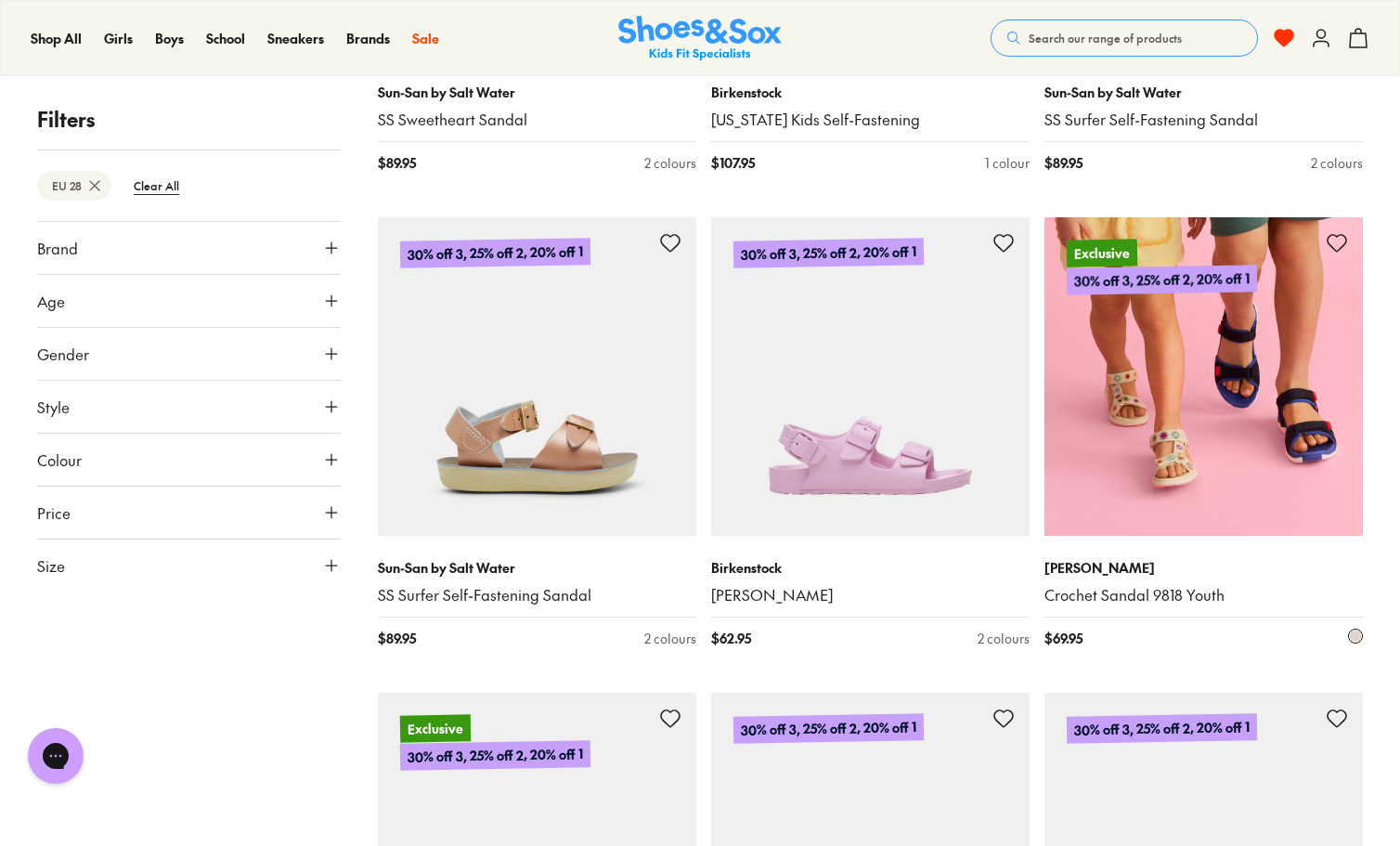
click at [1201, 456] on img at bounding box center [1204, 377] width 319 height 319
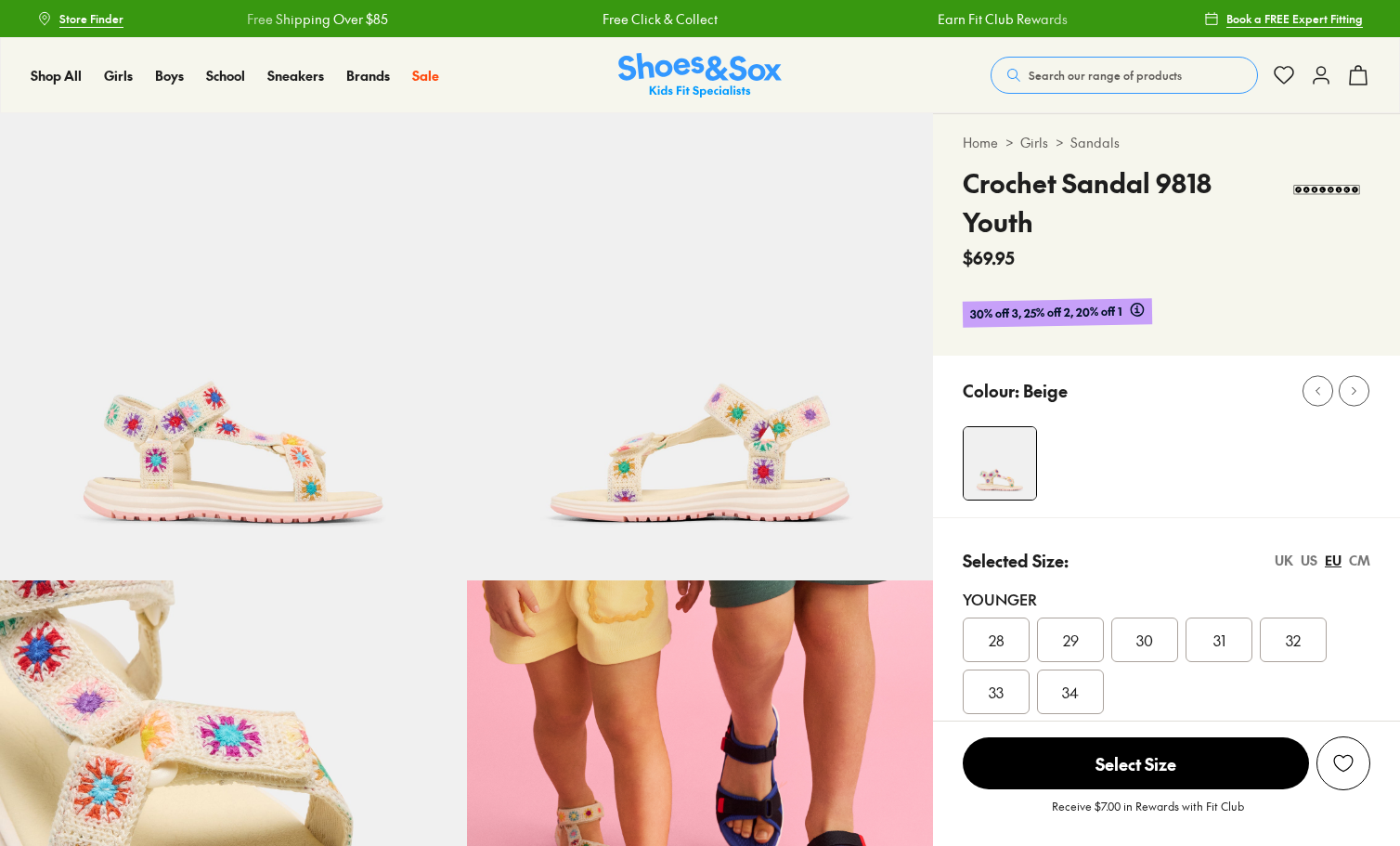
click at [994, 641] on span "28" at bounding box center [997, 639] width 16 height 22
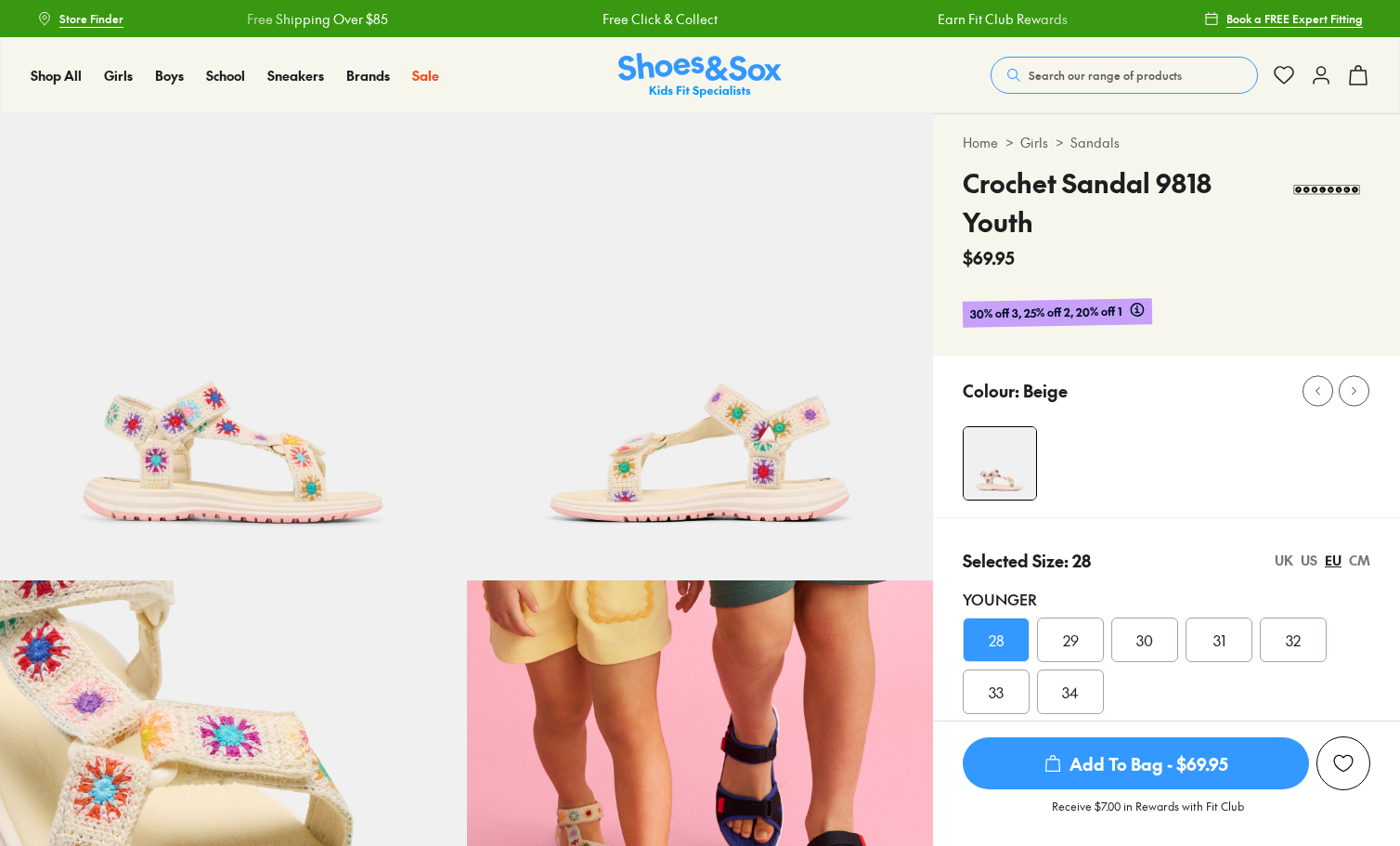
select select "*"
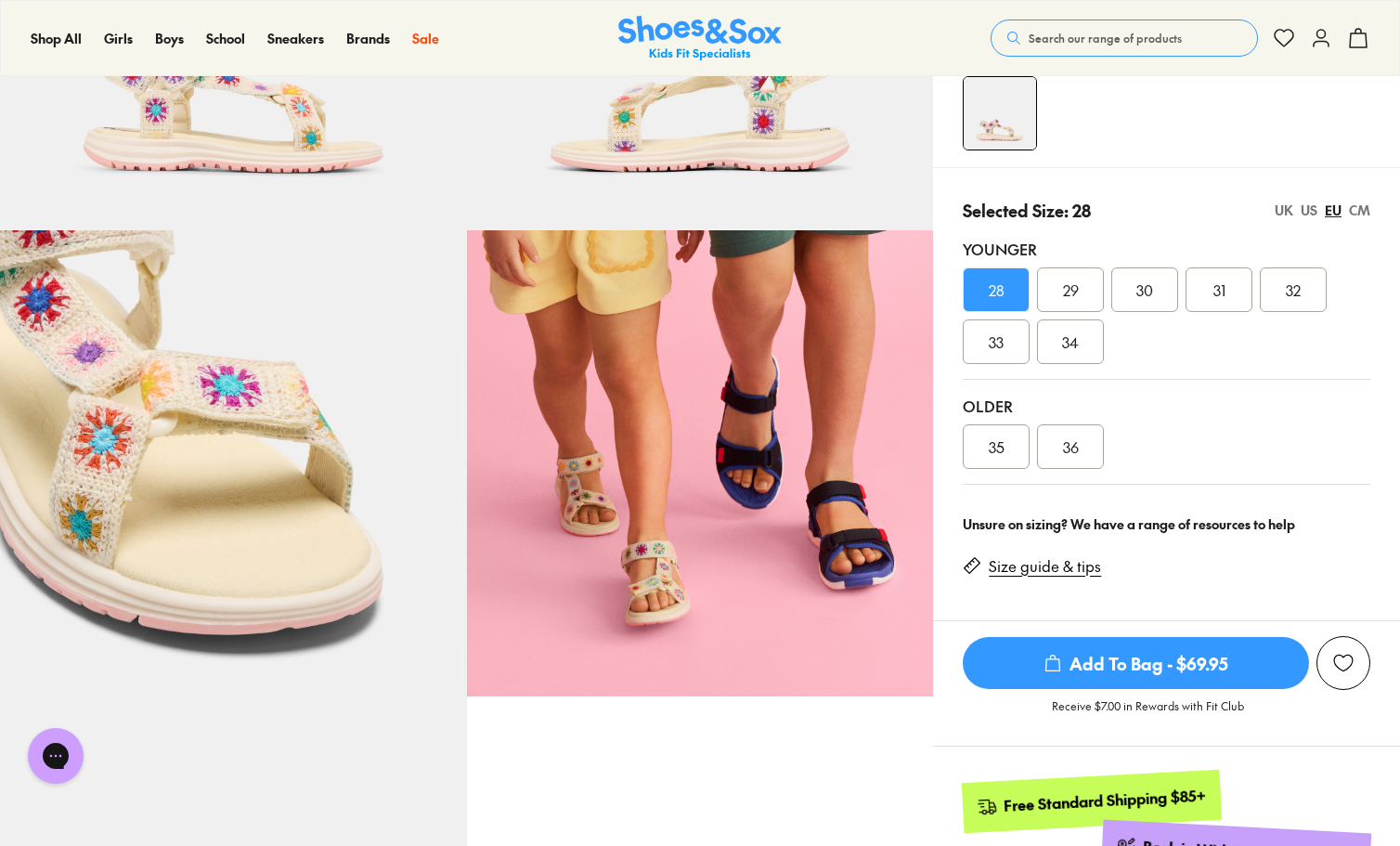
click at [1346, 659] on div "Add to Wishlist" at bounding box center [1343, 663] width 18 height 18
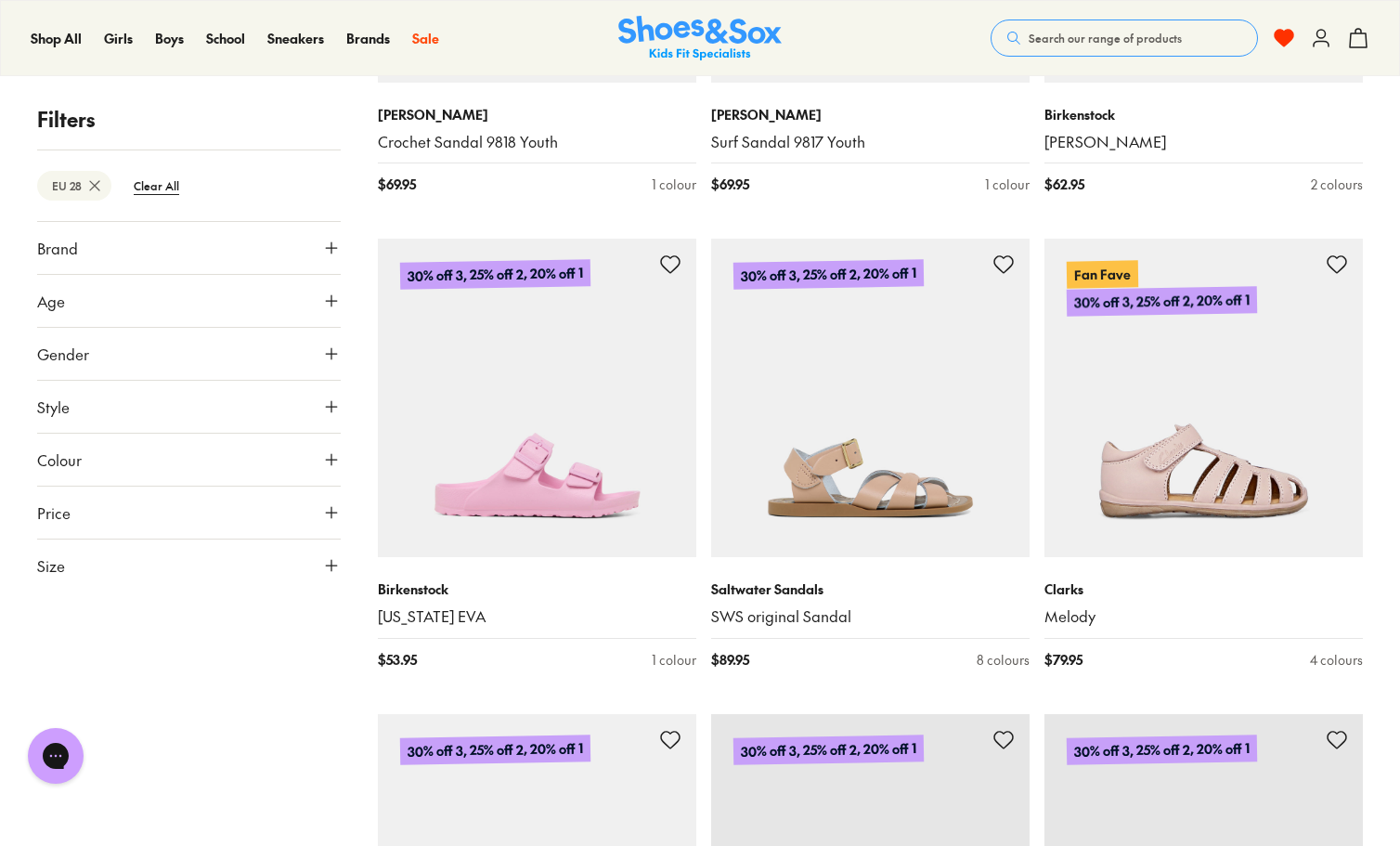
scroll to position [7784, 0]
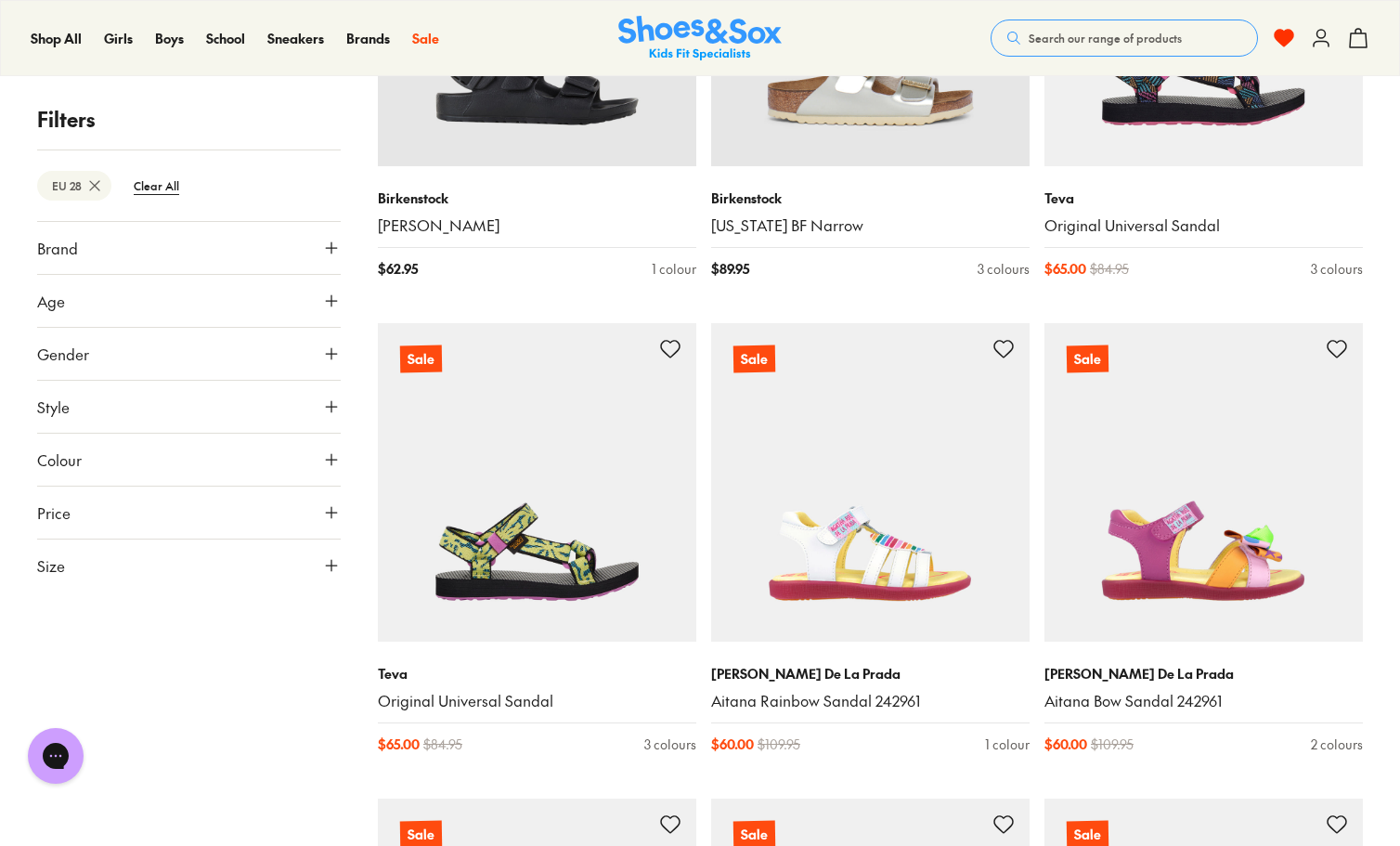
scroll to position [11023, 0]
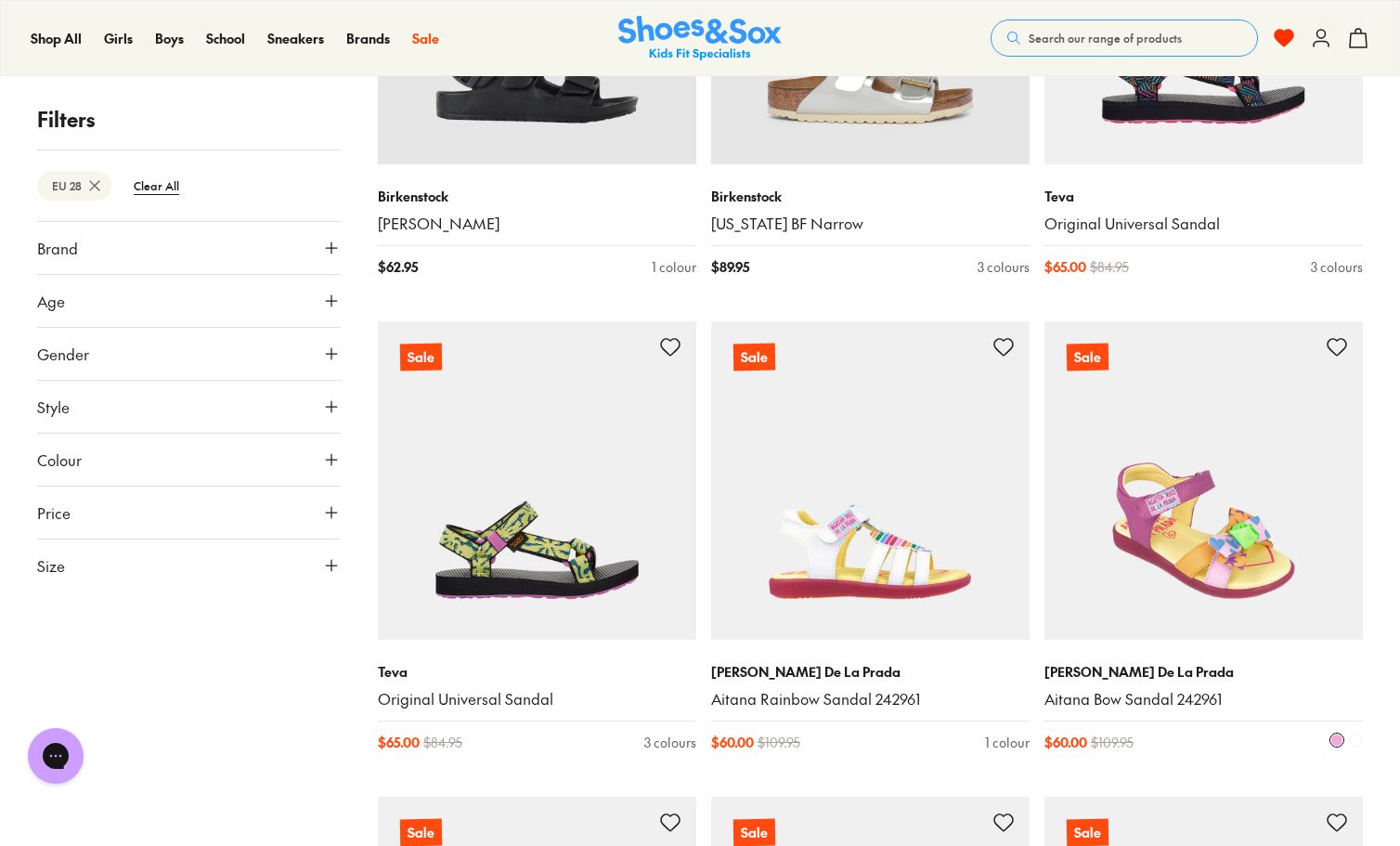
click at [1186, 514] on img at bounding box center [1204, 480] width 319 height 319
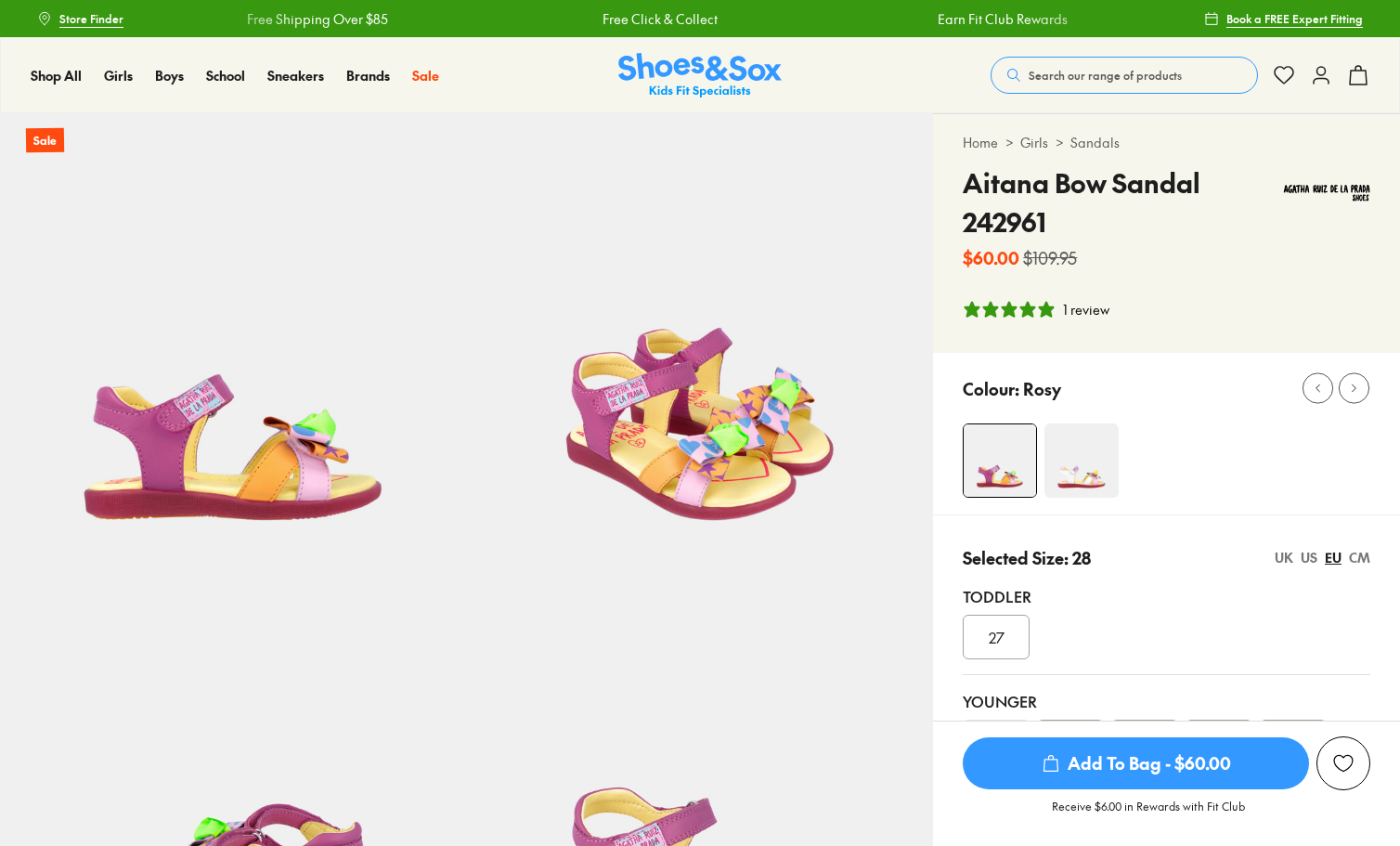
click at [1347, 754] on div "Add to Wishlist" at bounding box center [1343, 763] width 18 height 18
select select "*"
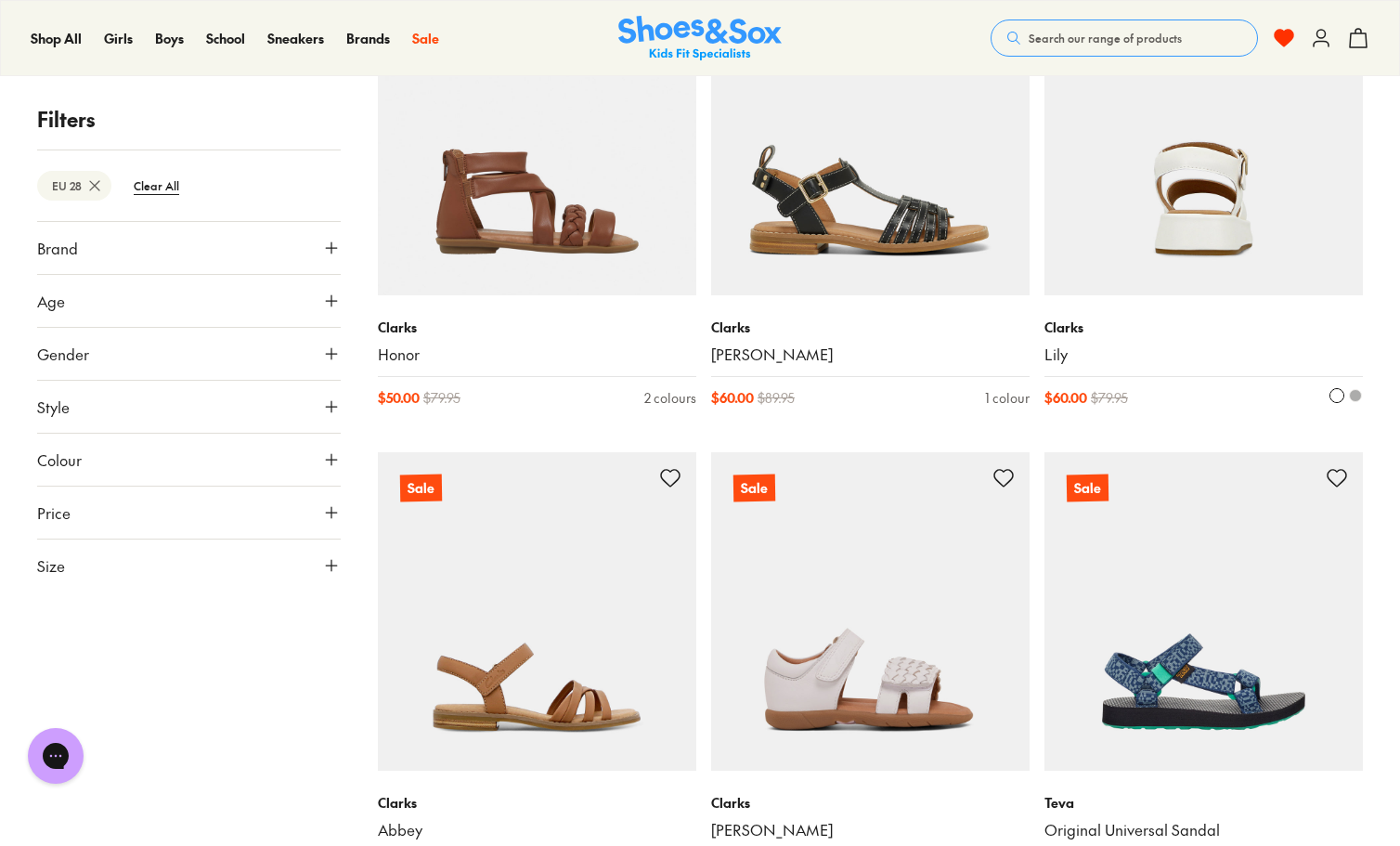
scroll to position [4338, 0]
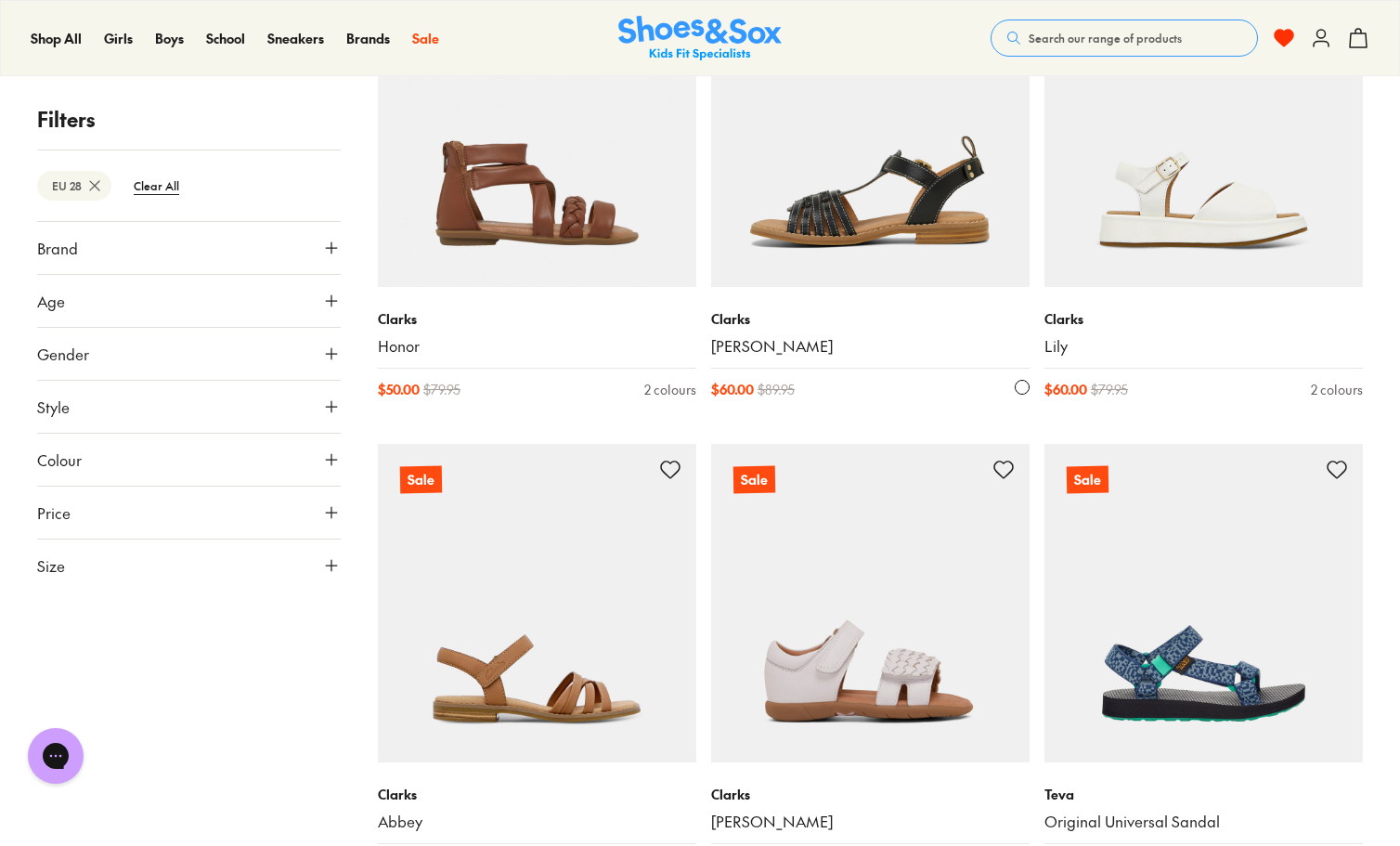
click at [857, 175] on img at bounding box center [871, 128] width 319 height 319
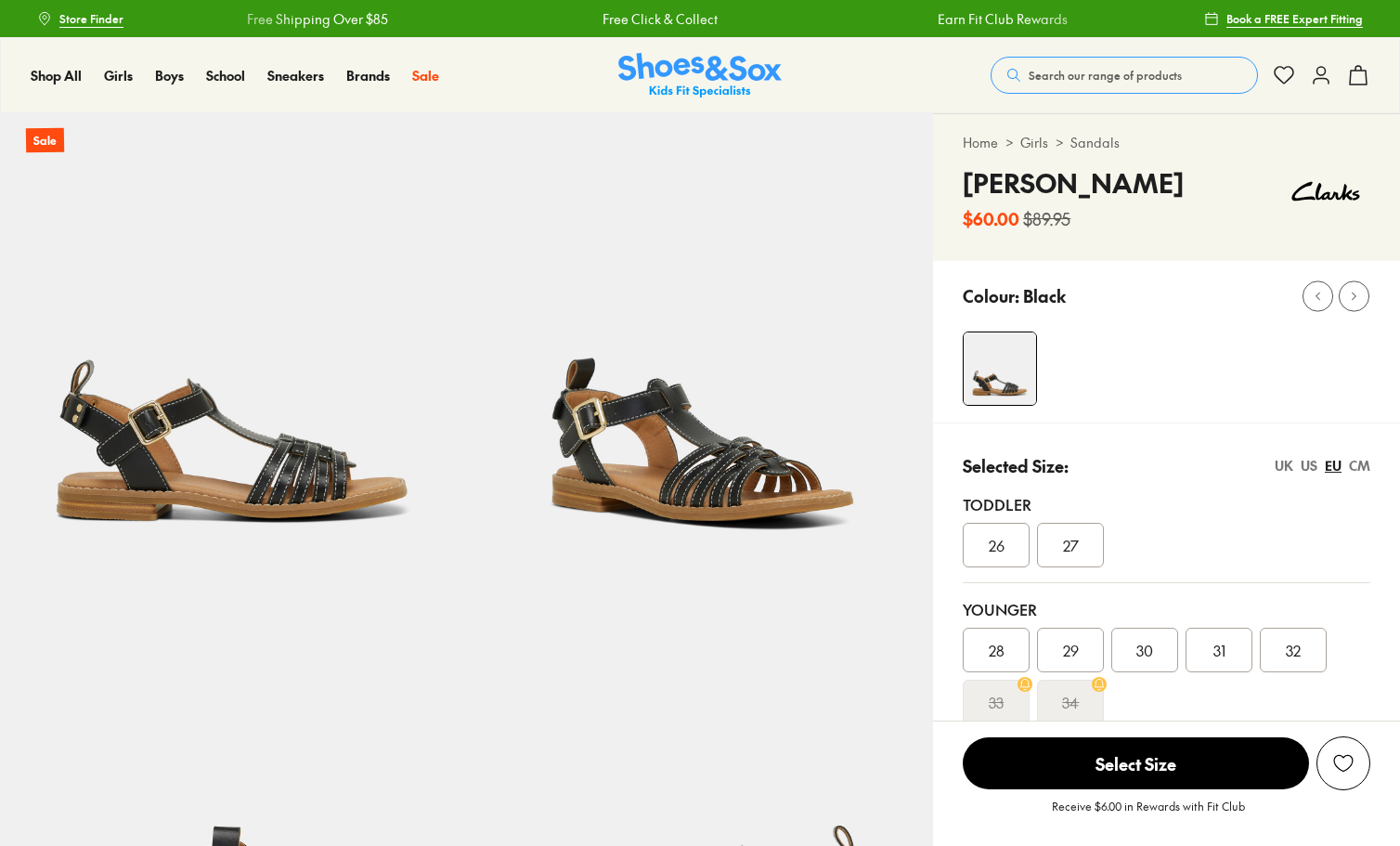
click at [997, 649] on span "28" at bounding box center [997, 649] width 16 height 22
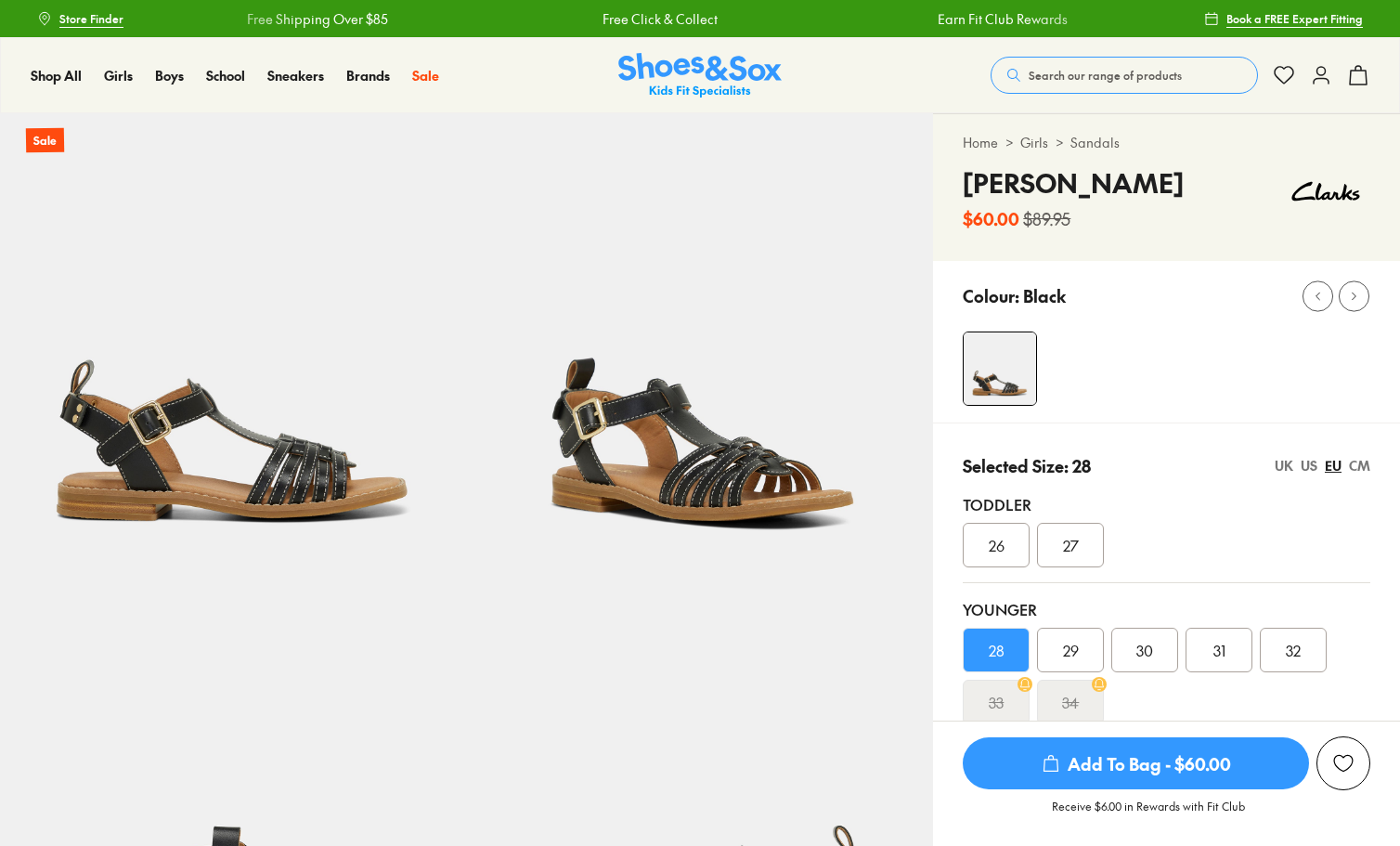
select select "*"
click at [1334, 758] on div "Add to Wishlist" at bounding box center [1343, 763] width 18 height 18
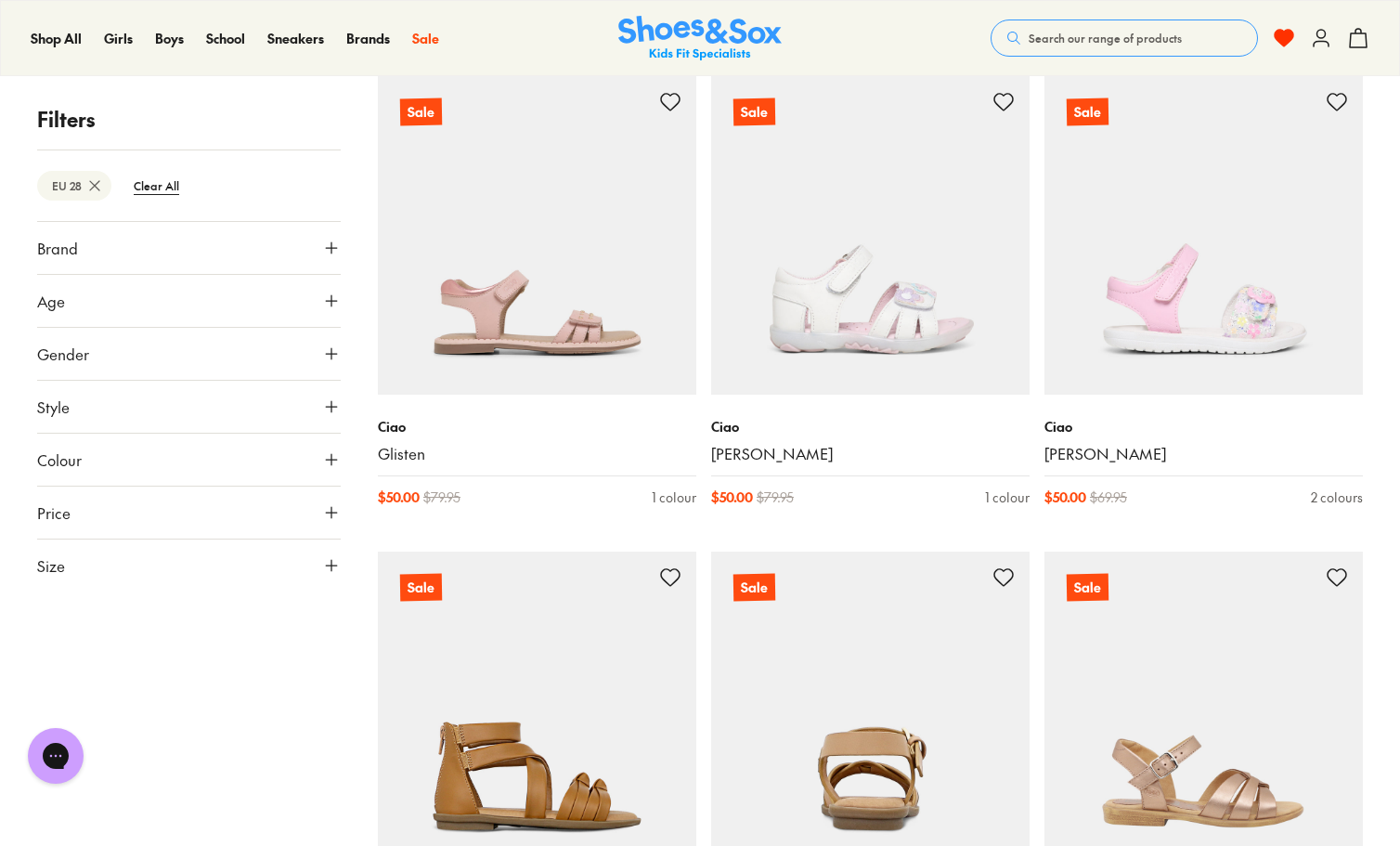
scroll to position [10309, 0]
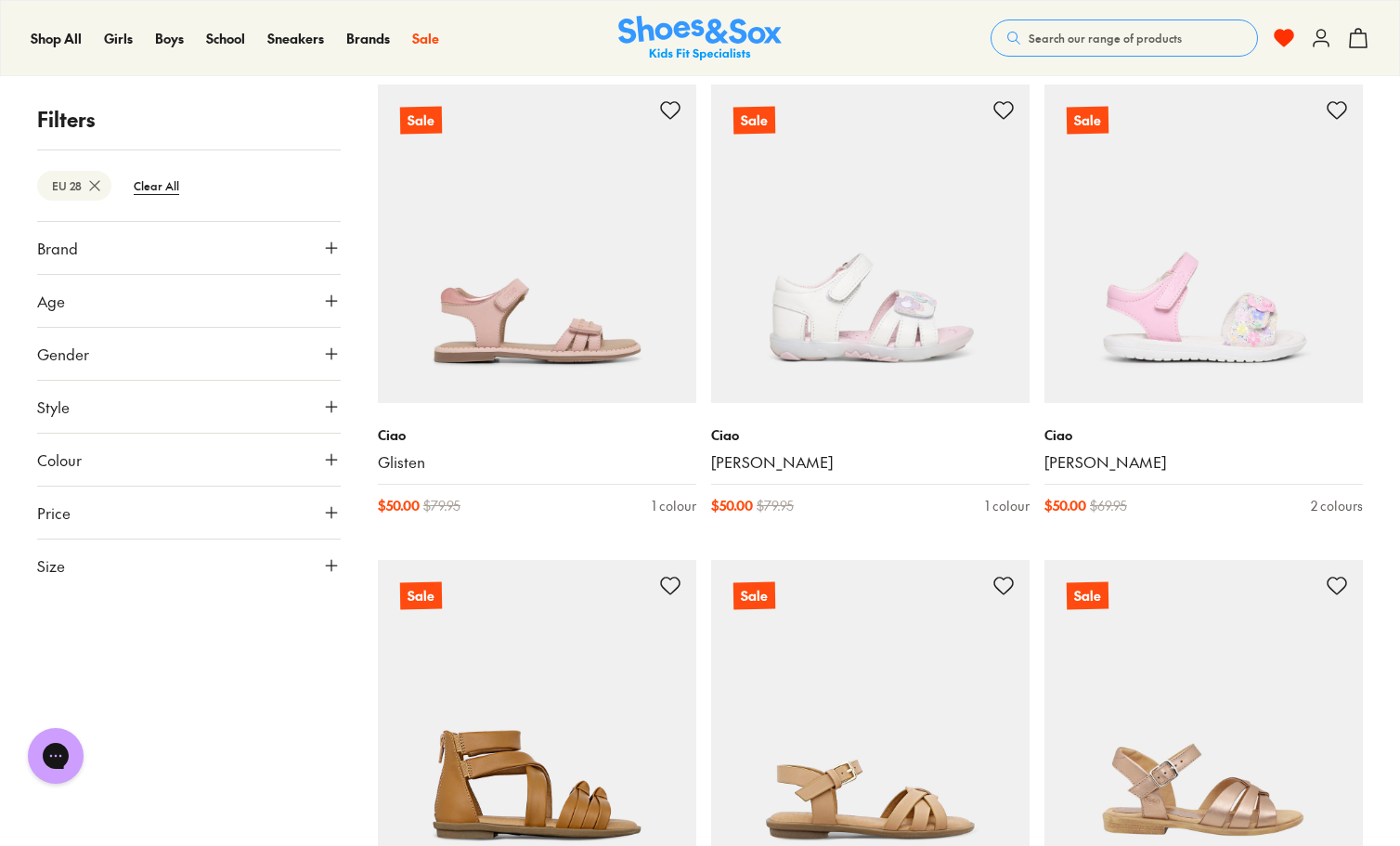
click at [1283, 36] on use at bounding box center [1283, 38] width 18 height 17
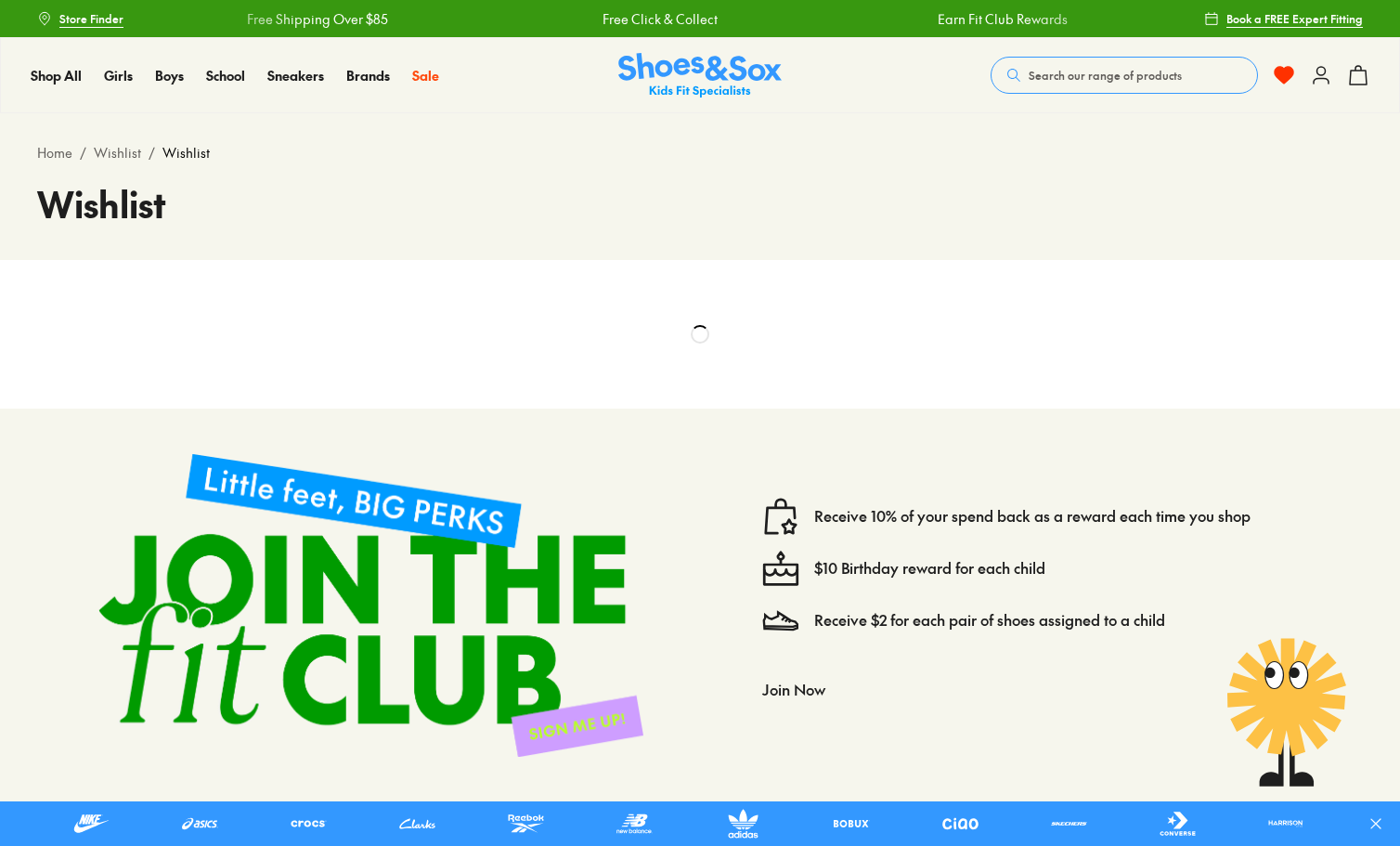
select select "**********"
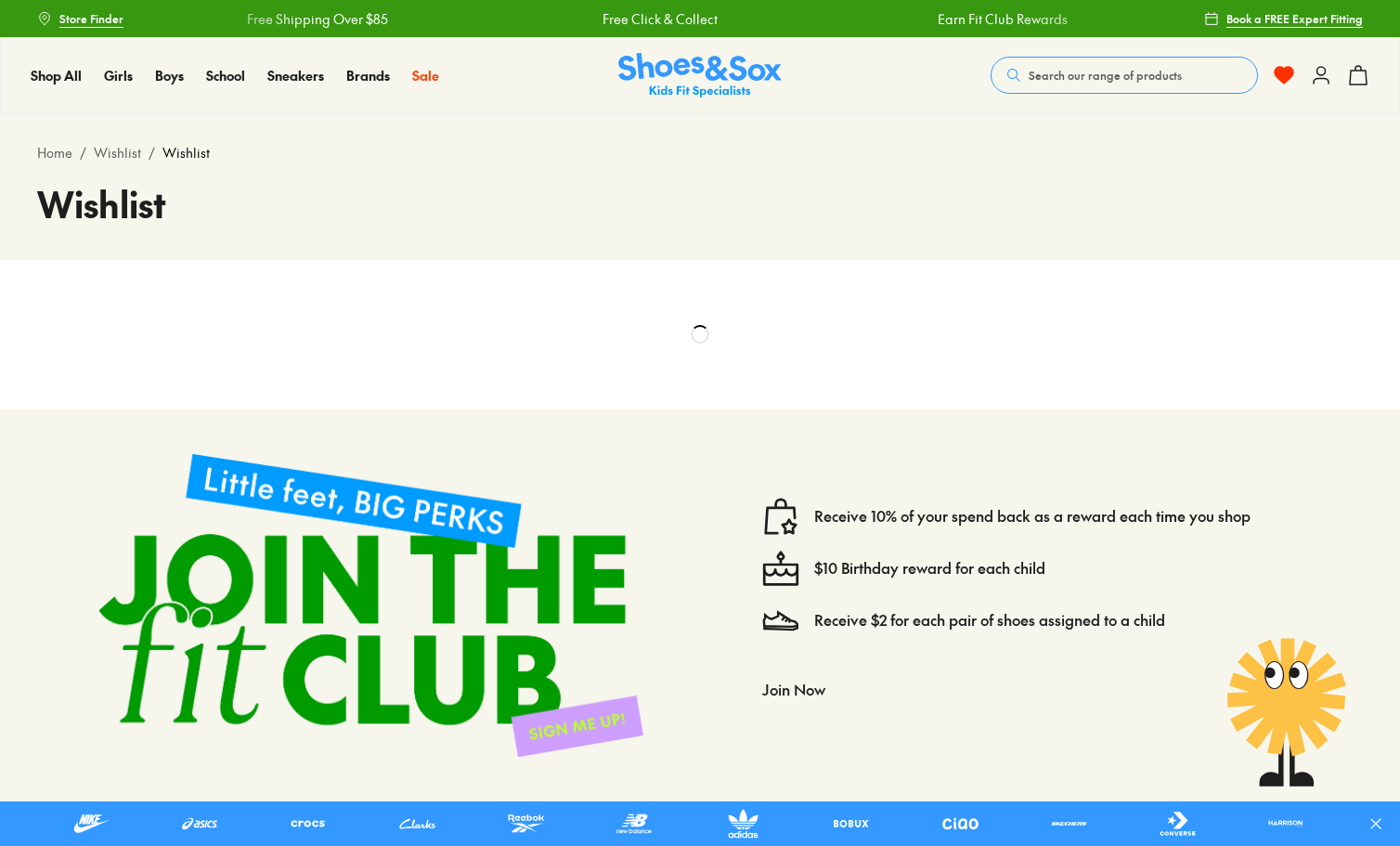
select select "**********"
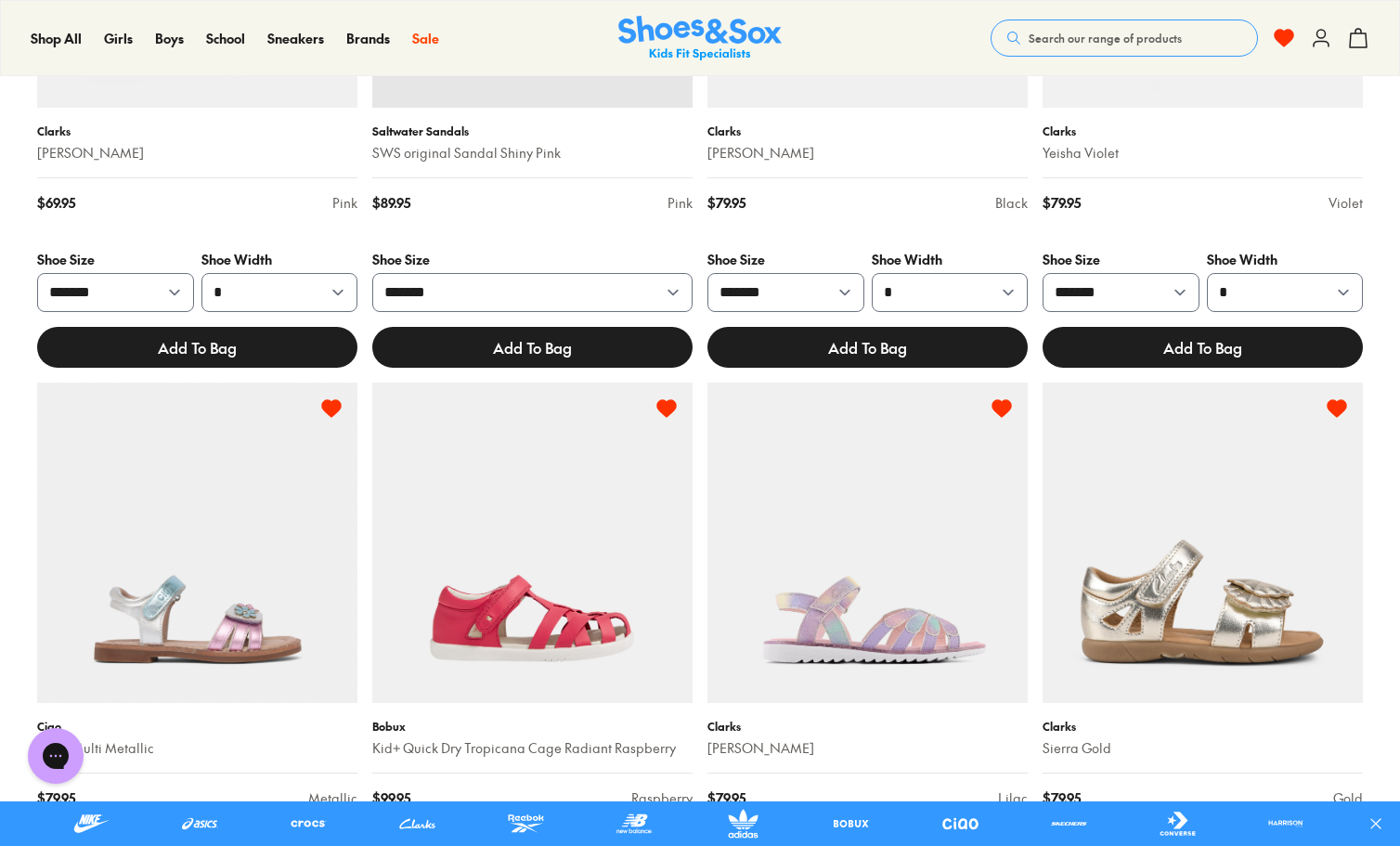
scroll to position [509, 0]
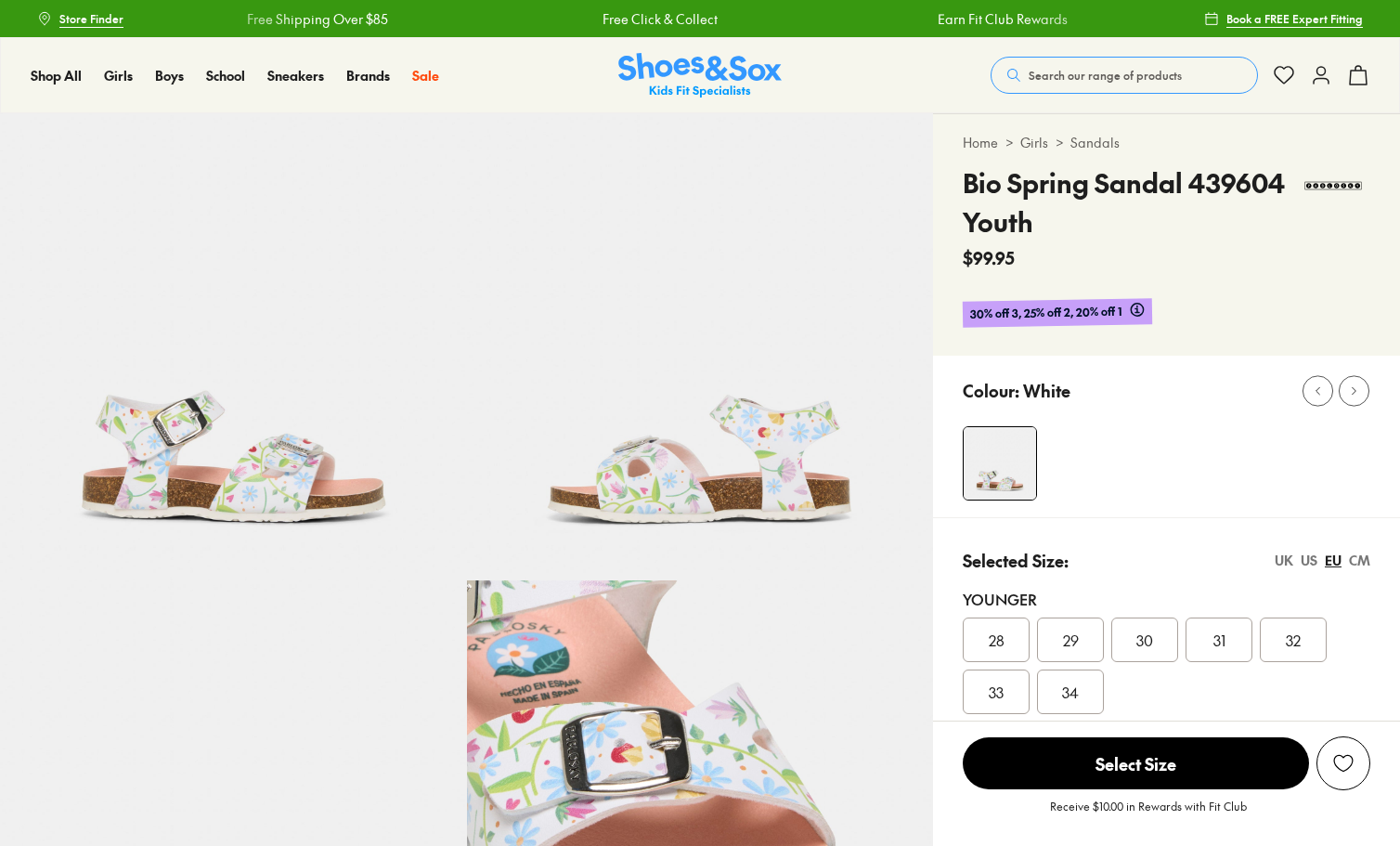
click at [1012, 634] on div "28" at bounding box center [996, 640] width 67 height 45
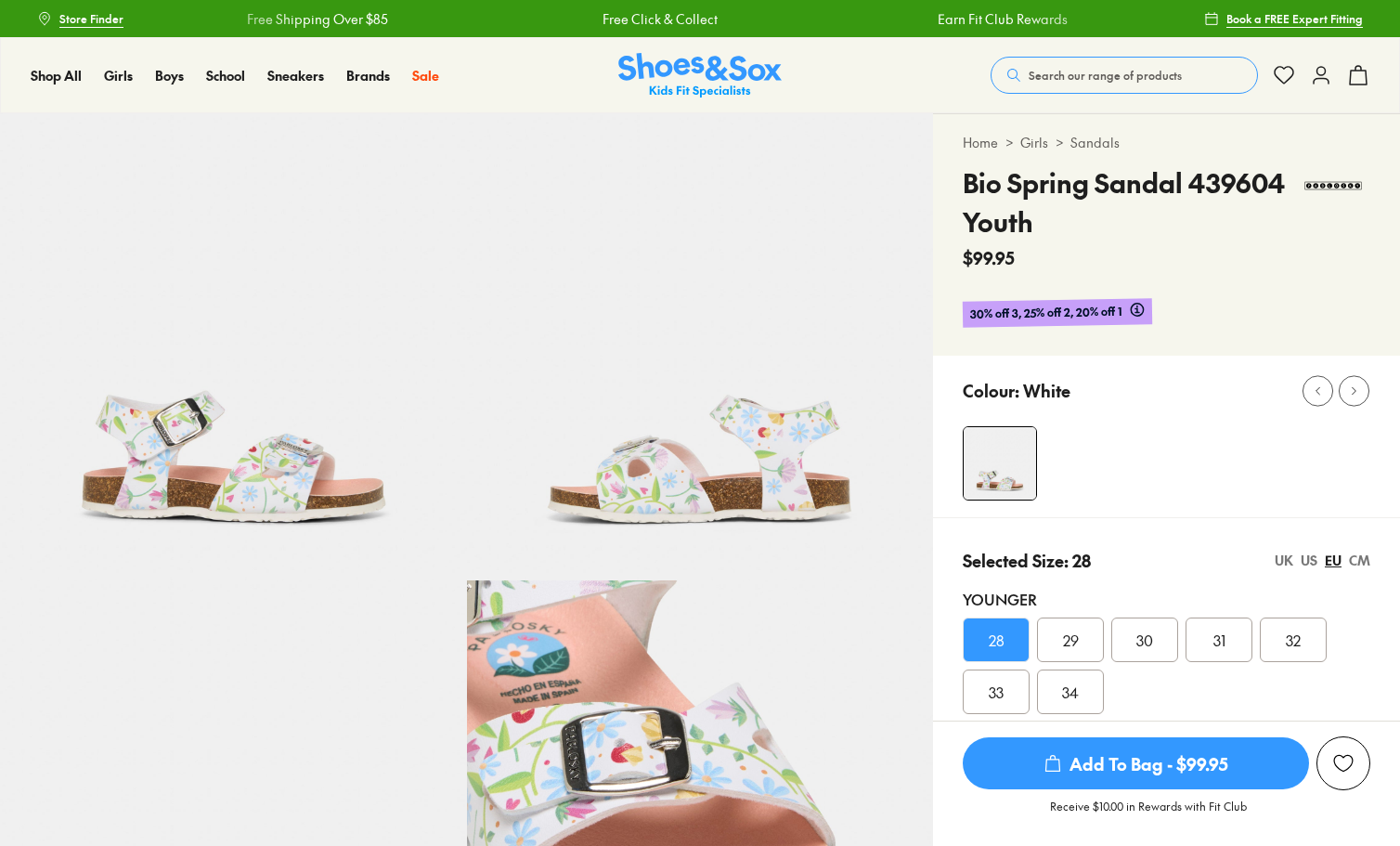
select select "*"
click at [1334, 761] on div "Add to Wishlist" at bounding box center [1343, 763] width 18 height 18
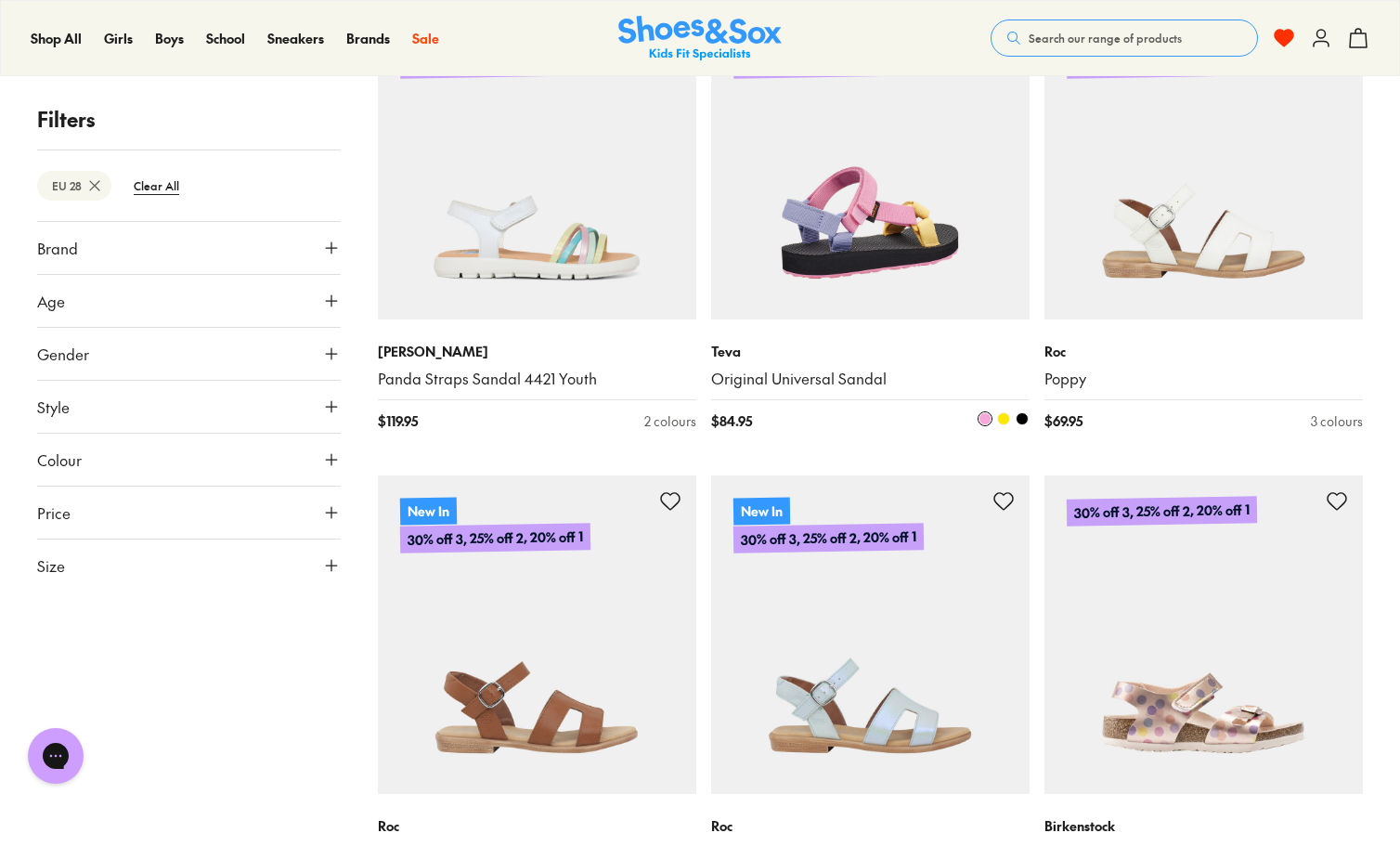
scroll to position [1405, 0]
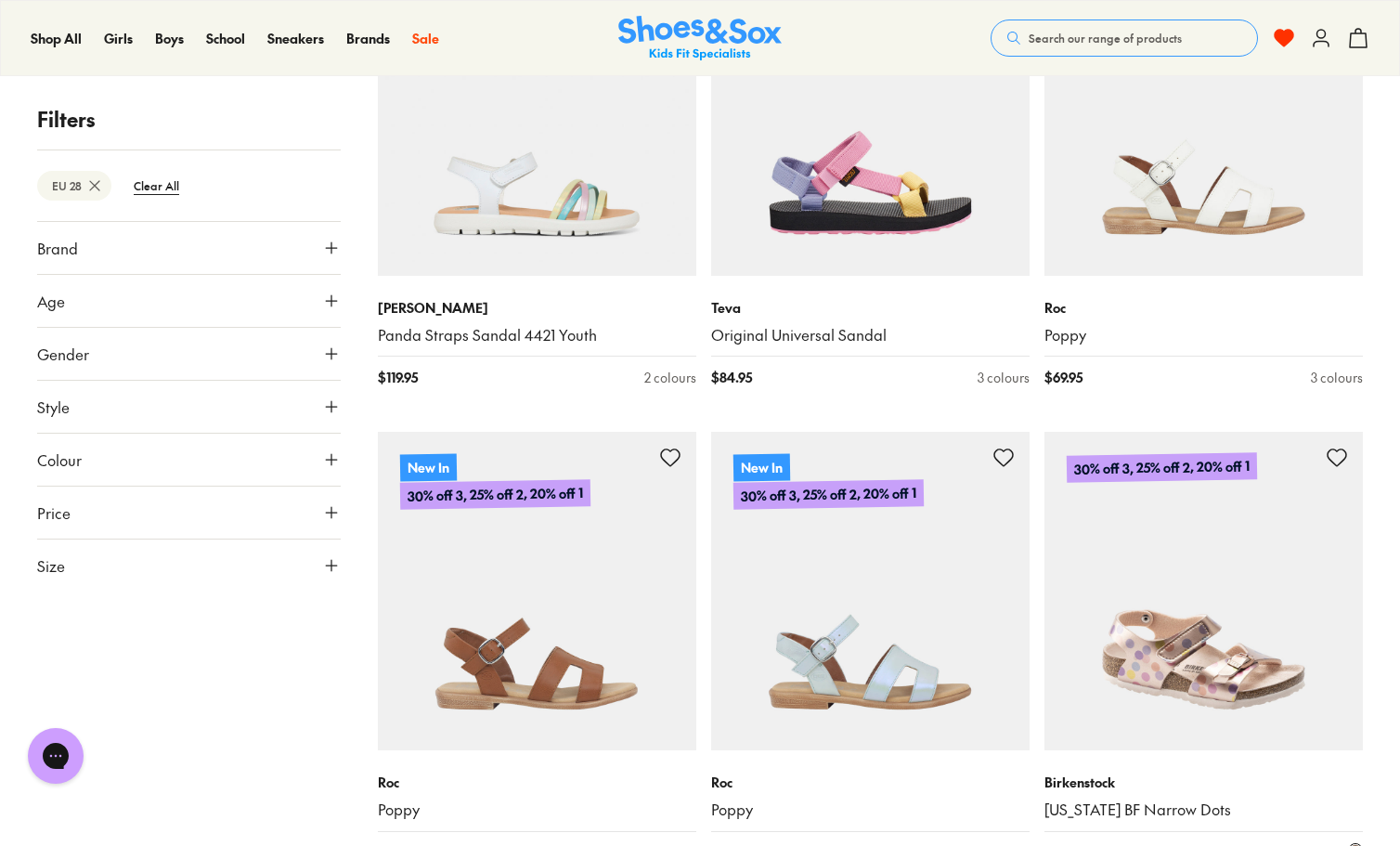
click at [1206, 605] on img at bounding box center [1204, 591] width 319 height 319
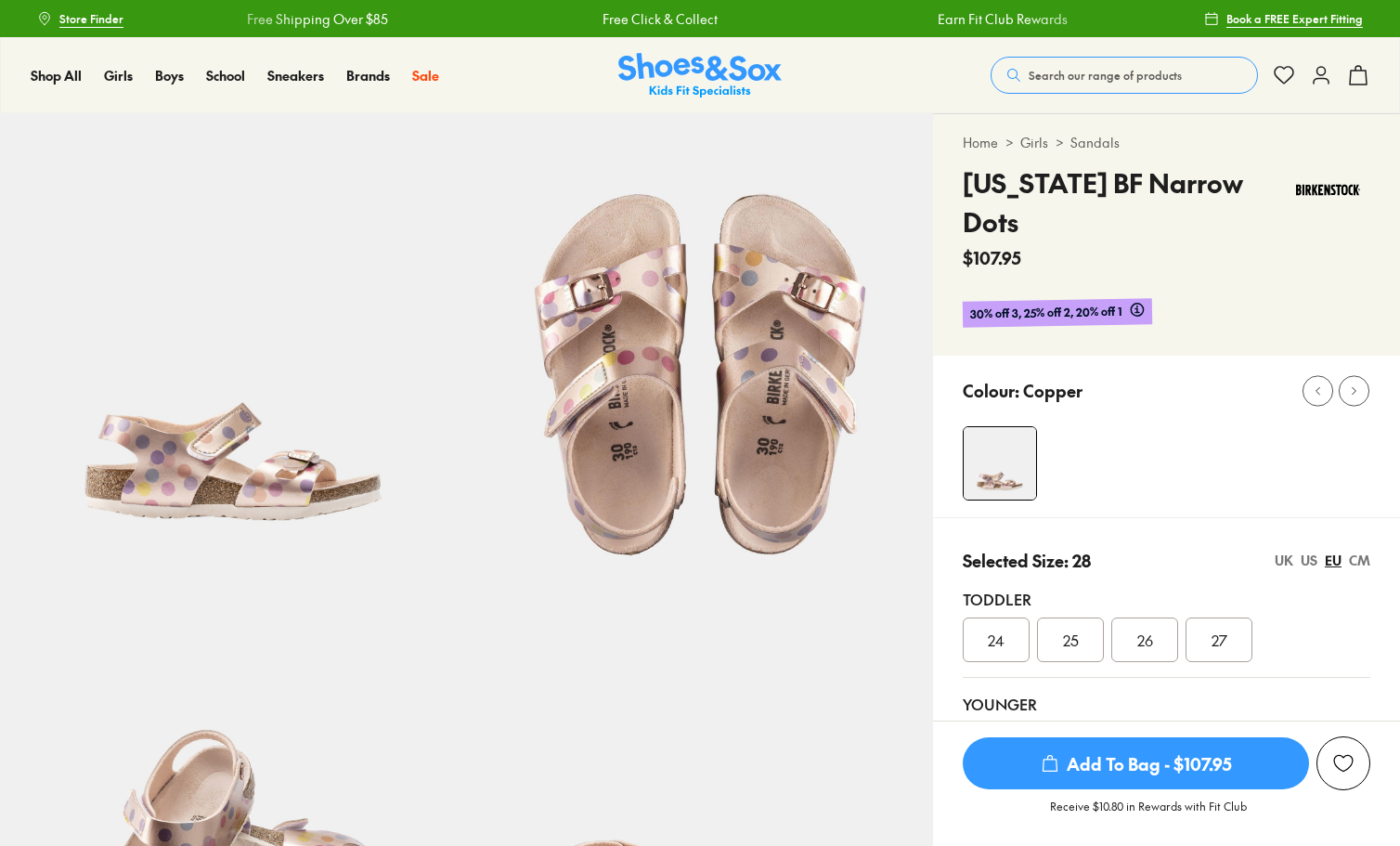
click at [995, 733] on span "28" at bounding box center [997, 744] width 16 height 22
select select "*"
click at [1348, 752] on button "Add to Wishlist" at bounding box center [1344, 763] width 53 height 53
click at [1274, 71] on icon at bounding box center [1283, 74] width 22 height 22
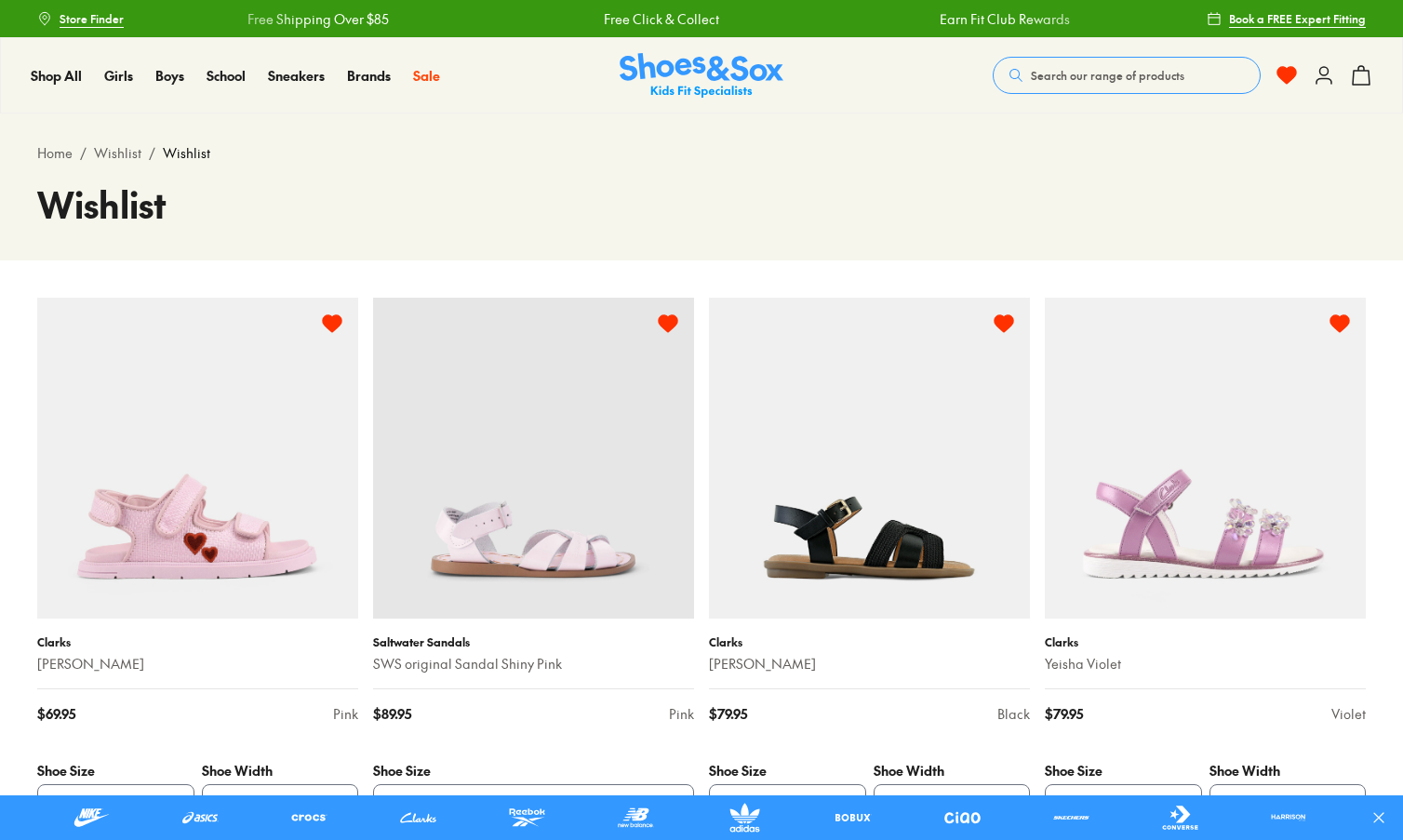
select select "**********"
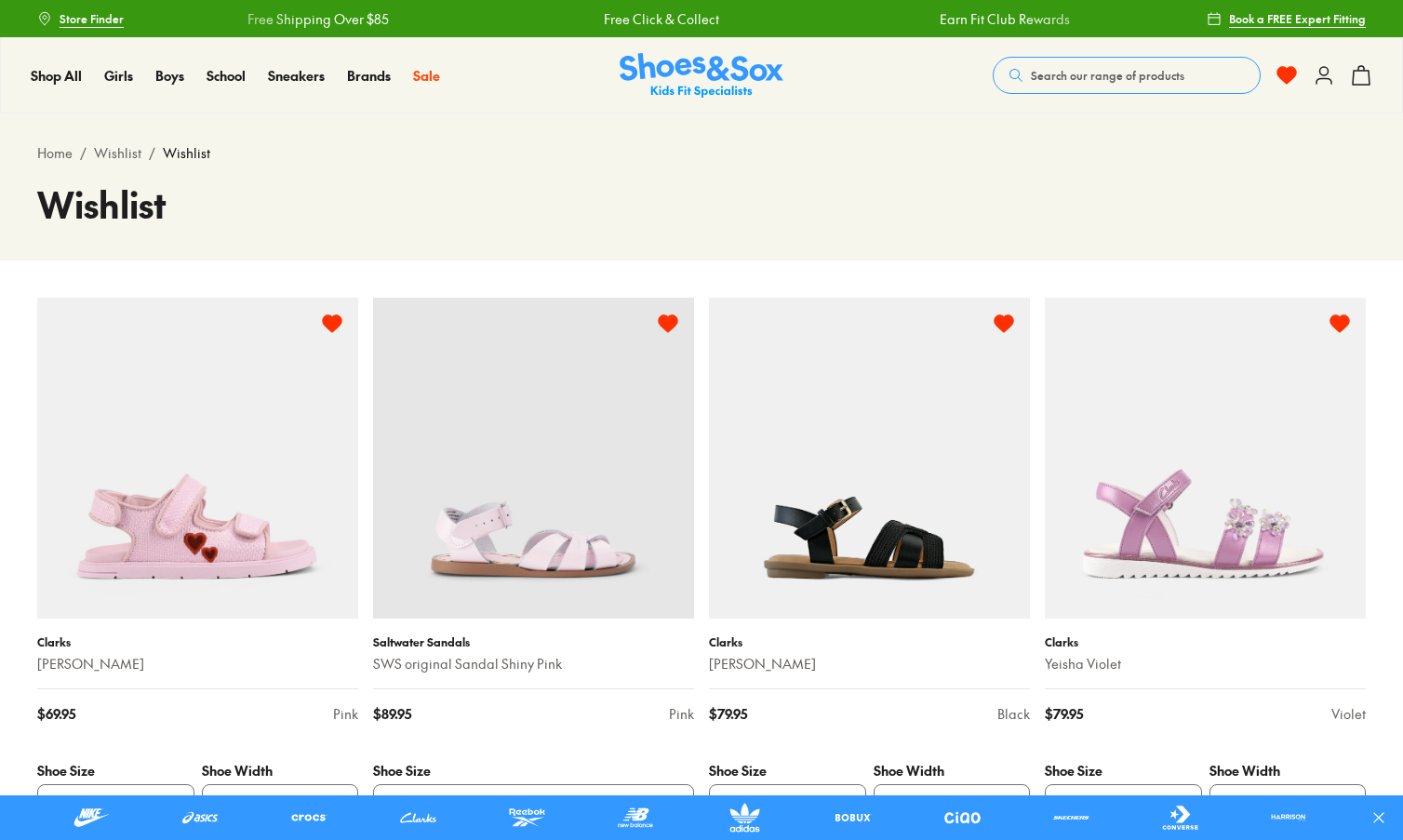
select select "**********"
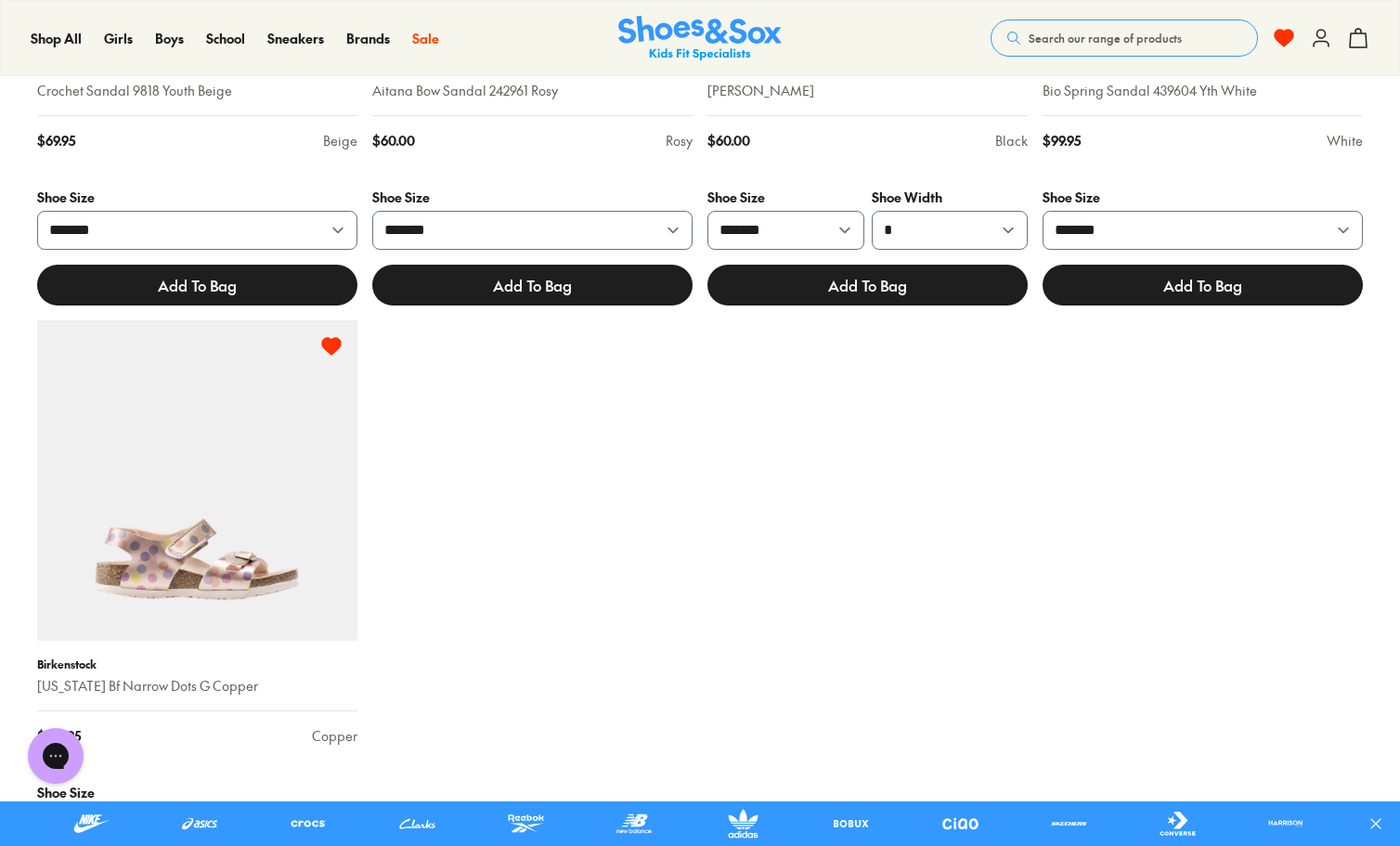
scroll to position [1766, 0]
